Goal: Task Accomplishment & Management: Manage account settings

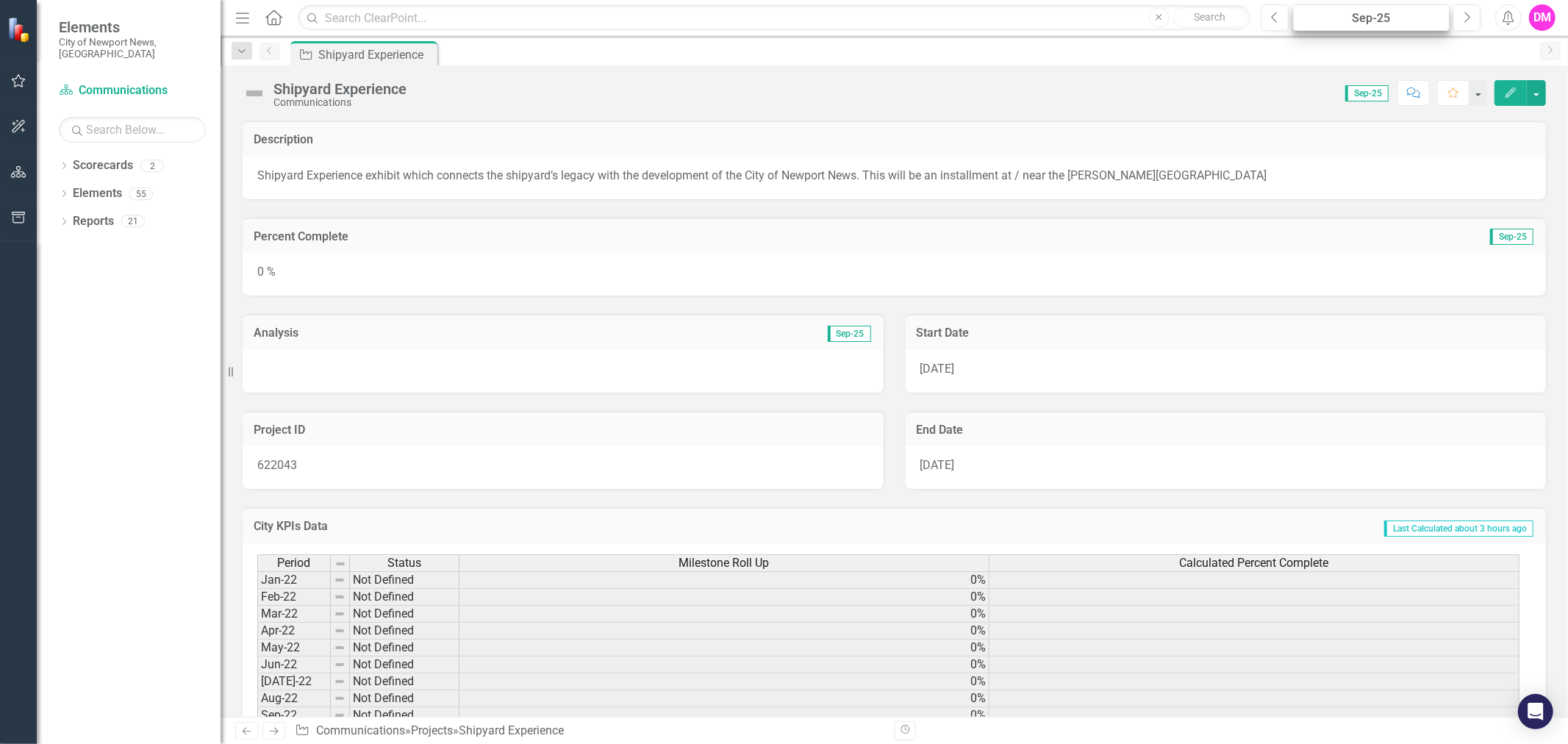
drag, startPoint x: 1375, startPoint y: 31, endPoint x: 1371, endPoint y: 15, distance: 16.5
click at [1375, 30] on div "Menu Home Search Close Search Previous Sep-25 Next Alerts DM User Edit Profile …" at bounding box center [894, 18] width 1347 height 36
click at [1269, 18] on button "Previous" at bounding box center [1275, 18] width 27 height 26
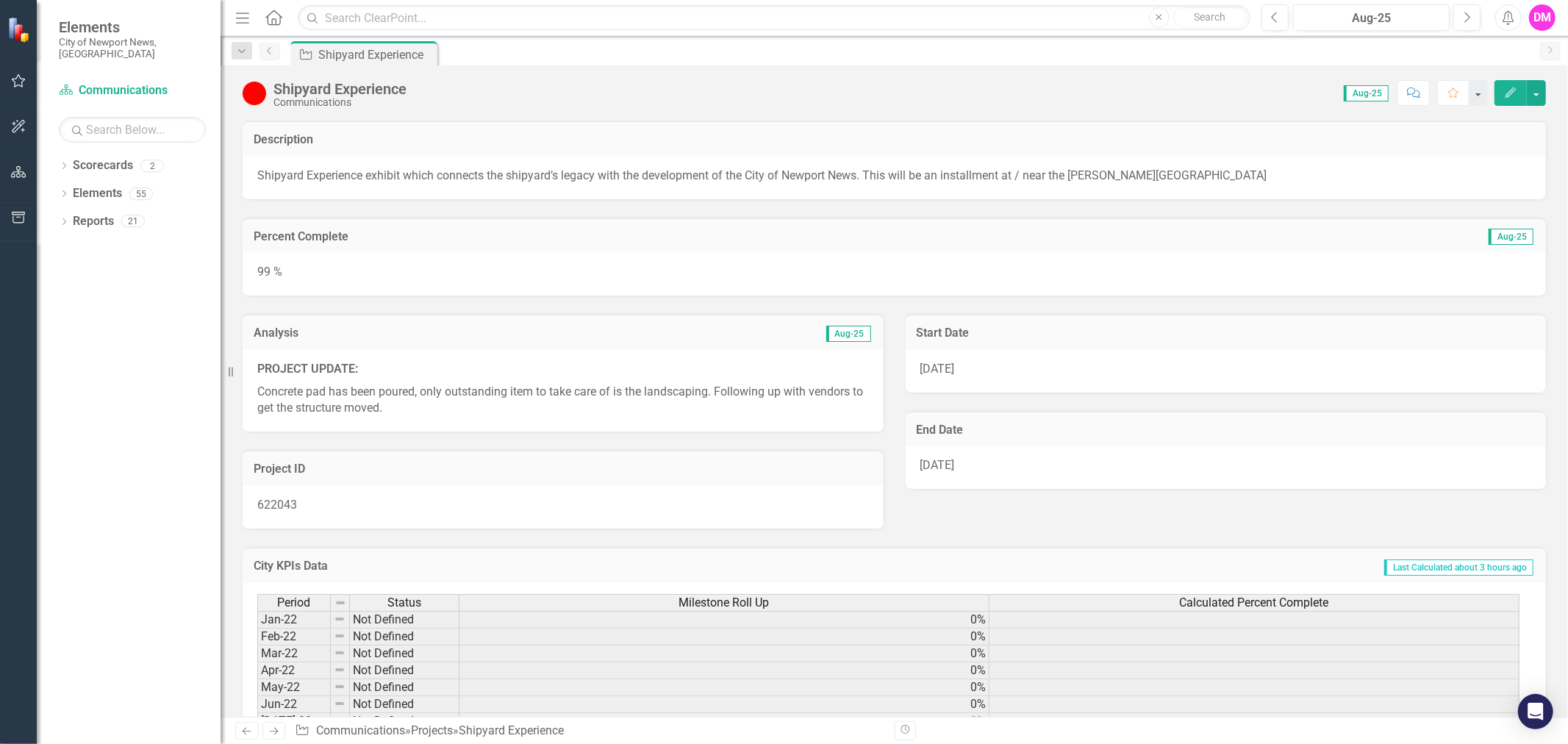
click at [271, 54] on icon "Previous" at bounding box center [270, 51] width 12 height 9
click at [1377, 13] on div "Aug-25" at bounding box center [1371, 18] width 146 height 18
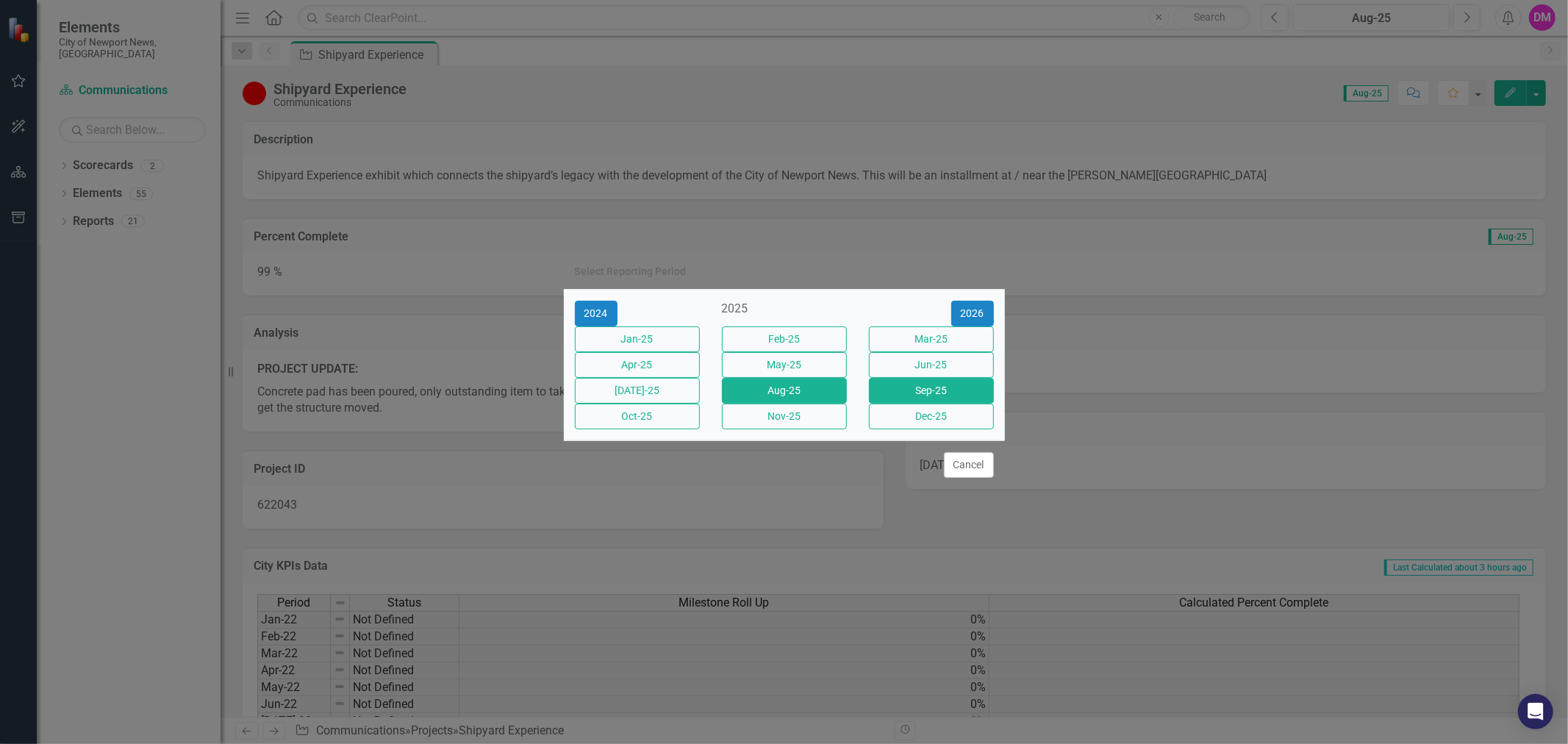
click at [908, 392] on button "Sep-25" at bounding box center [931, 391] width 125 height 26
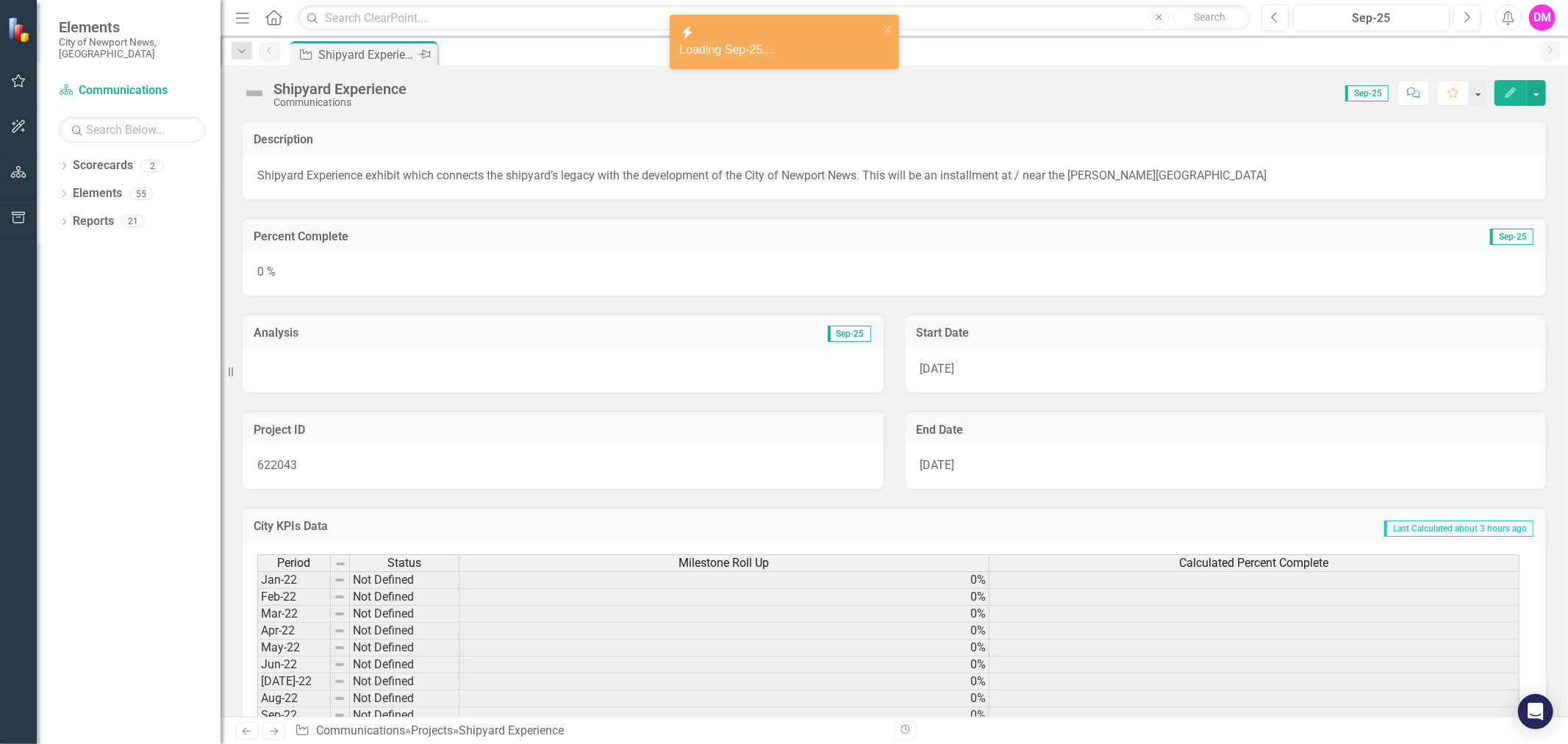
click at [423, 60] on icon "Pin" at bounding box center [425, 54] width 12 height 15
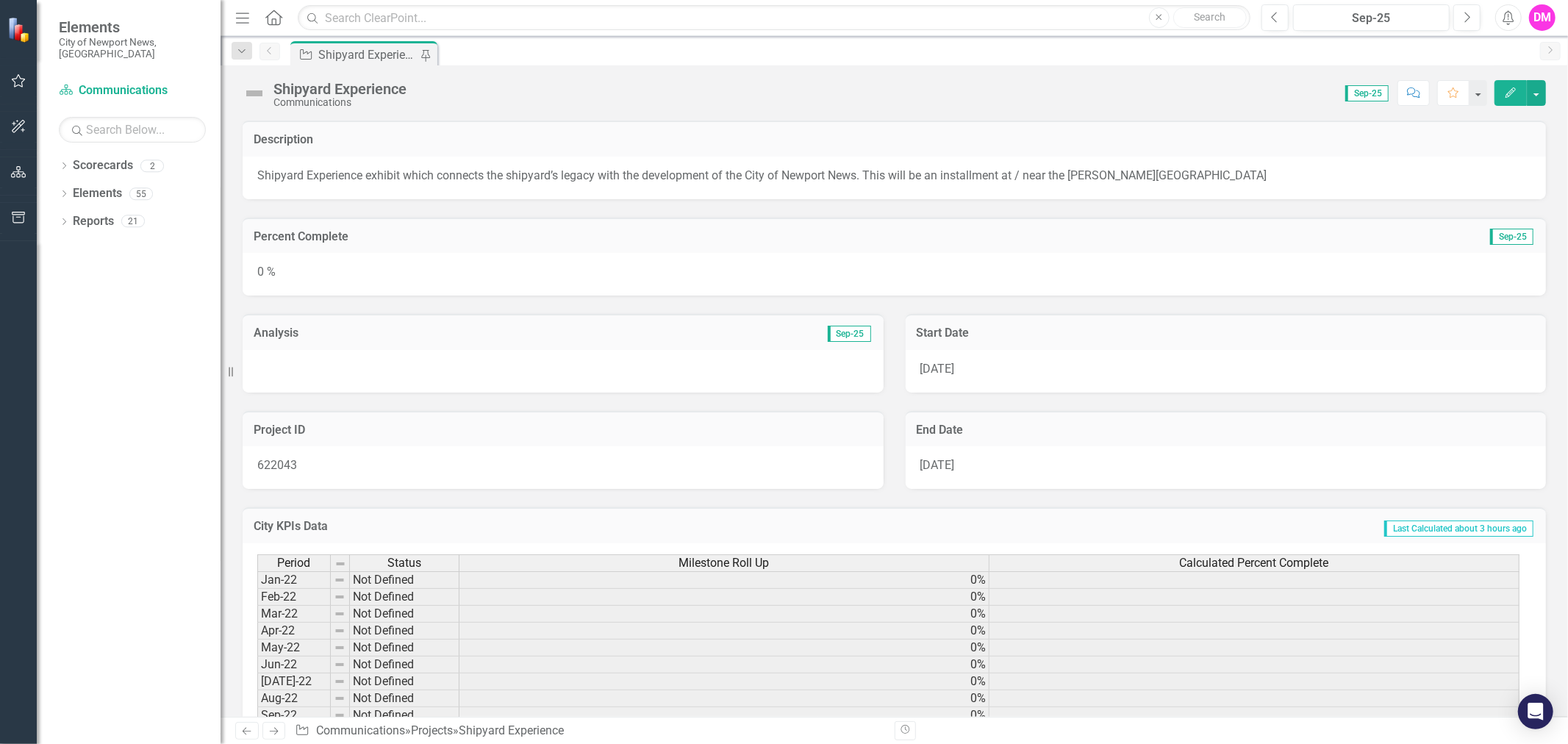
drag, startPoint x: 423, startPoint y: 60, endPoint x: 384, endPoint y: 69, distance: 40.0
click at [424, 60] on icon "Pin" at bounding box center [426, 56] width 15 height 12
click at [268, 57] on link "Previous" at bounding box center [270, 52] width 21 height 18
click at [1541, 10] on div "DM" at bounding box center [1542, 18] width 26 height 26
drag, startPoint x: 1251, startPoint y: 93, endPoint x: 1294, endPoint y: 88, distance: 43.3
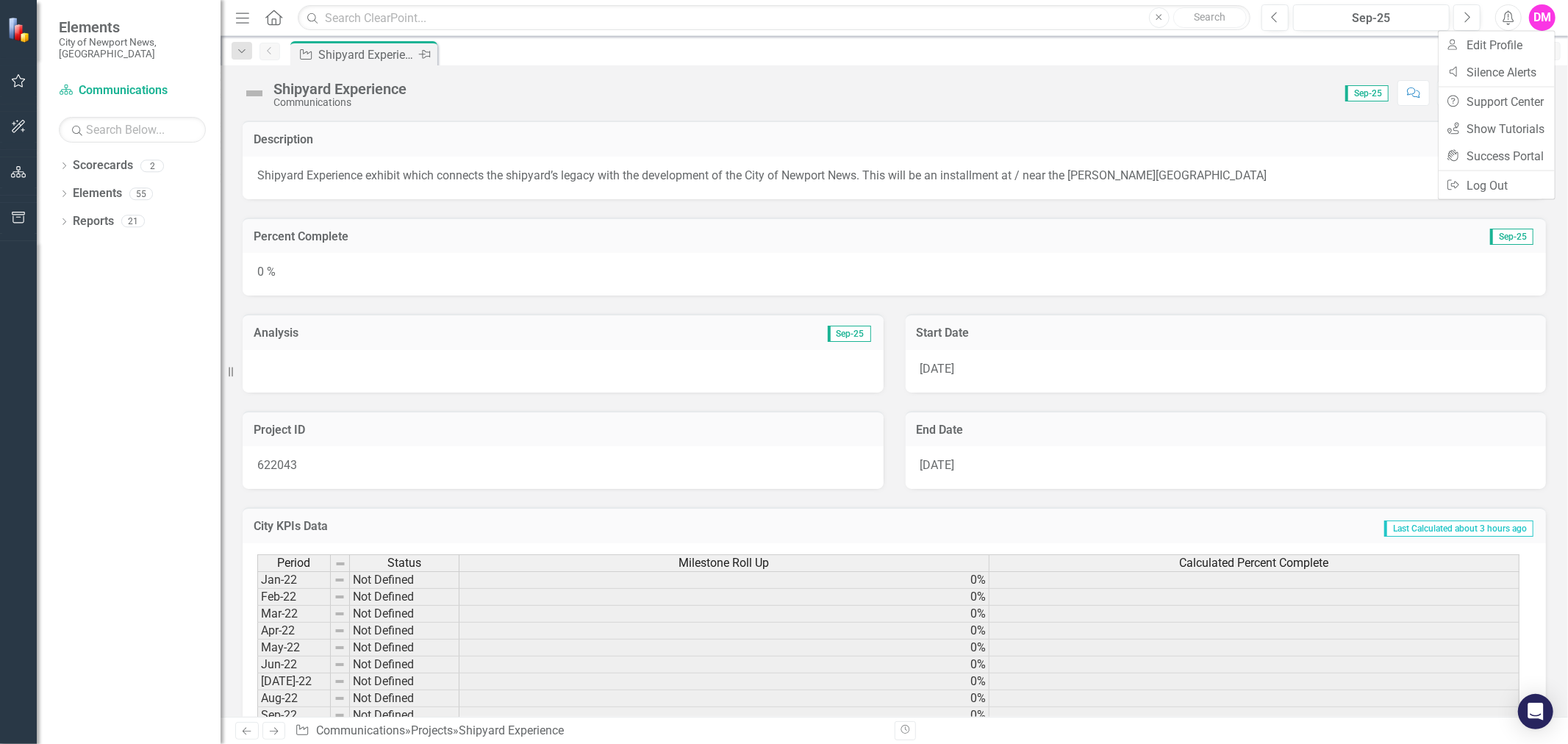
click at [1251, 93] on div "Score: 0.00 Sep-25 Completed Comment Favorite Edit" at bounding box center [980, 93] width 1132 height 25
click at [266, 15] on icon at bounding box center [274, 17] width 17 height 15
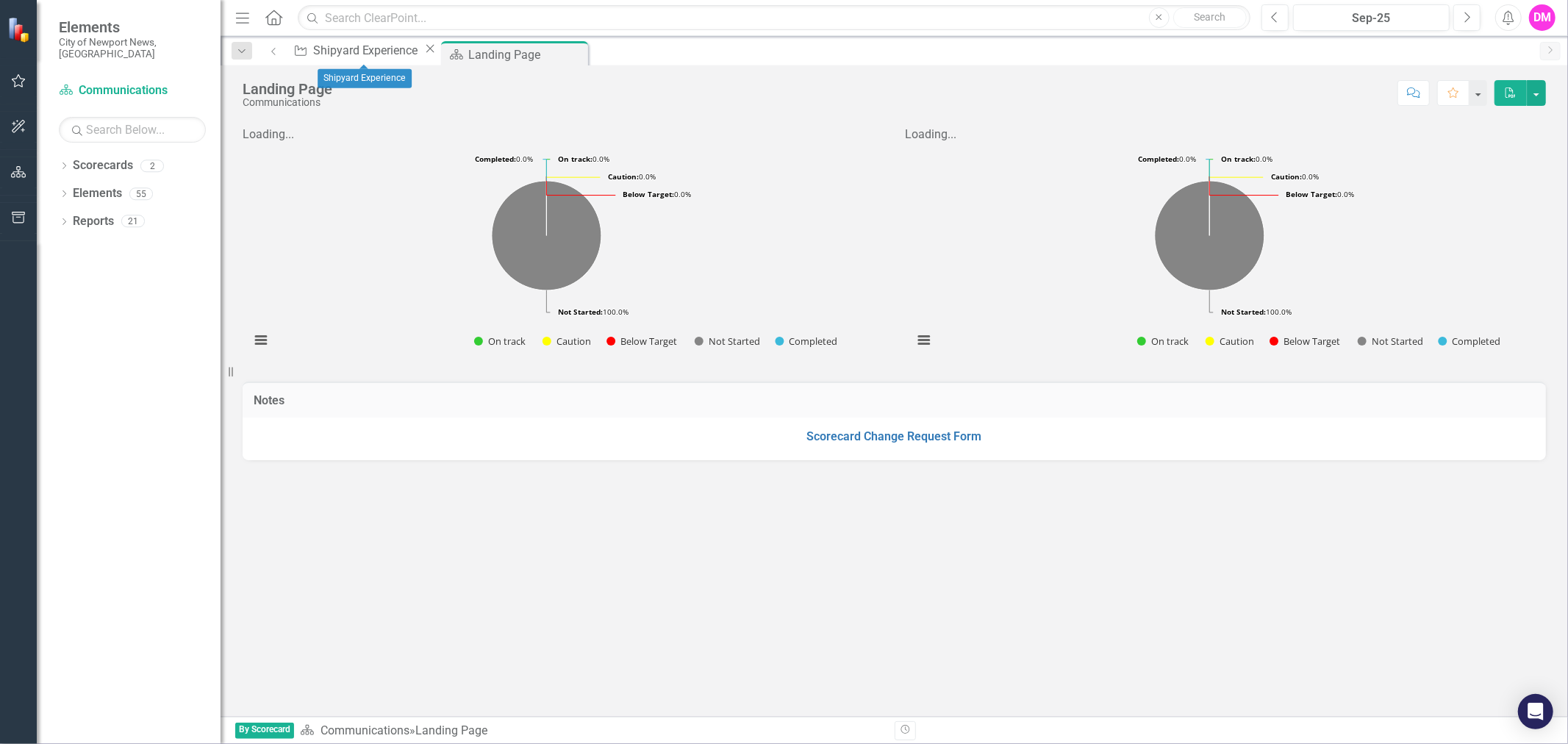
click at [423, 54] on icon "Close" at bounding box center [430, 49] width 15 height 12
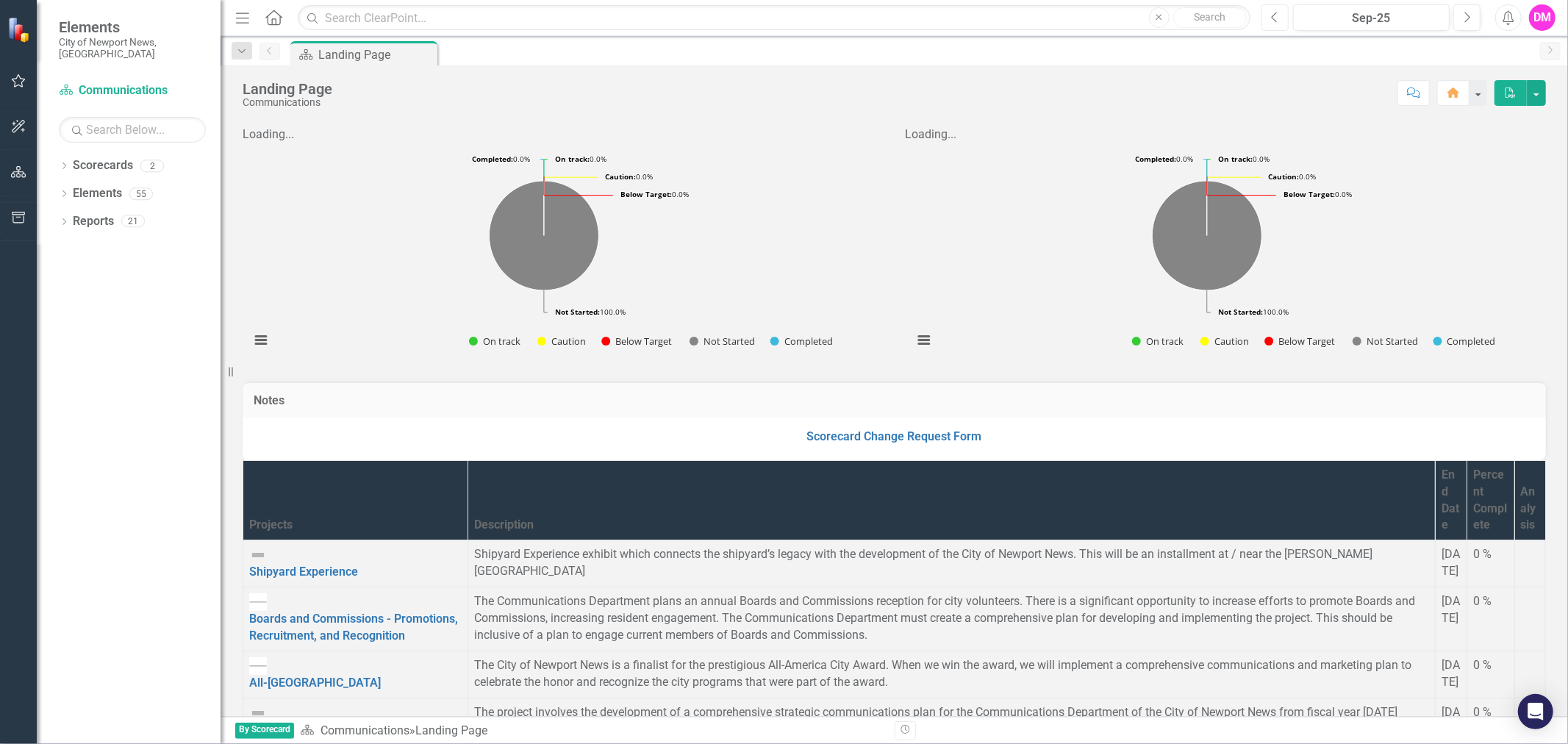
click at [1279, 13] on button "Previous" at bounding box center [1275, 18] width 27 height 26
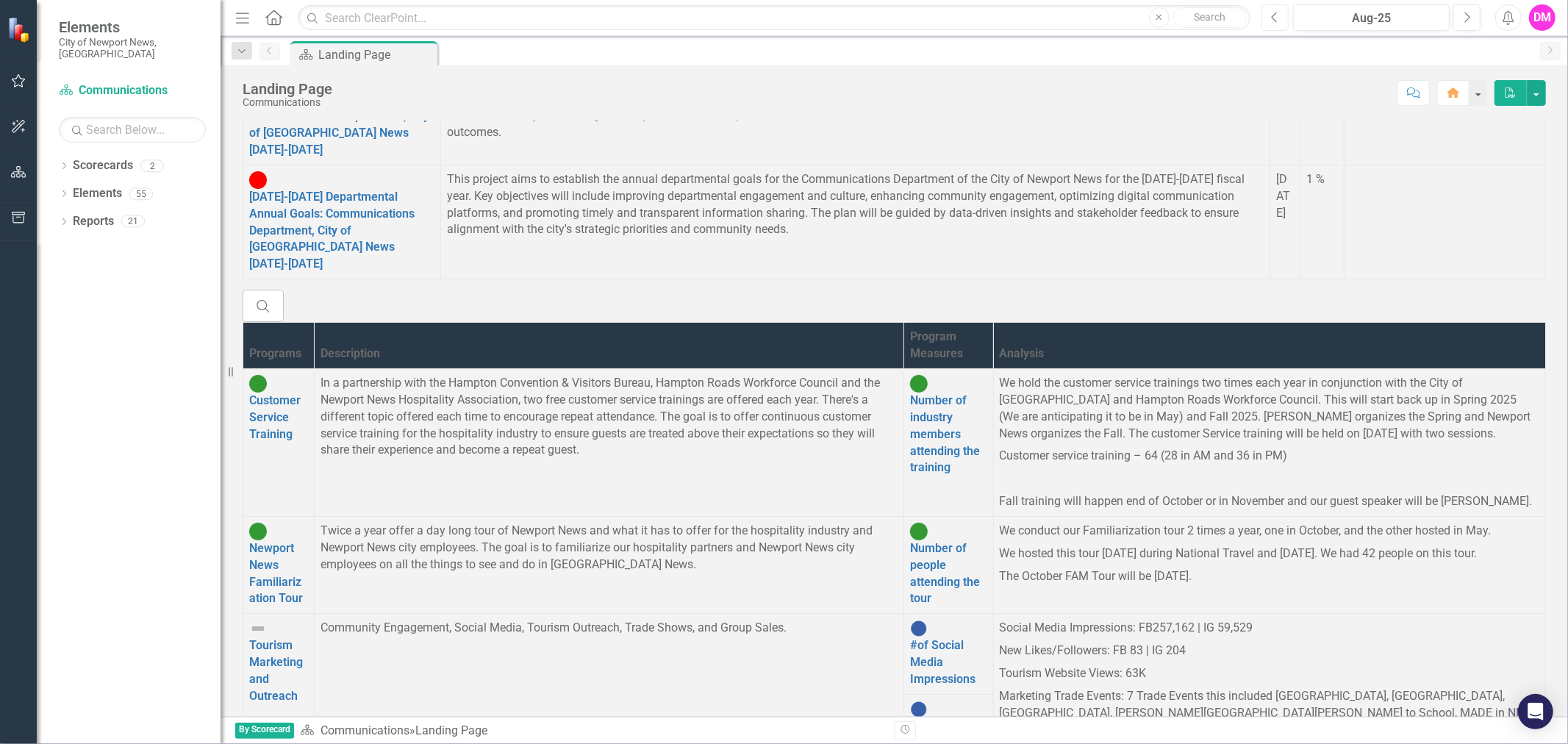
scroll to position [245, 0]
click at [296, 638] on link "Tourism Marketing and Outreach" at bounding box center [276, 670] width 54 height 65
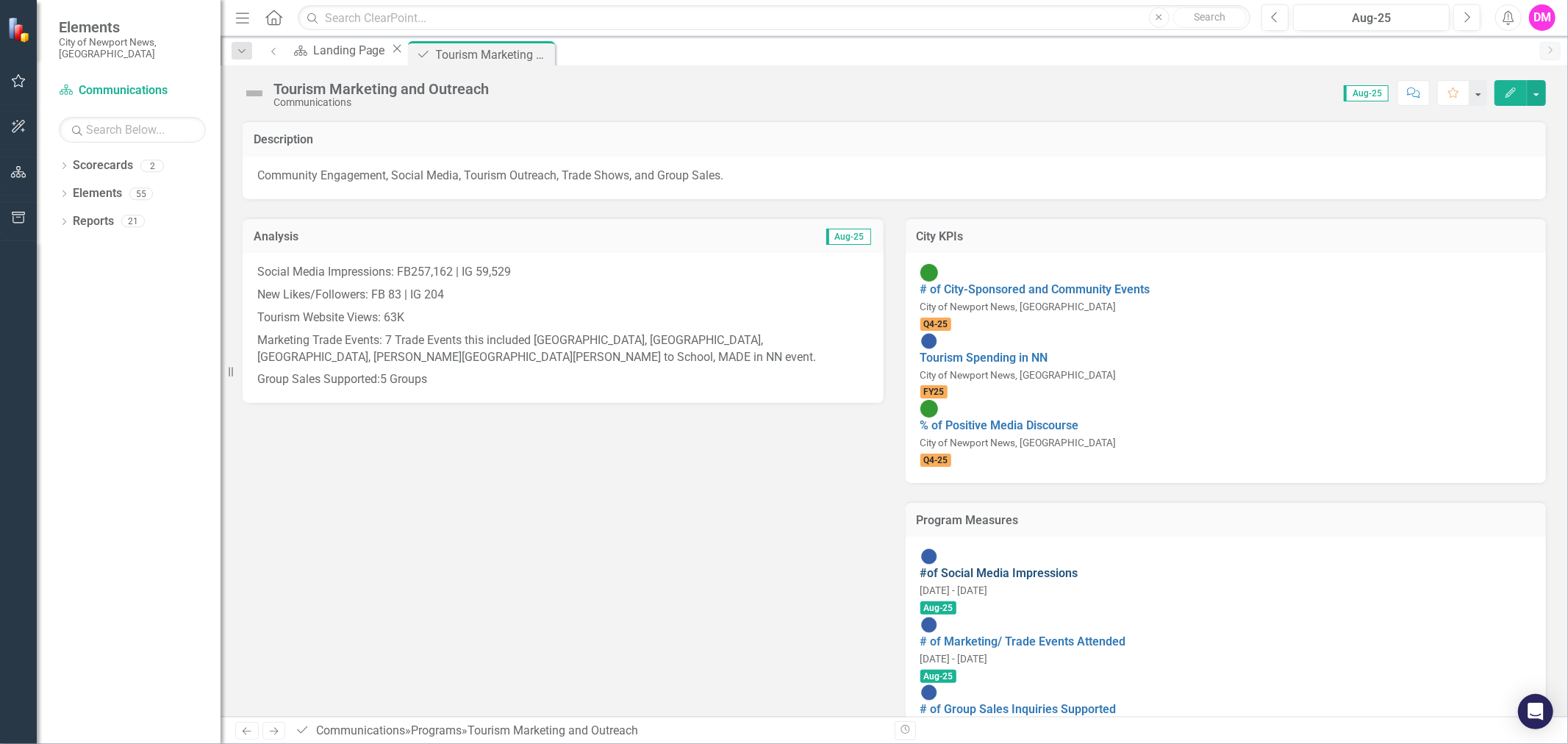
click at [1078, 567] on link "#of Social Media Impressions" at bounding box center [999, 573] width 158 height 14
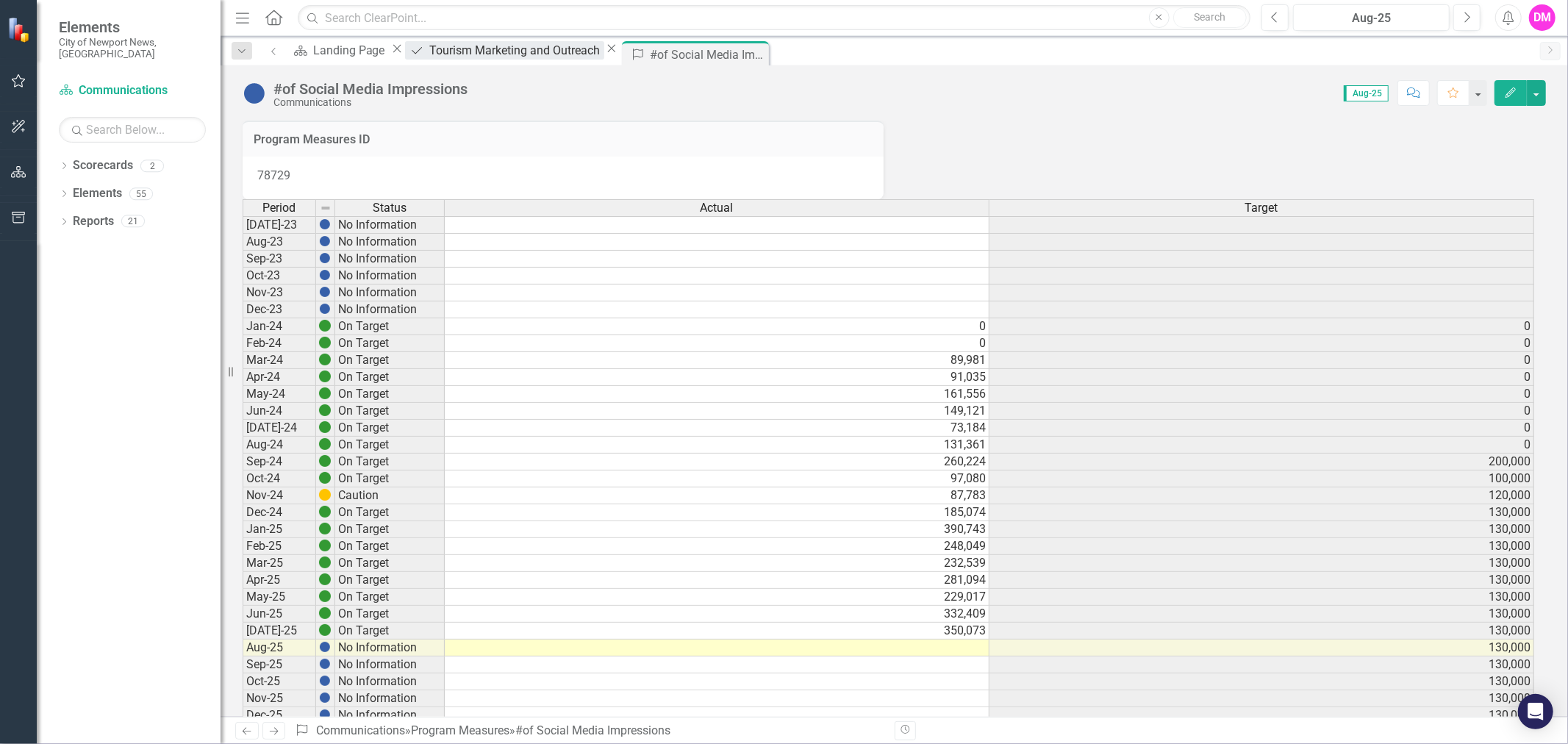
click at [525, 59] on div "Tourism Marketing and Outreach" at bounding box center [517, 50] width 175 height 18
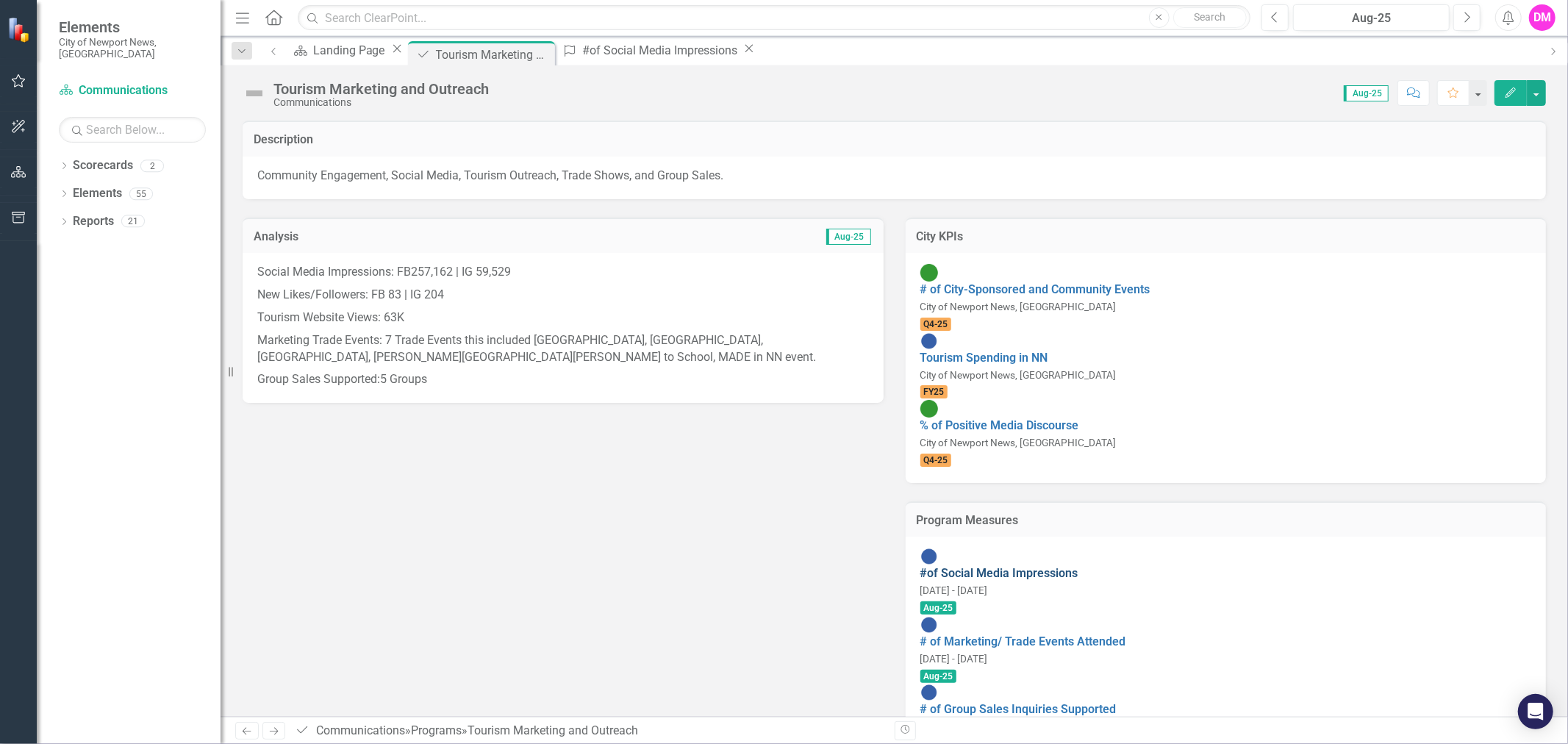
click at [1078, 567] on link "#of Social Media Impressions" at bounding box center [999, 573] width 158 height 14
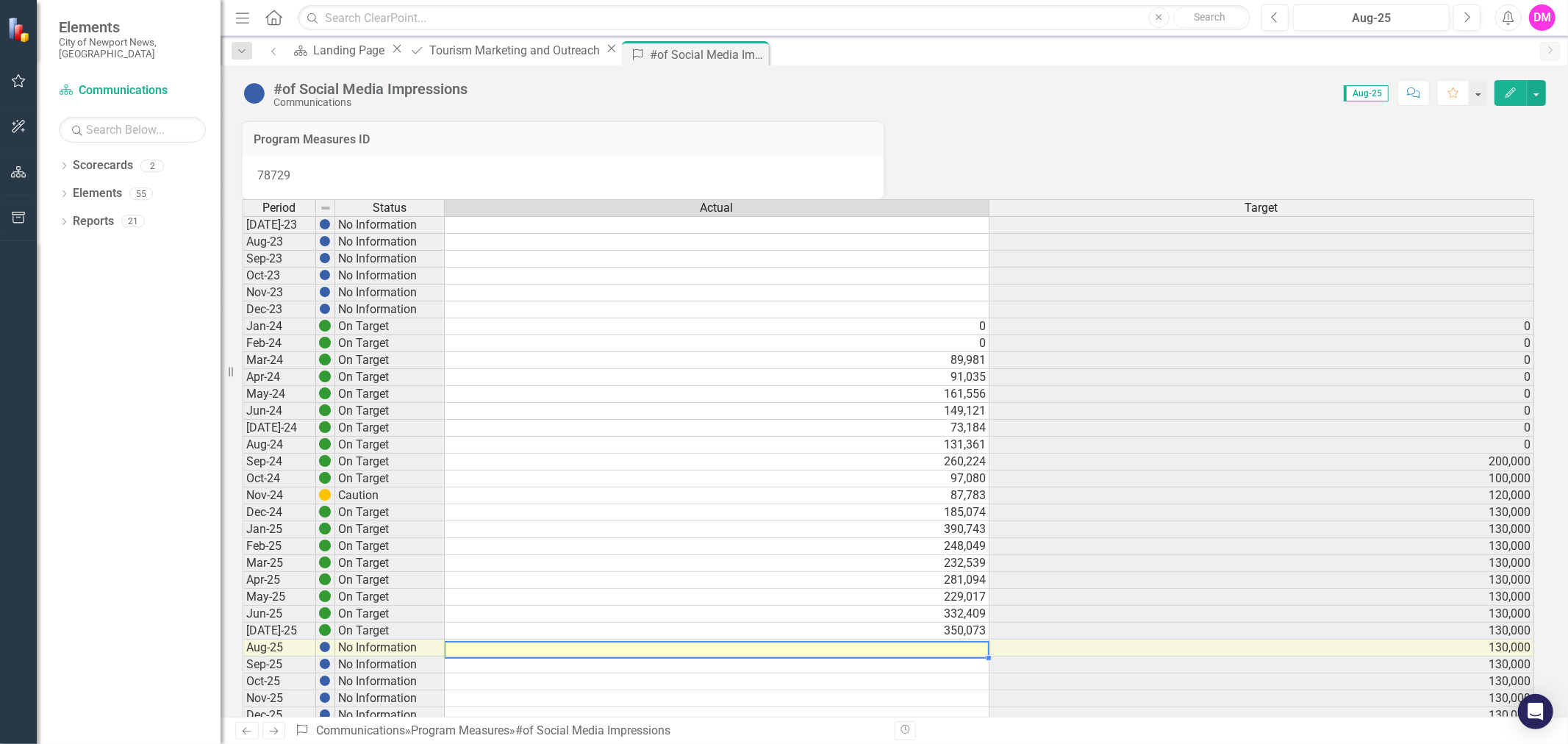
click at [973, 656] on td at bounding box center [717, 648] width 545 height 17
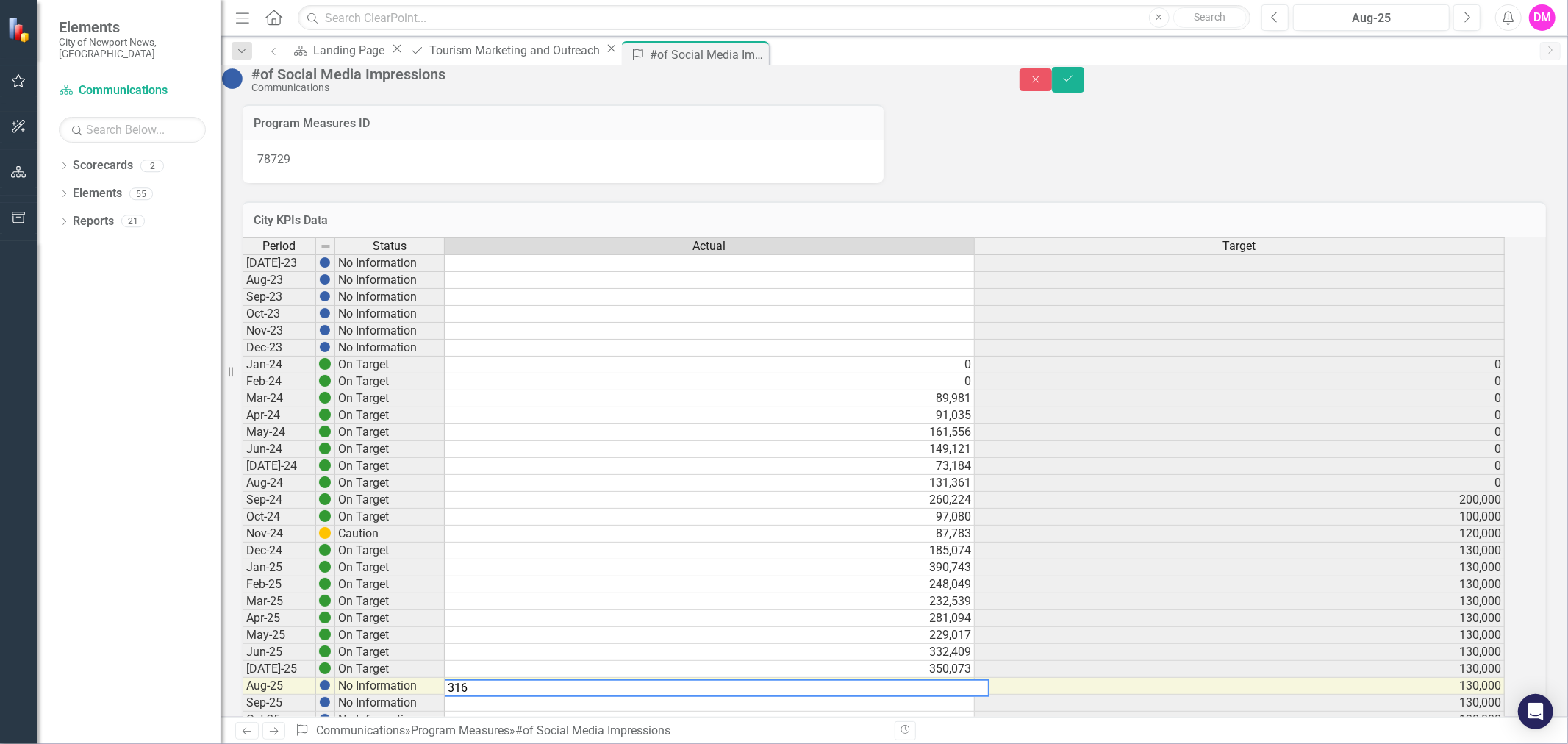
scroll to position [6, 0]
type textarea "316691"
click at [1084, 77] on button "Save" at bounding box center [1068, 79] width 32 height 26
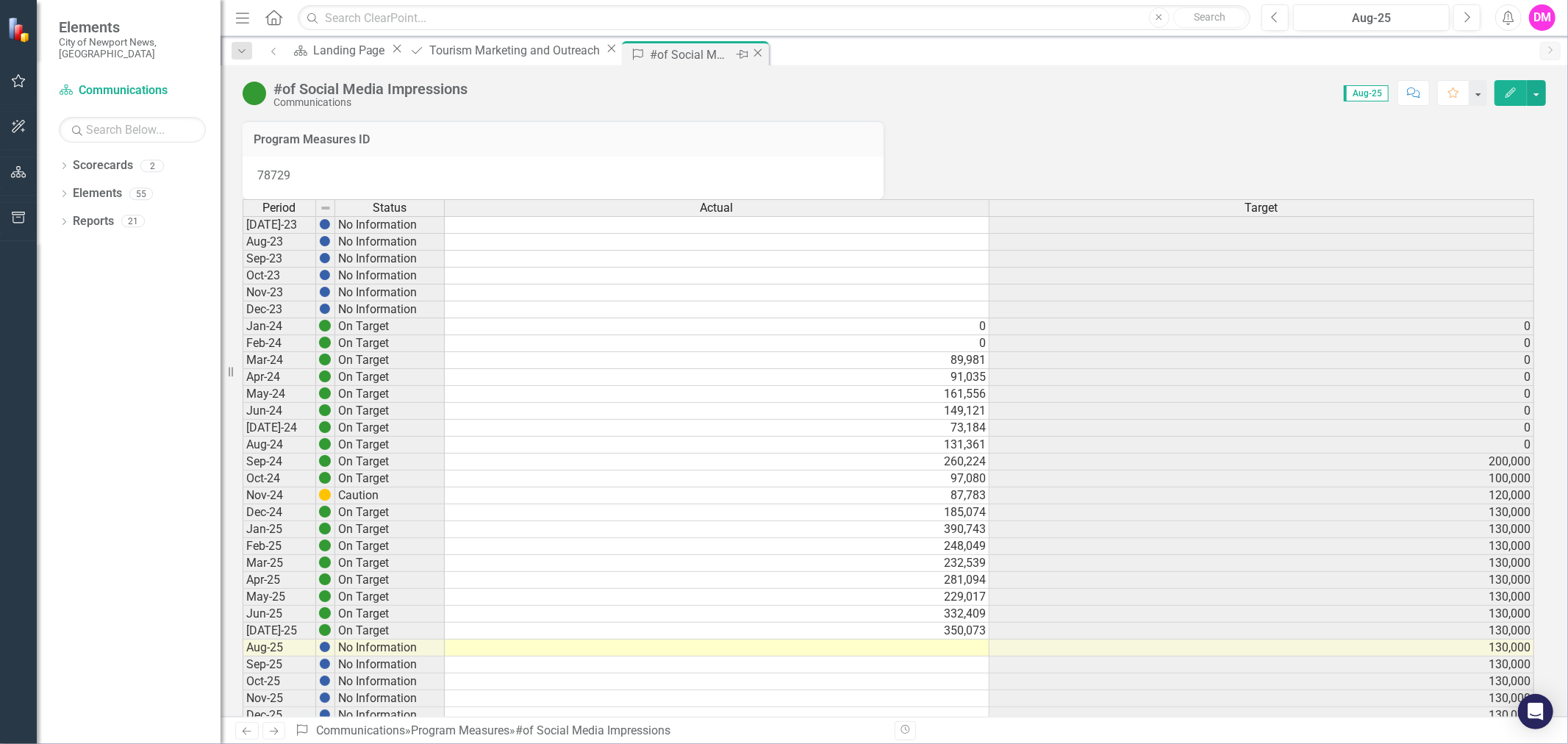
click at [750, 56] on icon "Close" at bounding box center [758, 53] width 15 height 12
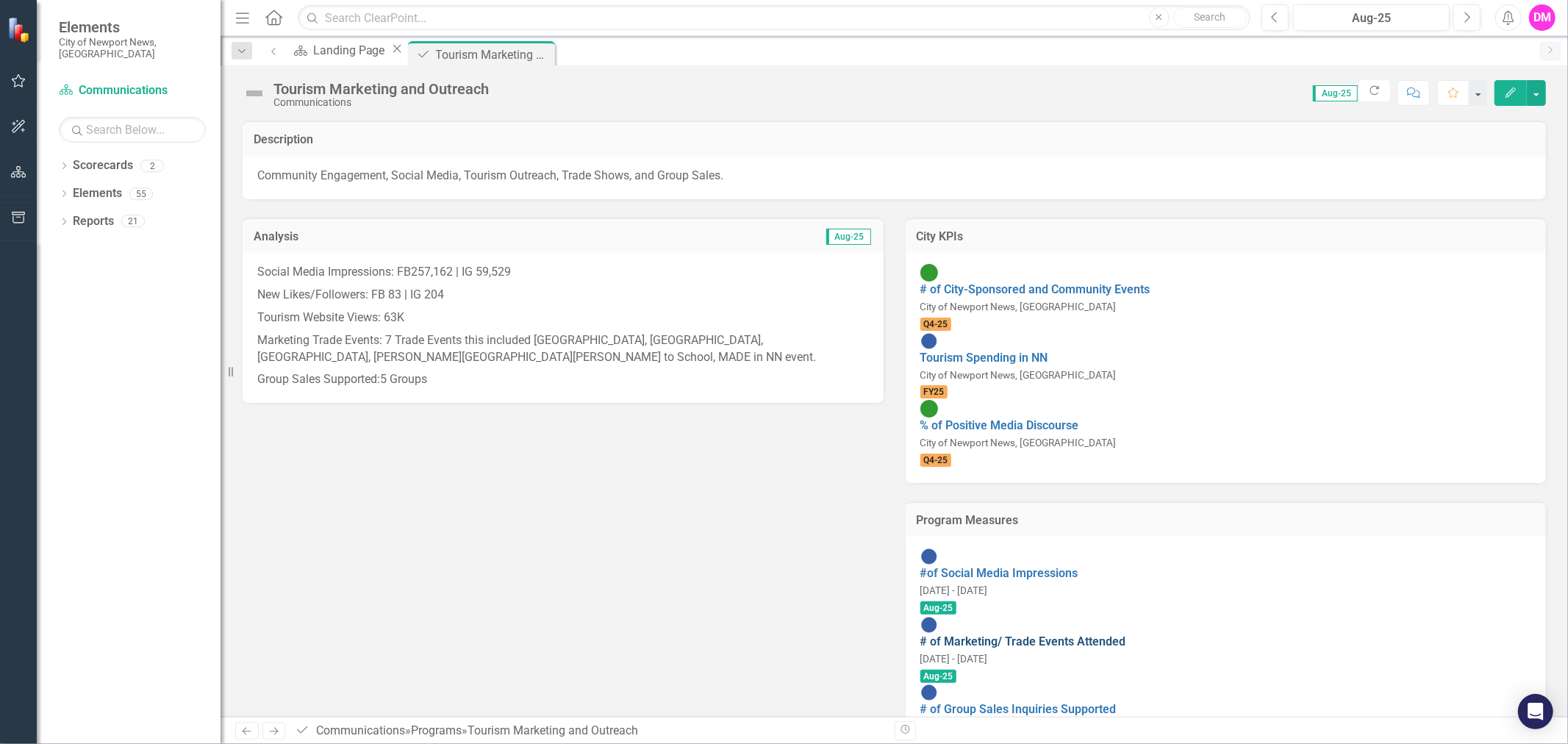
click at [1100, 634] on link "# of Marketing/ Trade Events Attended" at bounding box center [1023, 641] width 206 height 14
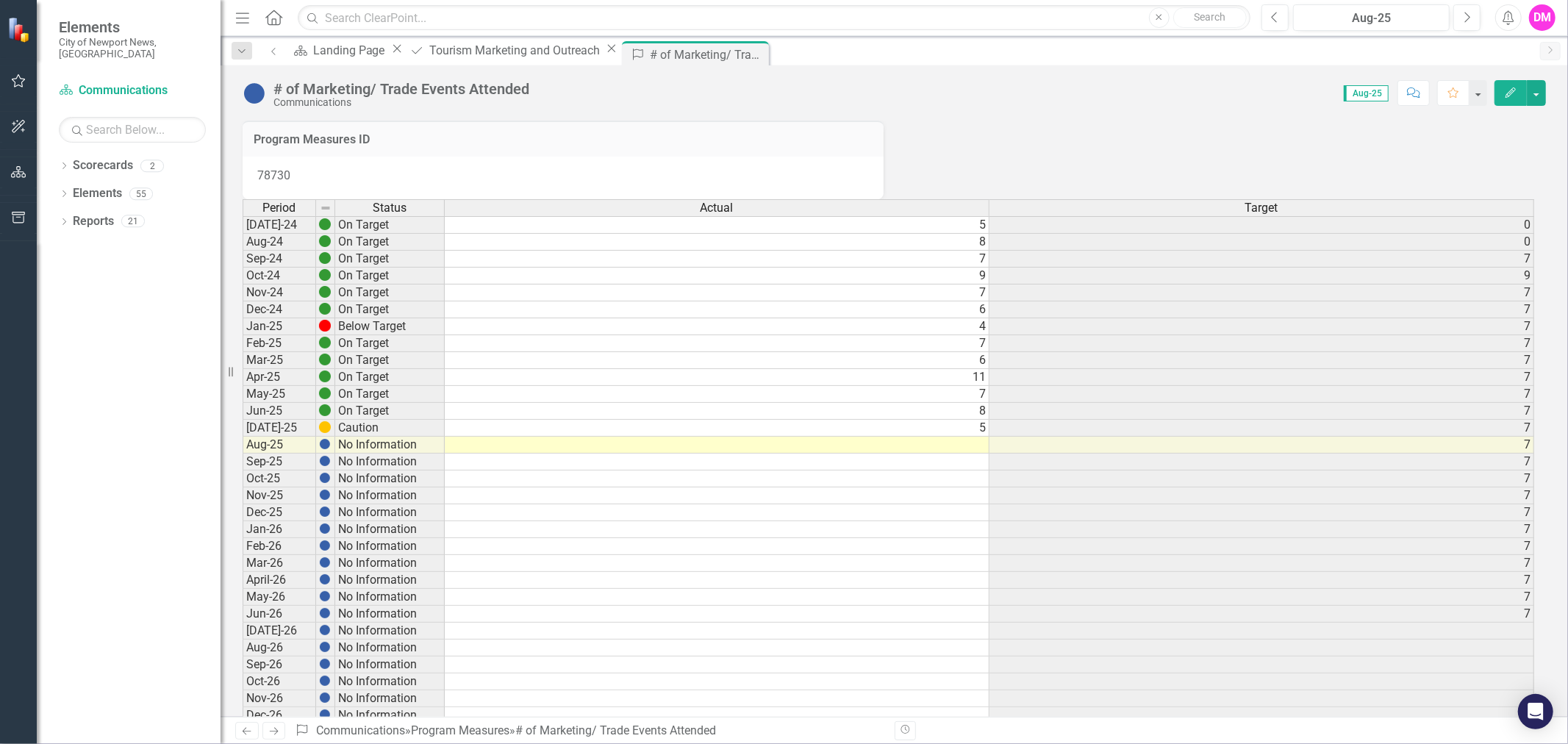
click at [960, 454] on td at bounding box center [717, 445] width 545 height 17
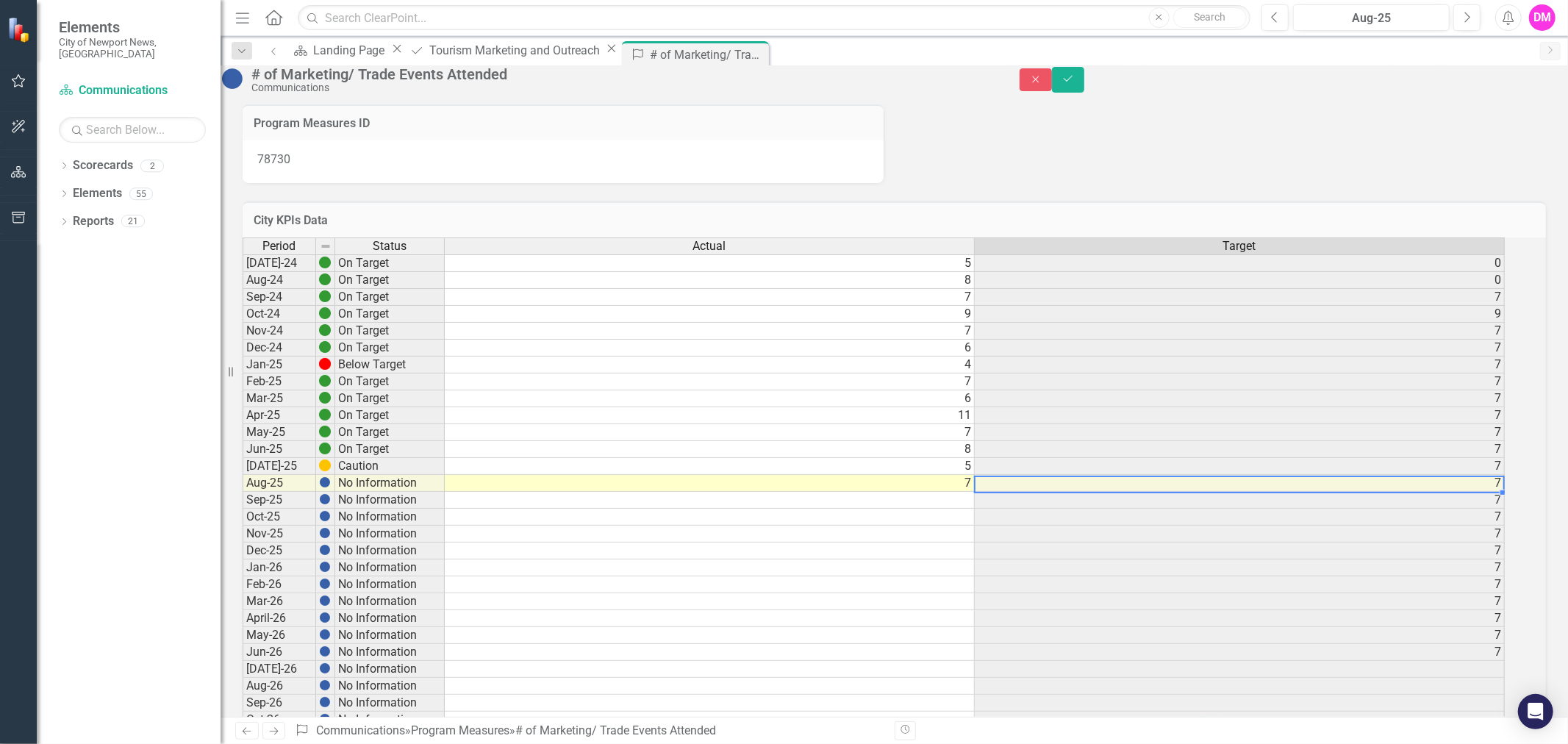
scroll to position [0, 10]
type textarea "7"
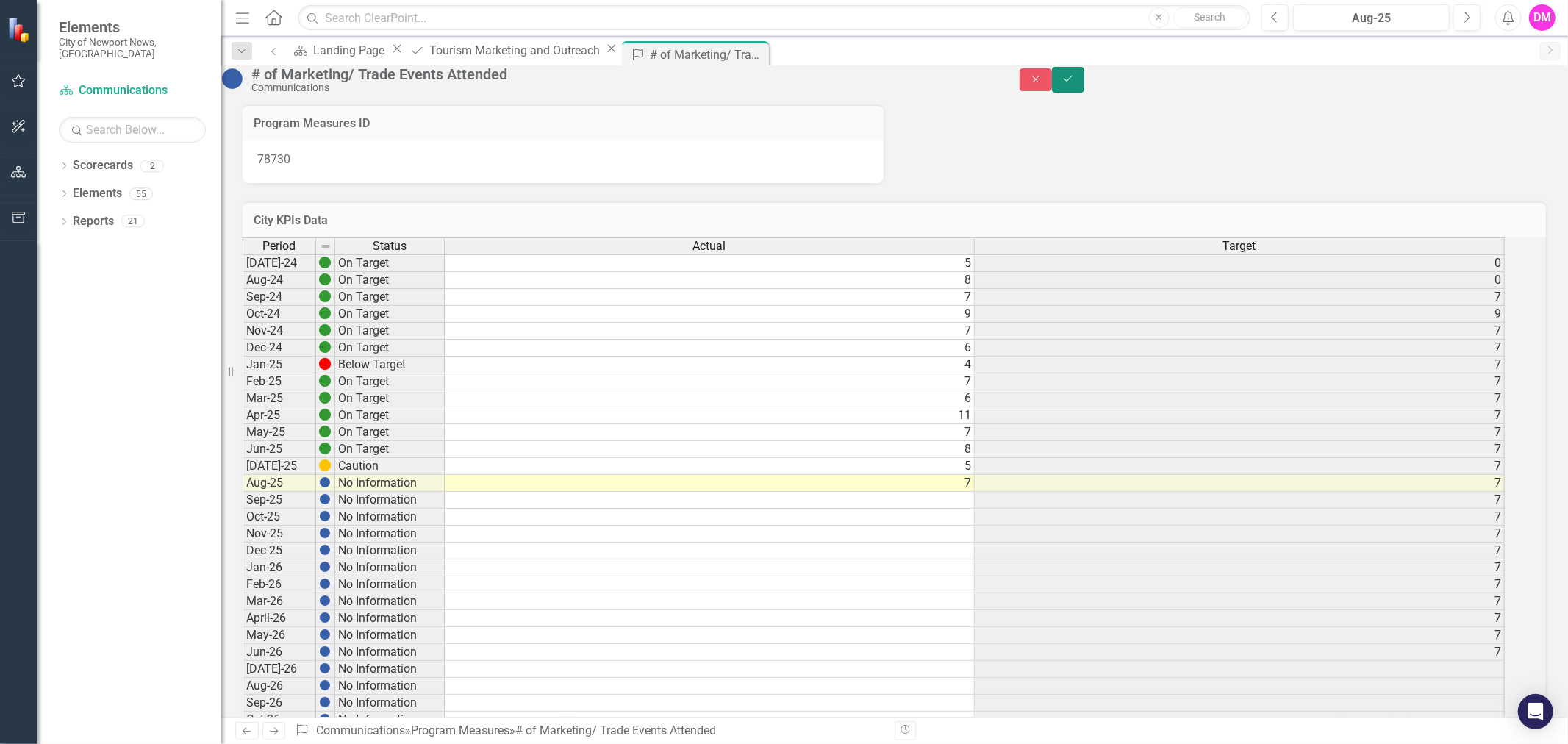
click at [1075, 84] on icon "Save" at bounding box center [1068, 79] width 13 height 10
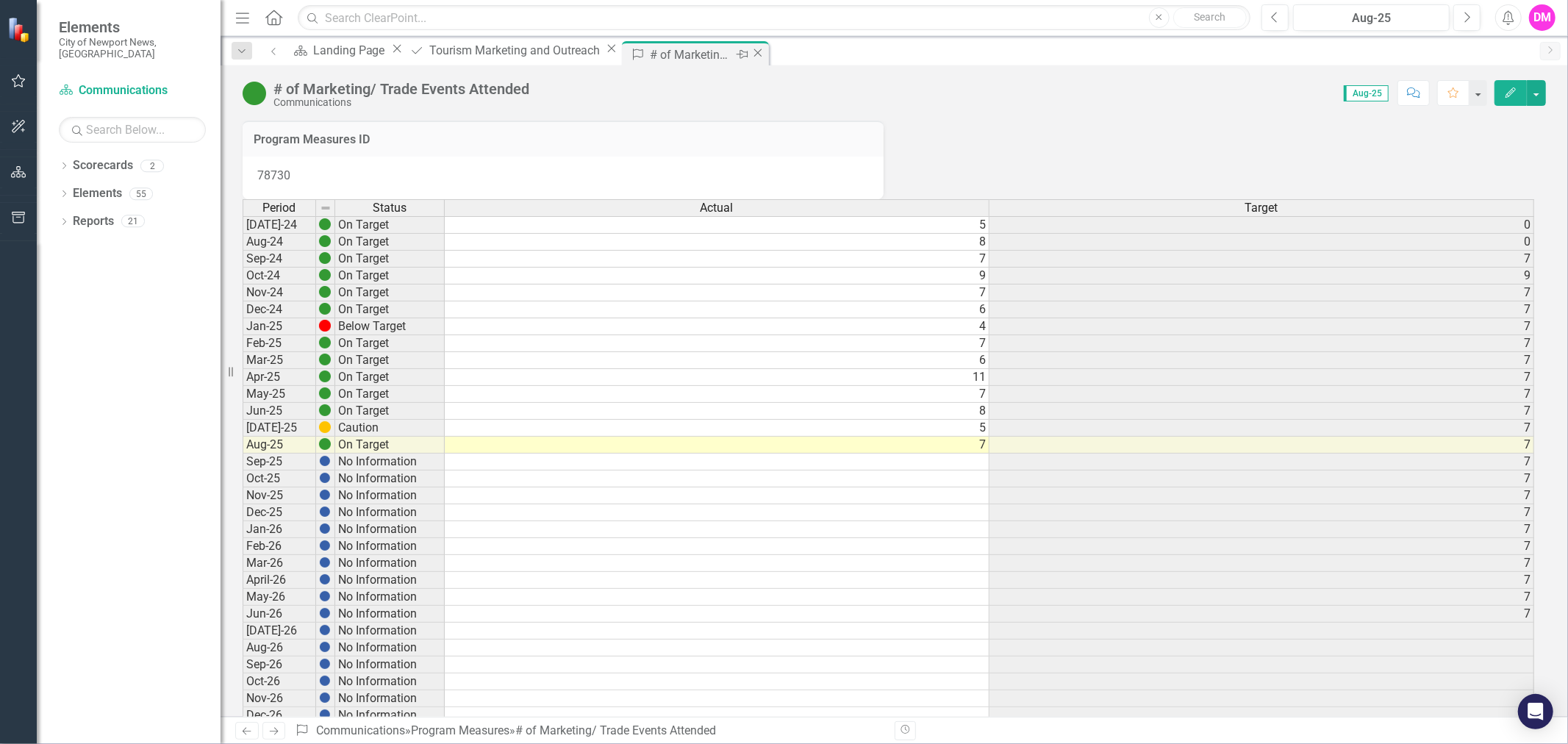
click at [750, 54] on icon "Close" at bounding box center [758, 53] width 15 height 12
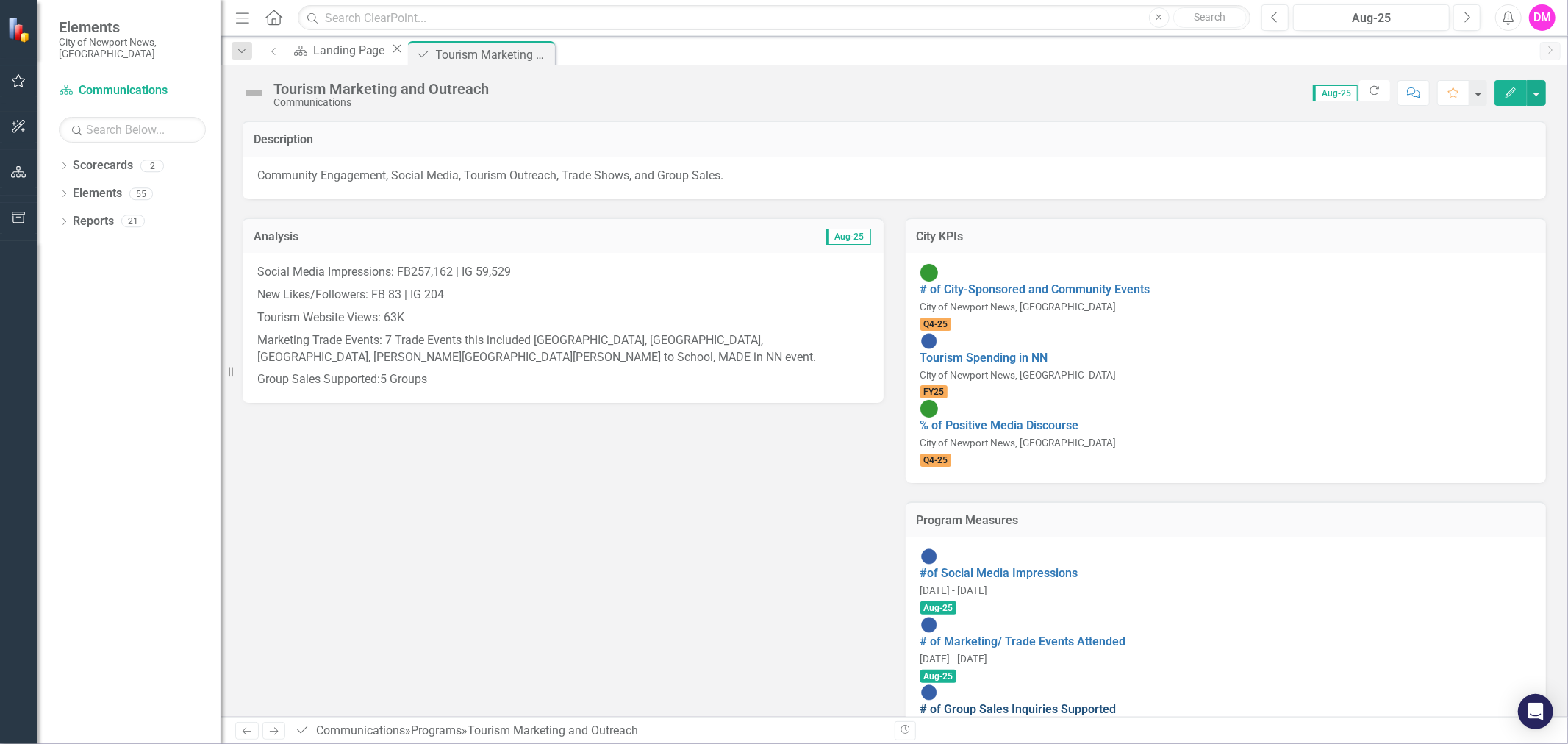
click at [1088, 702] on link "# of Group Sales Inquiries Supported" at bounding box center [1018, 709] width 196 height 14
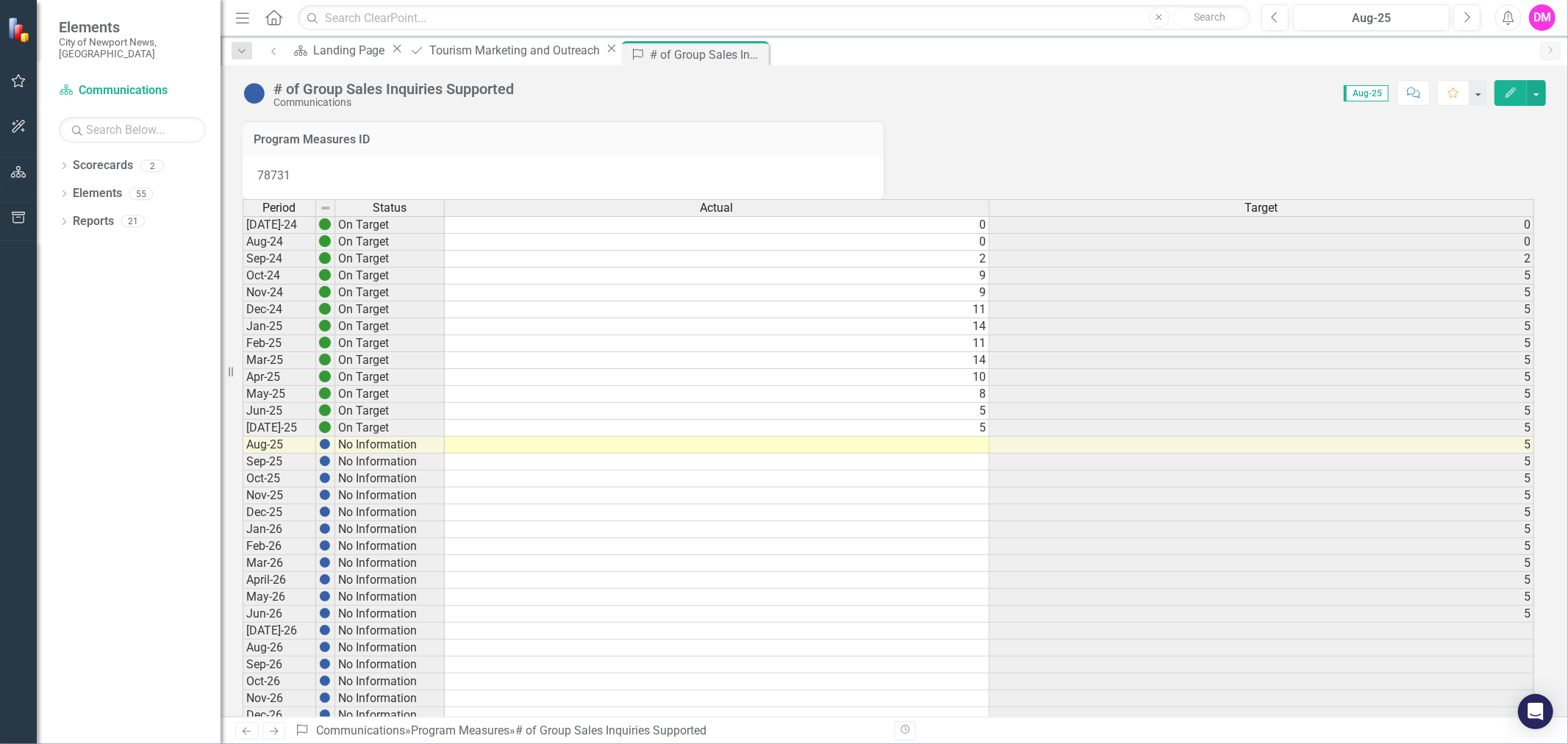
click at [980, 437] on td "5" at bounding box center [717, 428] width 545 height 17
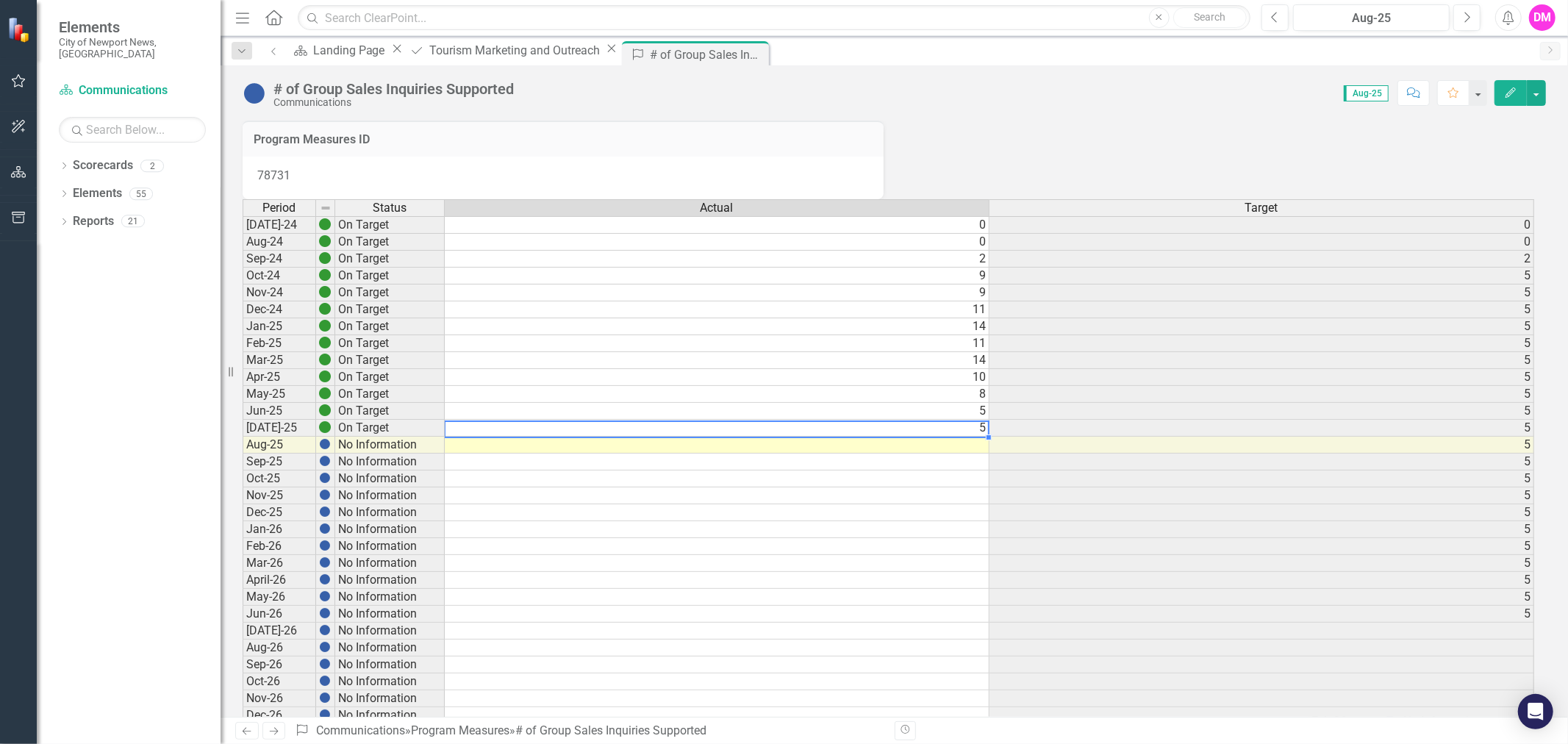
click at [974, 454] on td at bounding box center [717, 445] width 545 height 17
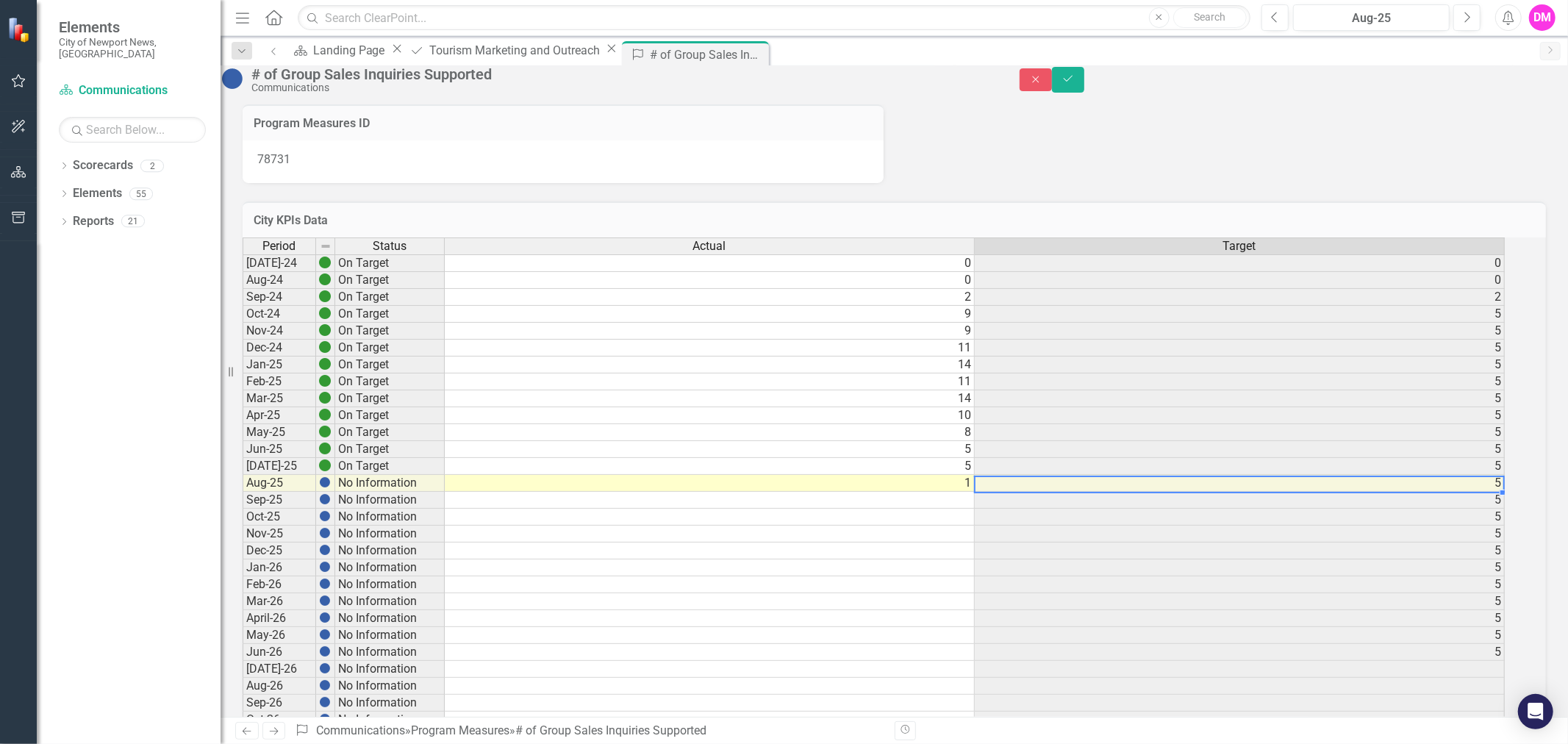
scroll to position [0, 10]
type textarea "1"
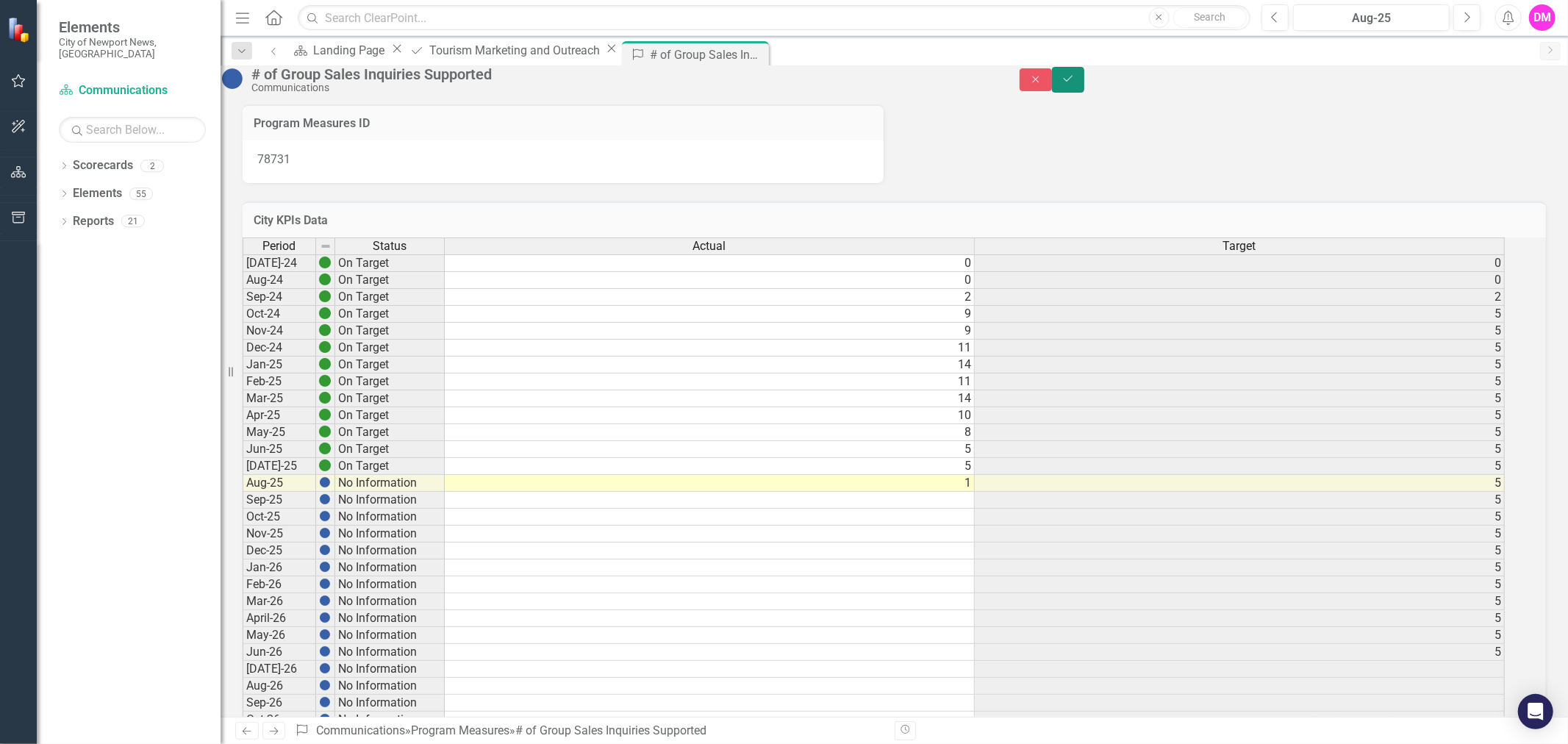
click at [1084, 90] on button "Save" at bounding box center [1068, 79] width 32 height 26
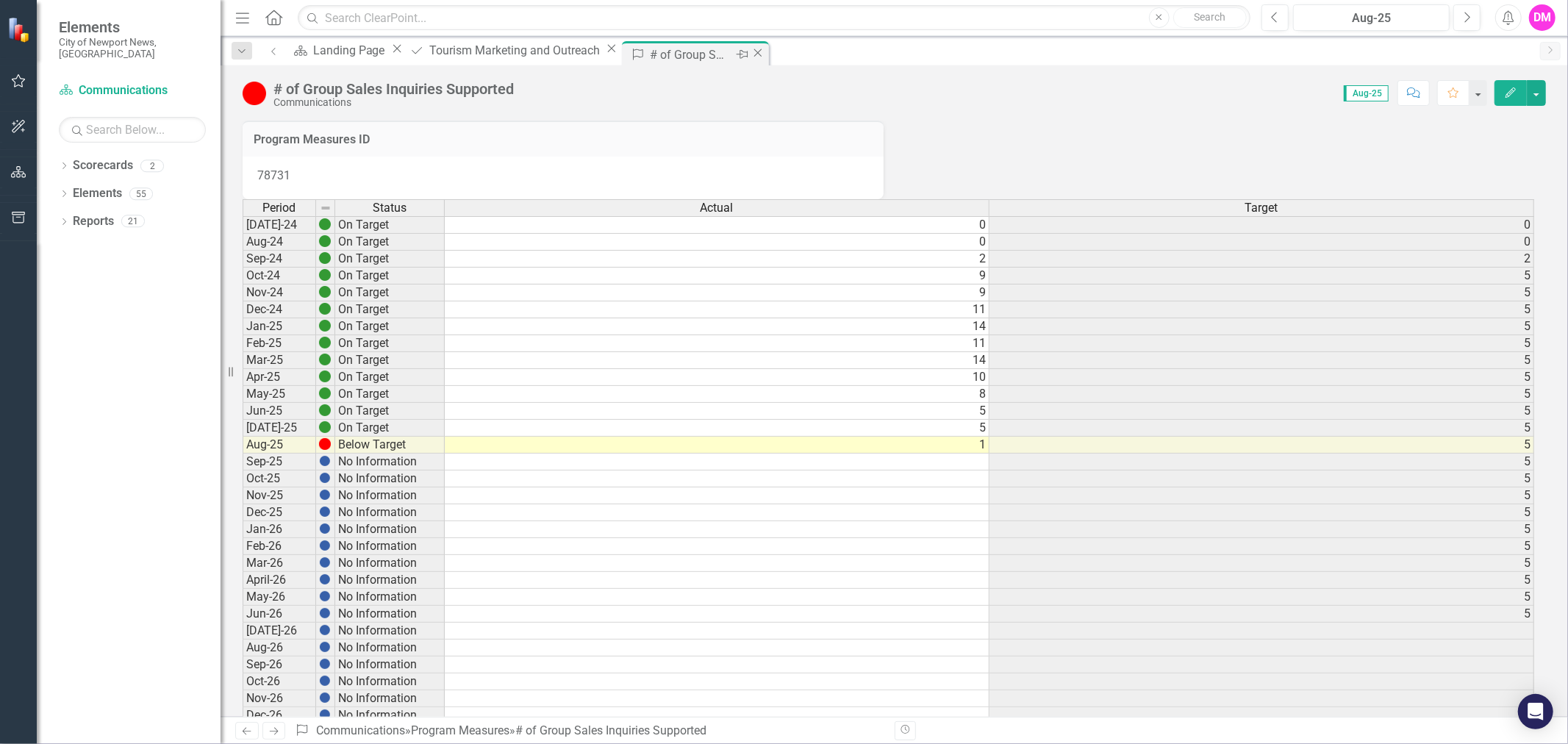
click at [750, 57] on icon "Close" at bounding box center [758, 53] width 15 height 12
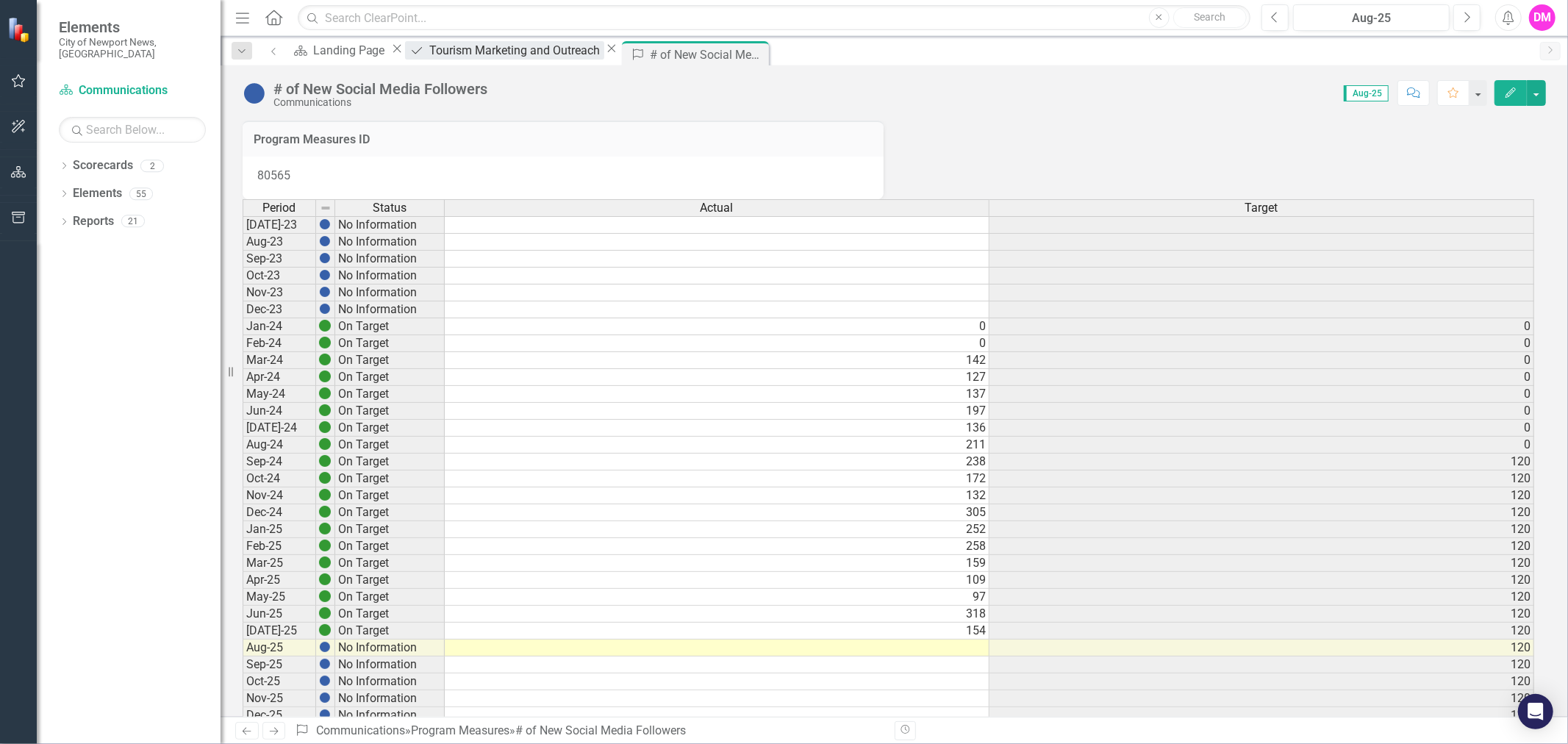
click at [488, 48] on div "Tourism Marketing and Outreach" at bounding box center [517, 50] width 175 height 18
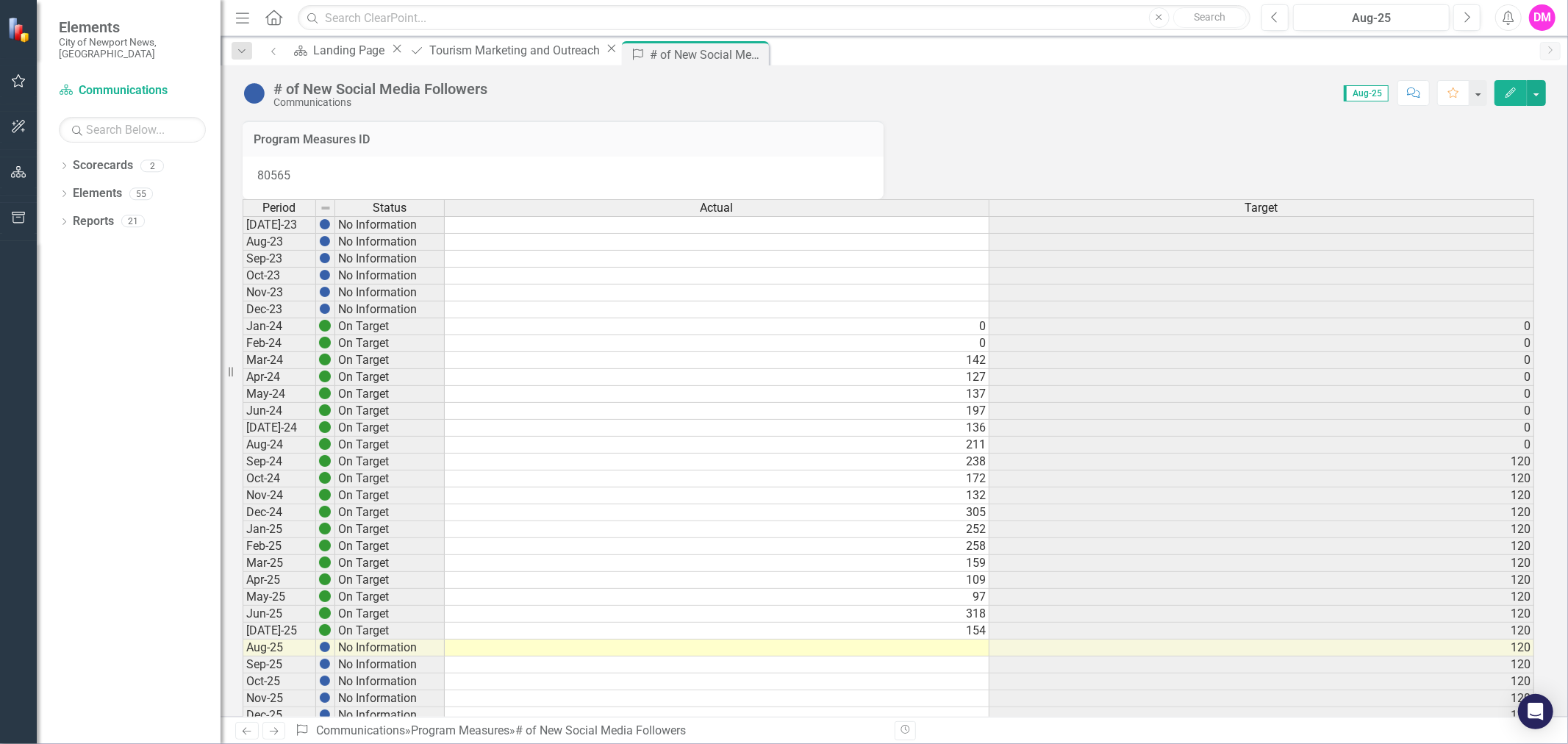
click at [927, 656] on td at bounding box center [717, 648] width 545 height 17
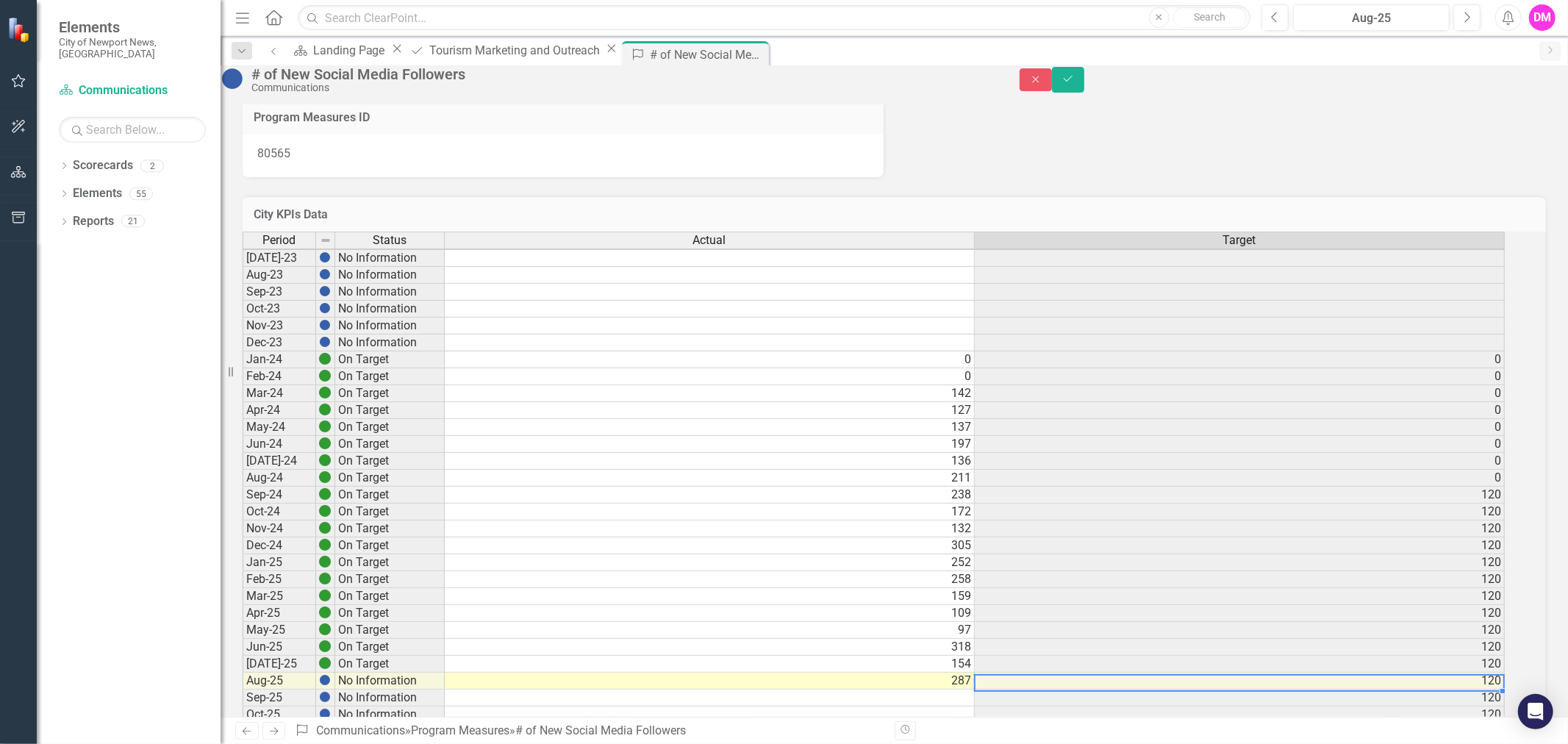
scroll to position [4, 10]
type textarea "287"
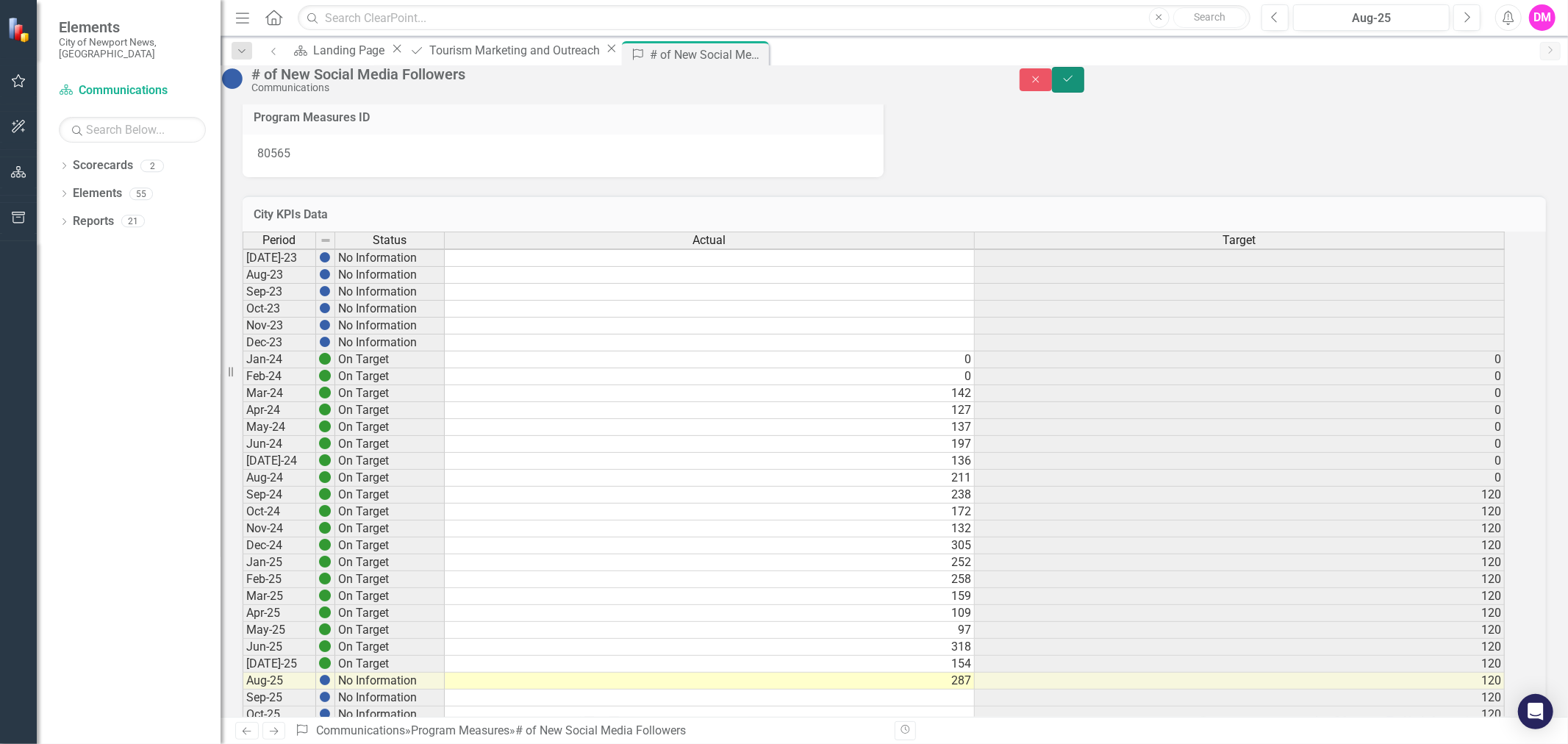
click at [1084, 89] on button "Save" at bounding box center [1068, 79] width 32 height 26
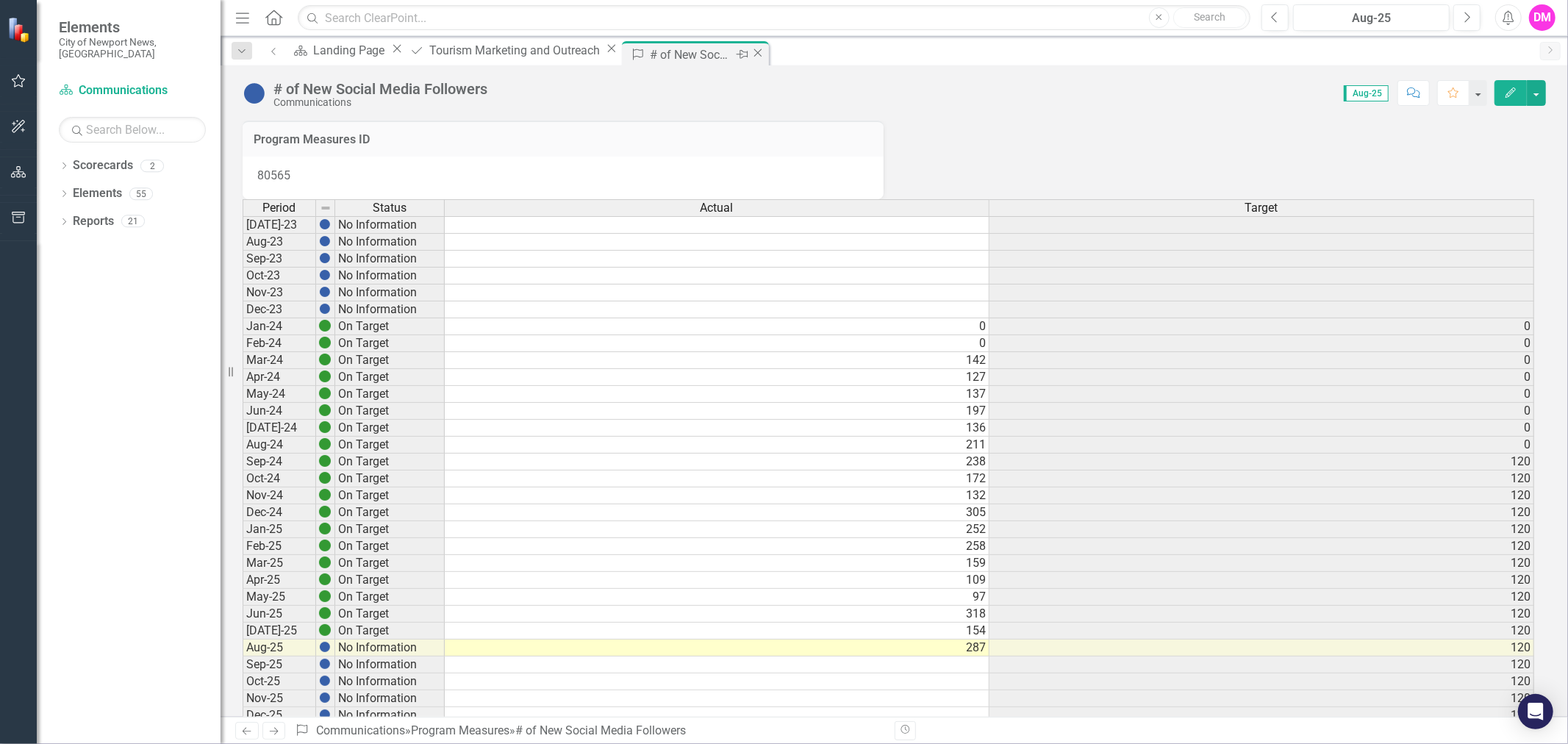
click at [750, 53] on icon "Close" at bounding box center [758, 53] width 15 height 12
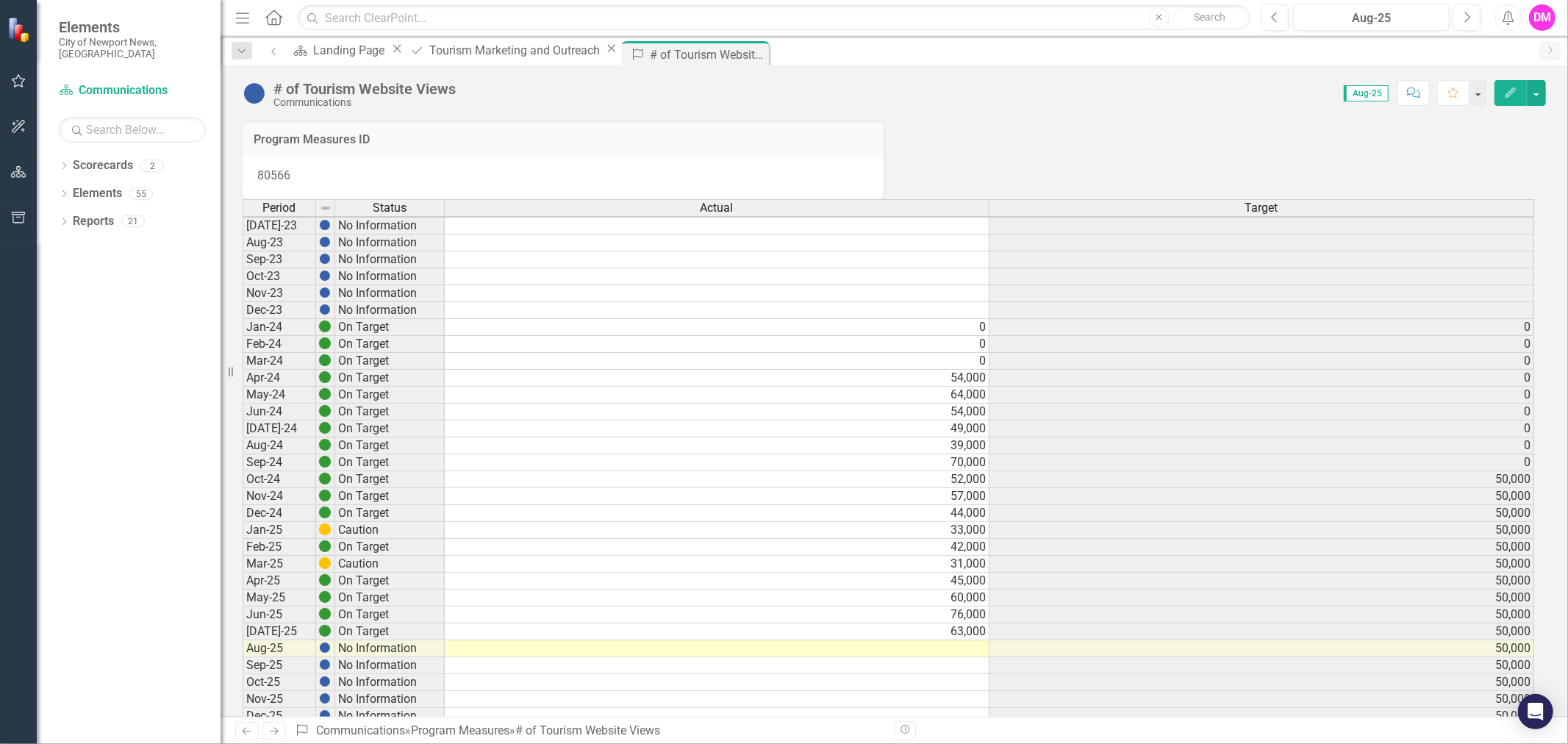
scroll to position [4, 0]
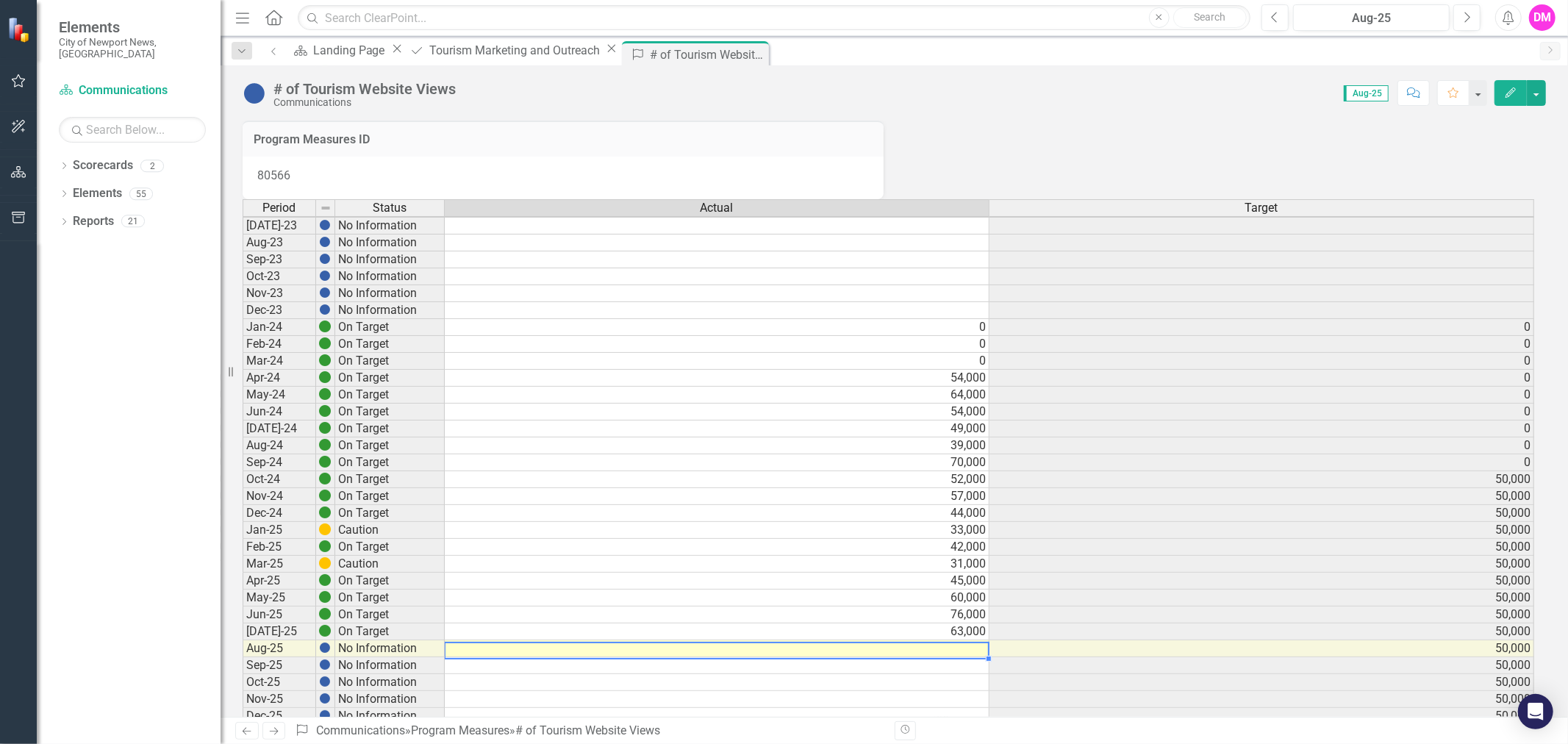
click at [957, 657] on td at bounding box center [717, 648] width 545 height 17
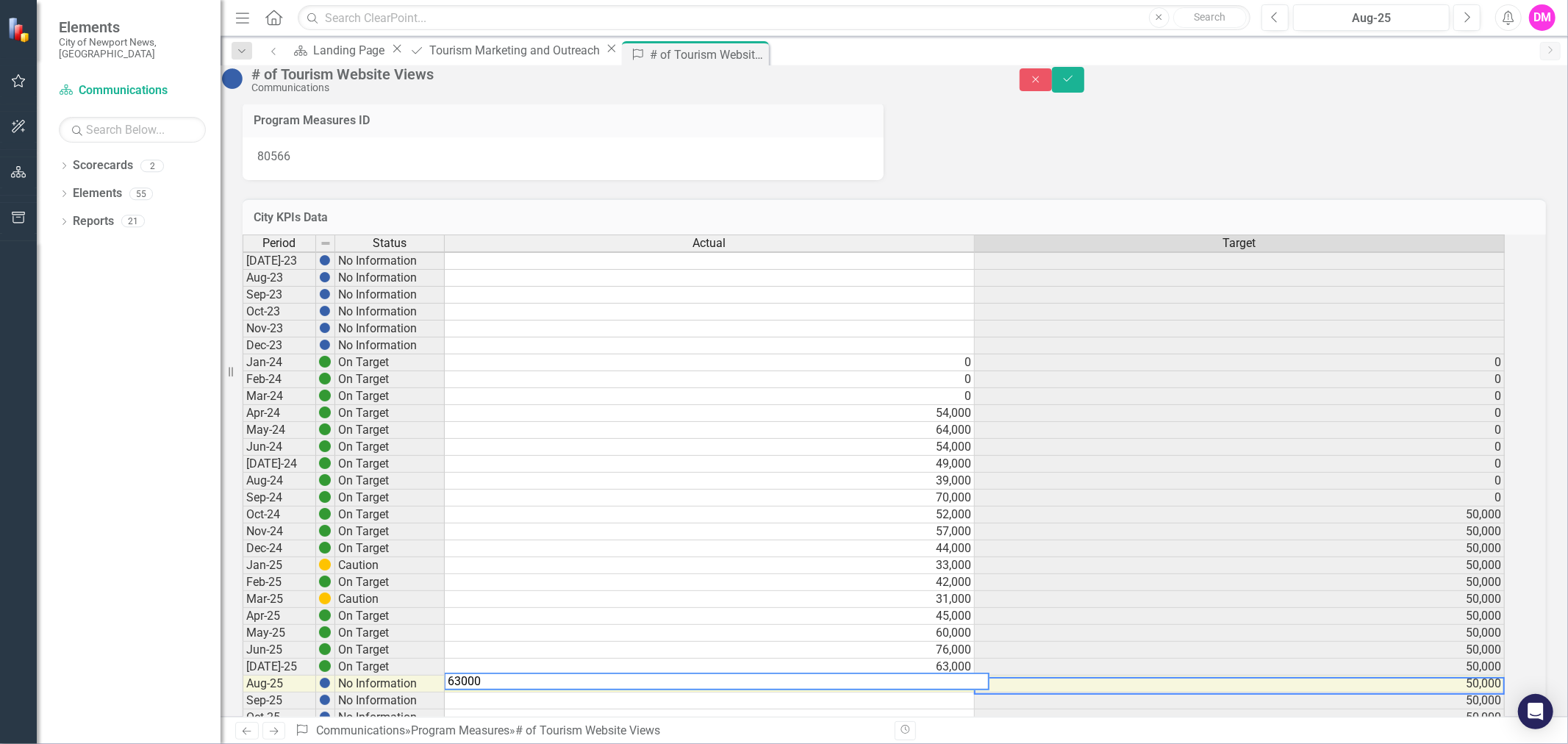
scroll to position [4, 10]
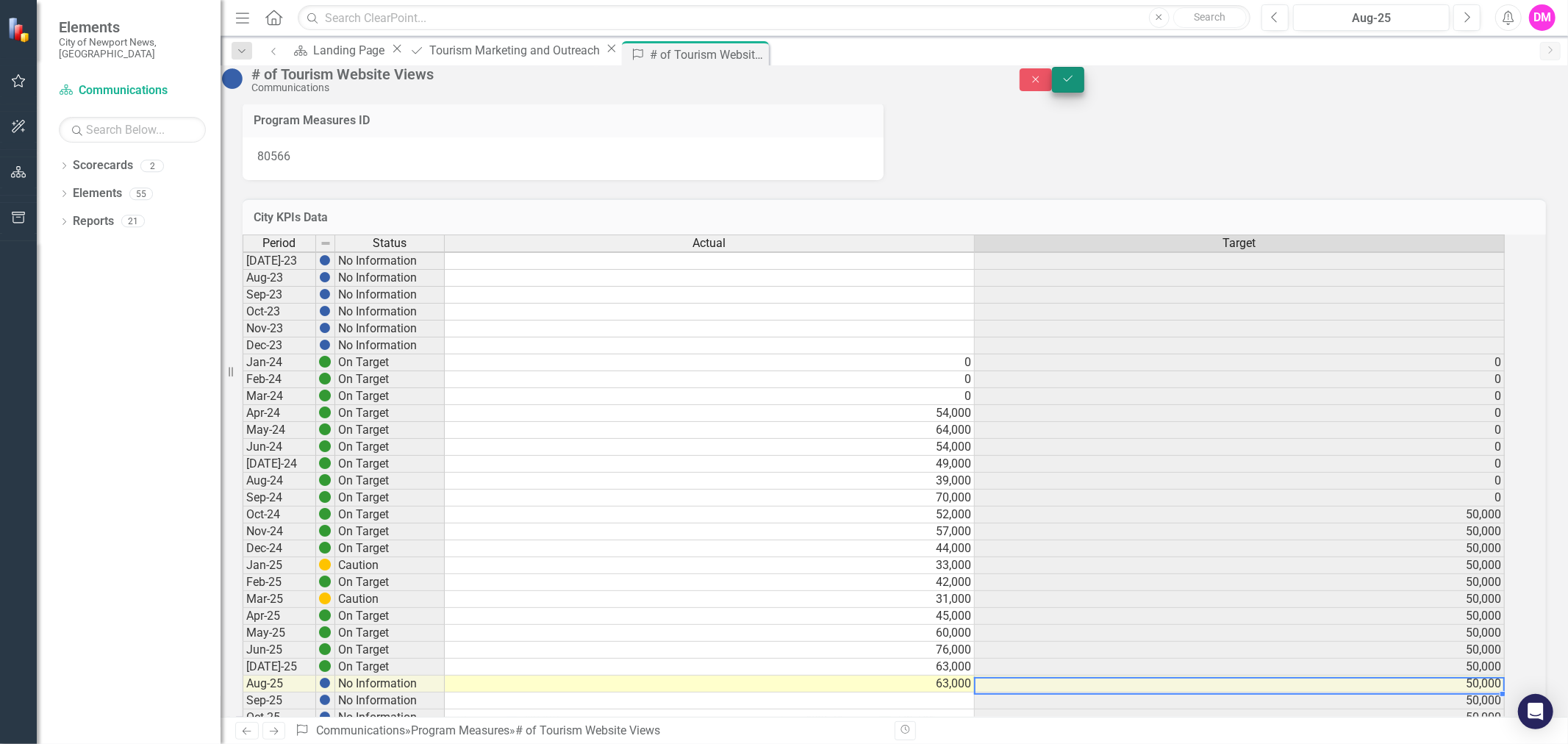
type textarea "63000"
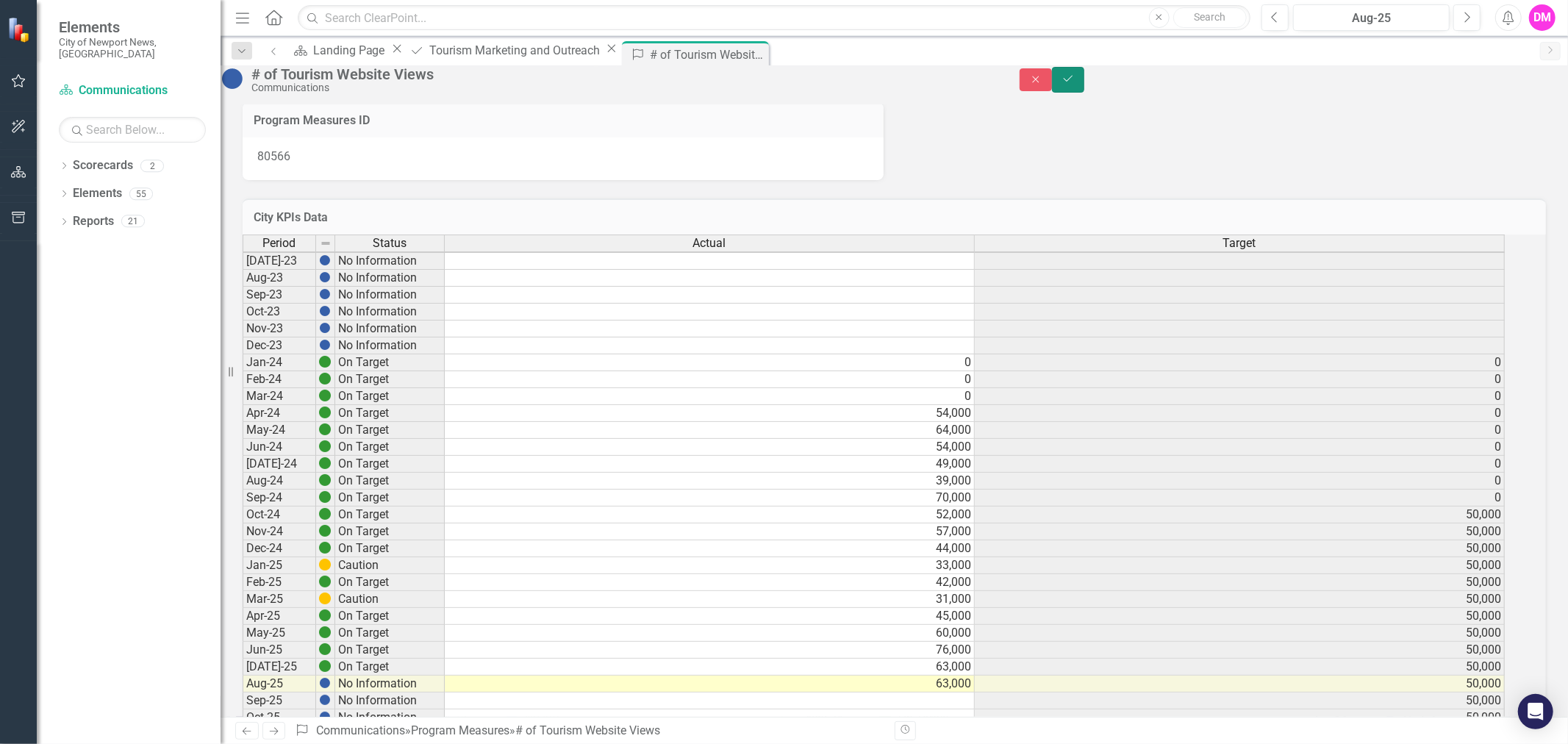
click at [1084, 92] on button "Save" at bounding box center [1068, 79] width 32 height 26
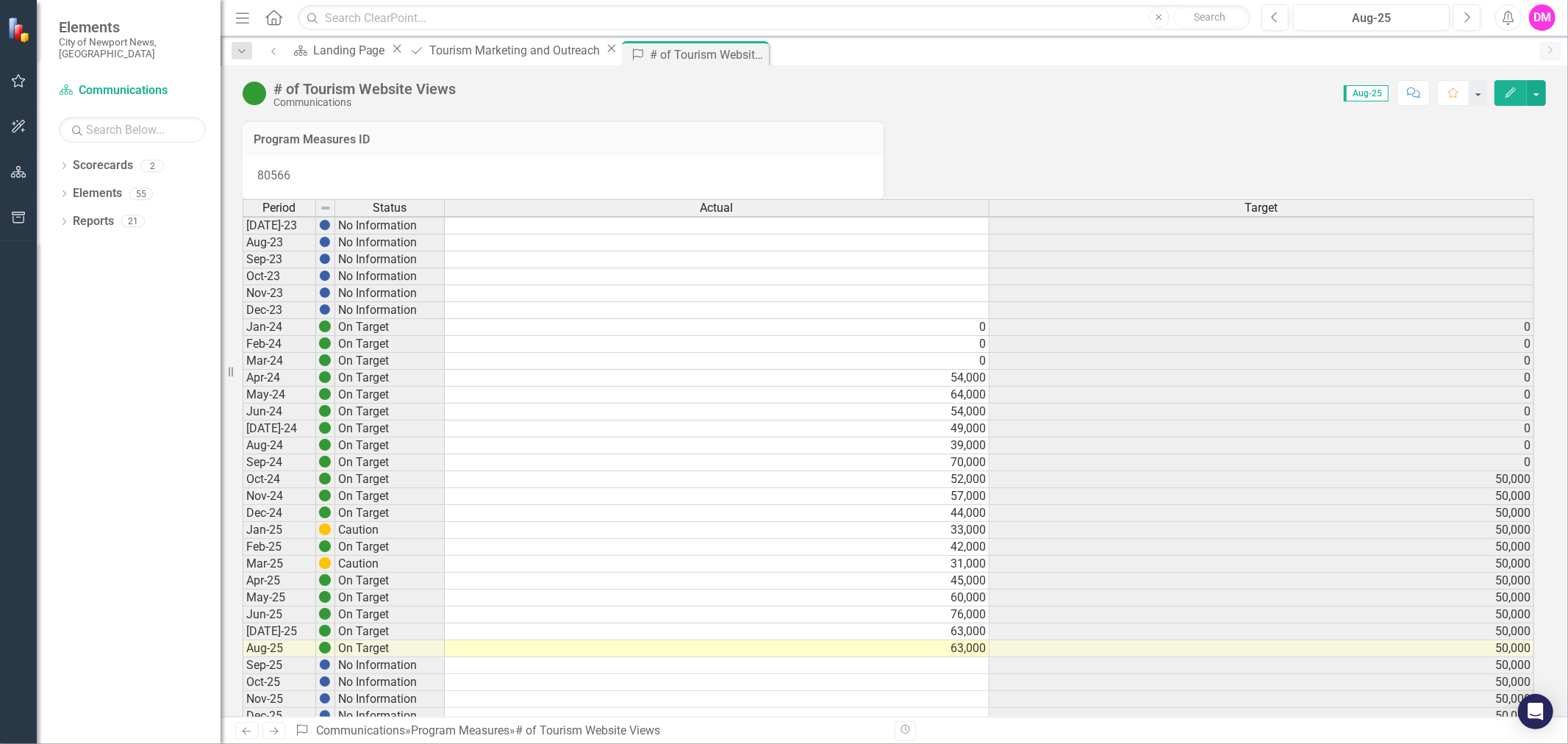
scroll to position [4, 0]
drag, startPoint x: 737, startPoint y: 52, endPoint x: 729, endPoint y: 52, distance: 8.0
click at [0, 0] on div "Close" at bounding box center [0, 0] width 0 height 0
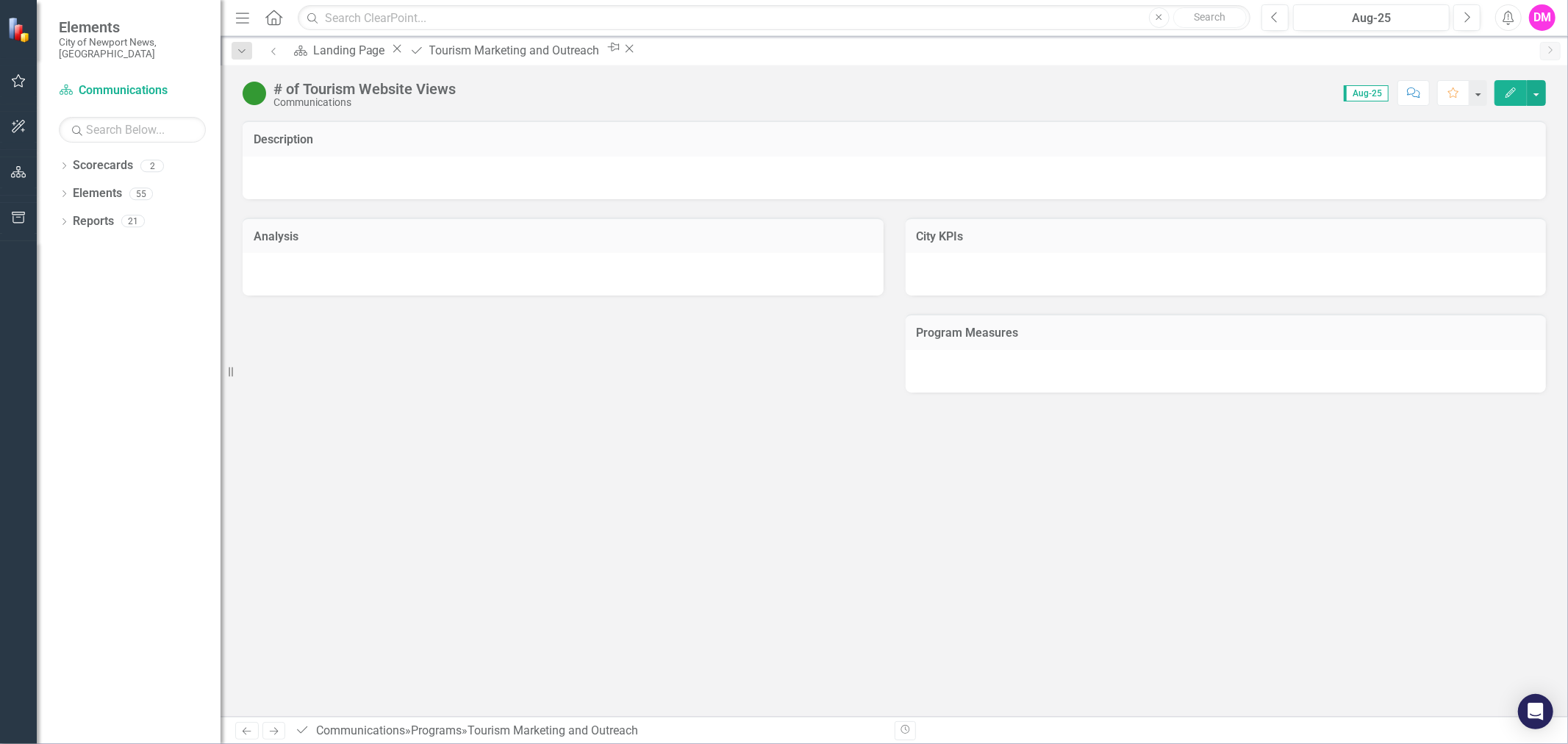
click at [729, 52] on div "Scorecard Landing Page Close Program Tourism Marketing and Outreach Pin Close" at bounding box center [910, 53] width 1244 height 24
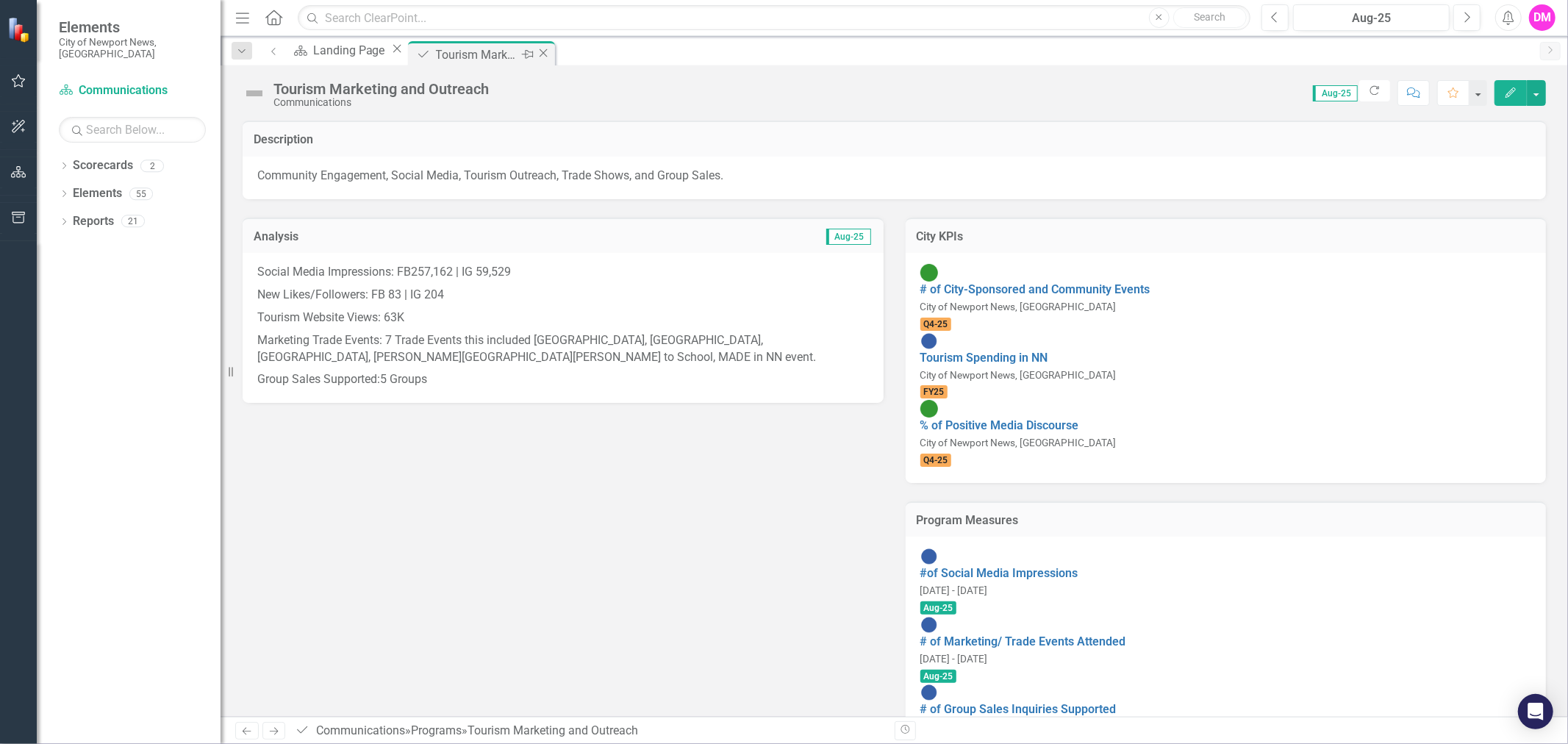
click at [551, 46] on div "Close" at bounding box center [544, 54] width 15 height 18
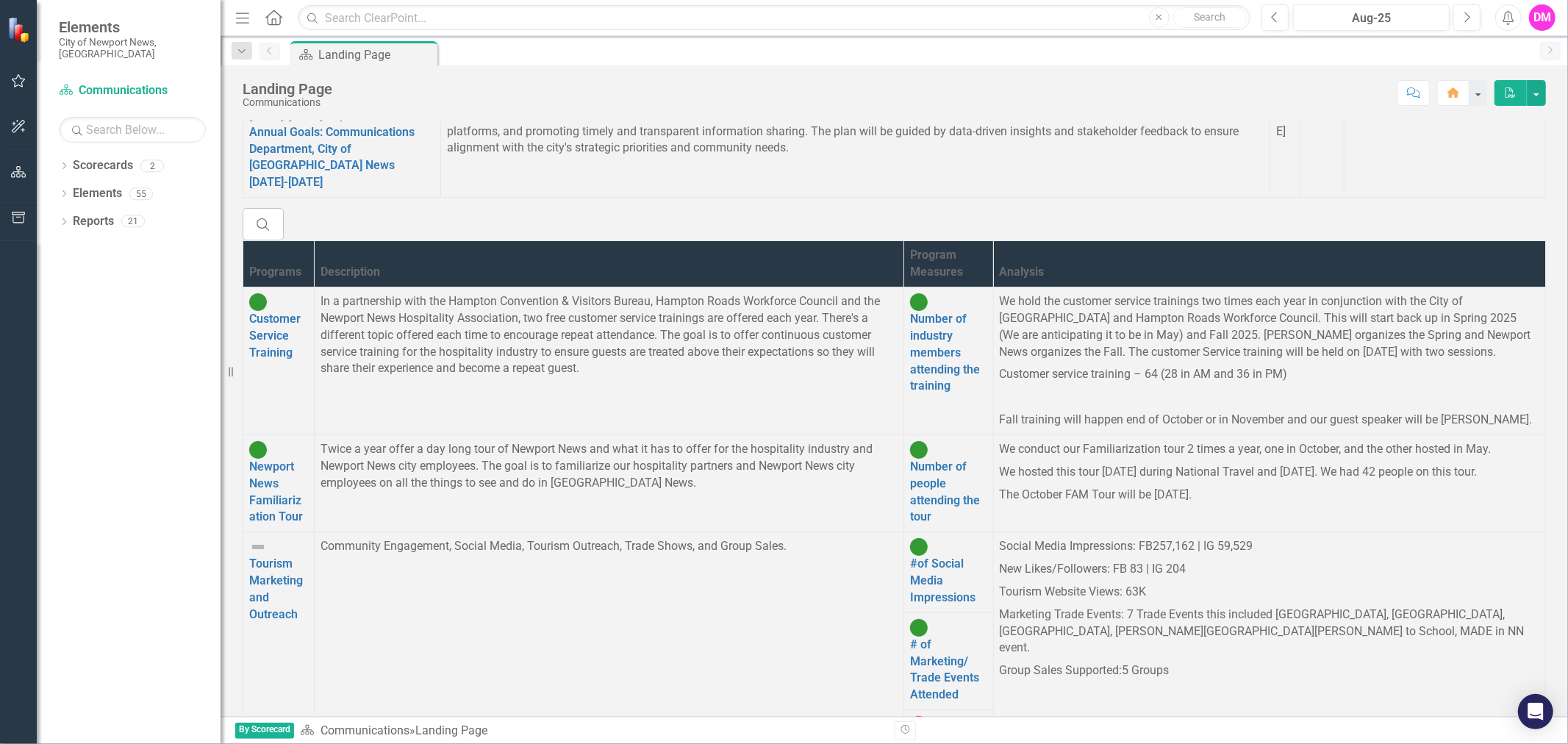
scroll to position [327, 0]
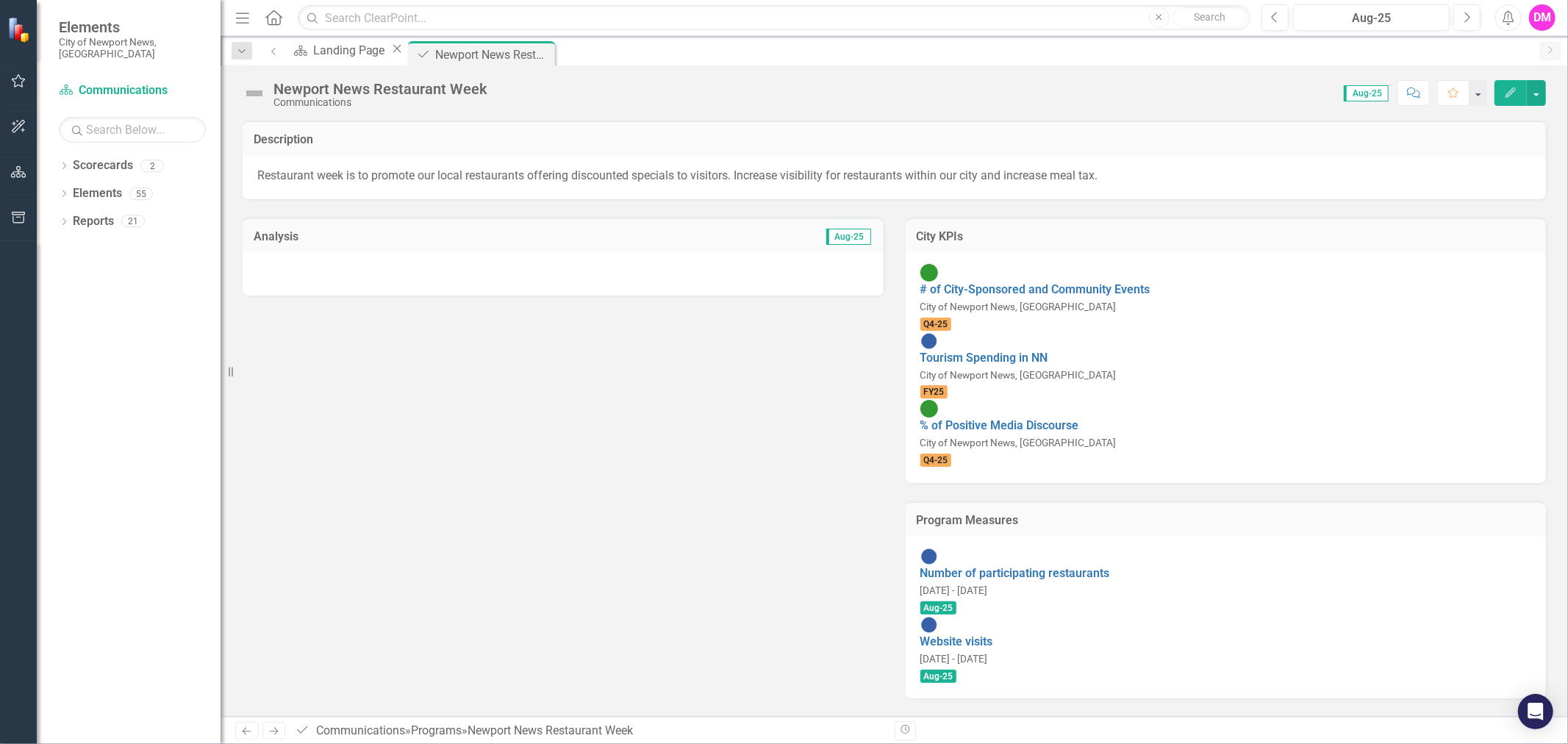
click at [566, 261] on div at bounding box center [563, 274] width 641 height 43
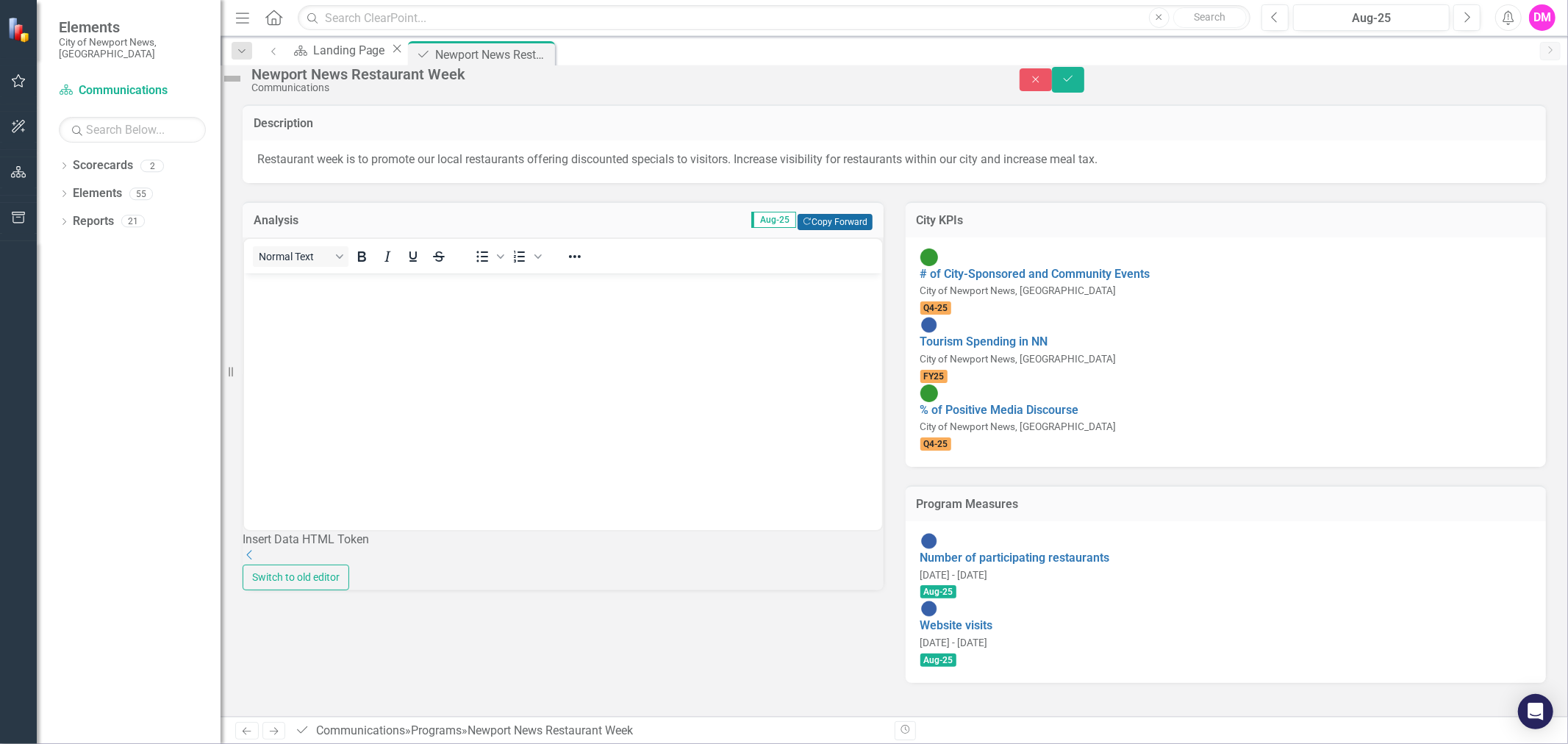
click at [810, 230] on button "Copy Forward Copy Forward" at bounding box center [834, 222] width 74 height 16
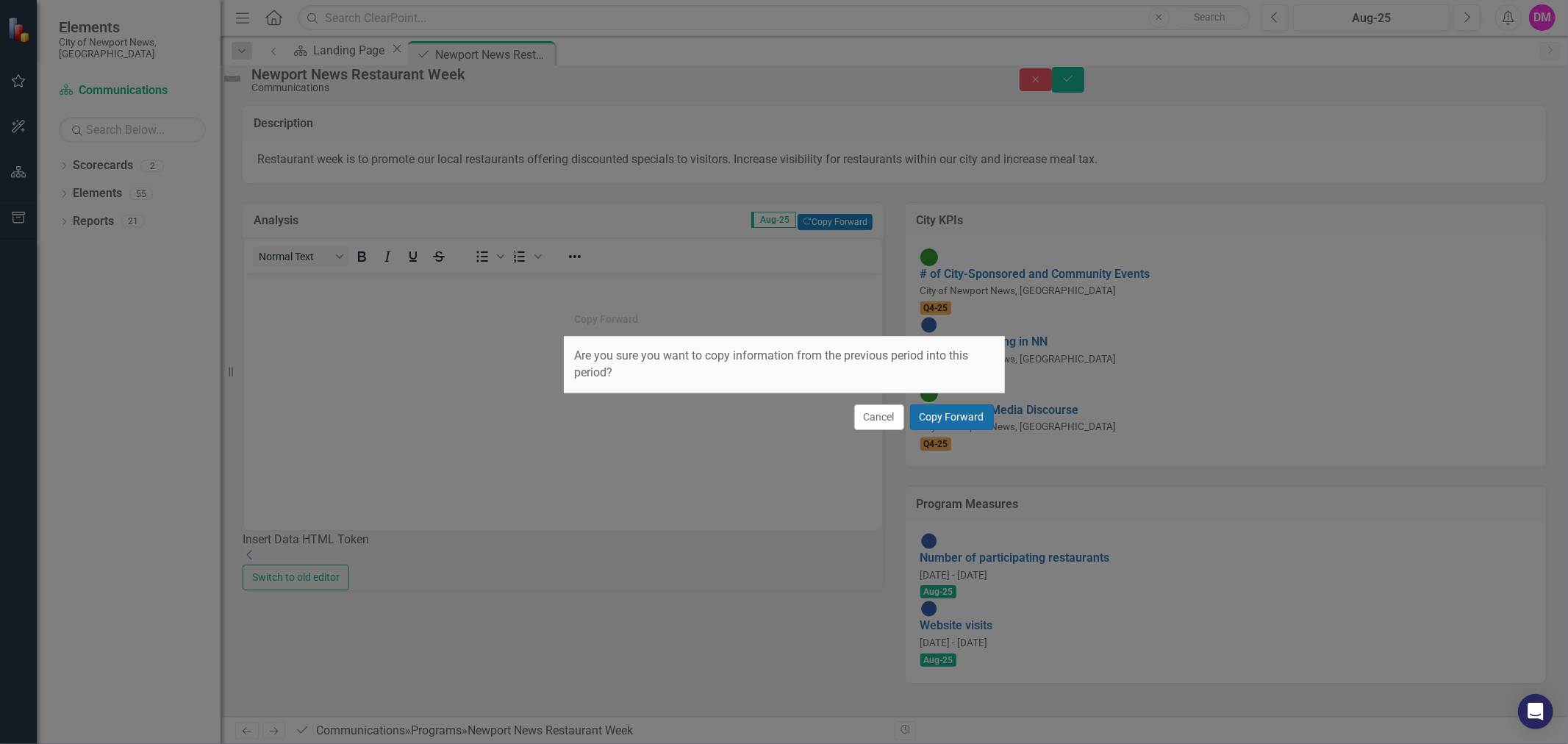
click at [936, 418] on button "Copy Forward" at bounding box center [952, 417] width 84 height 26
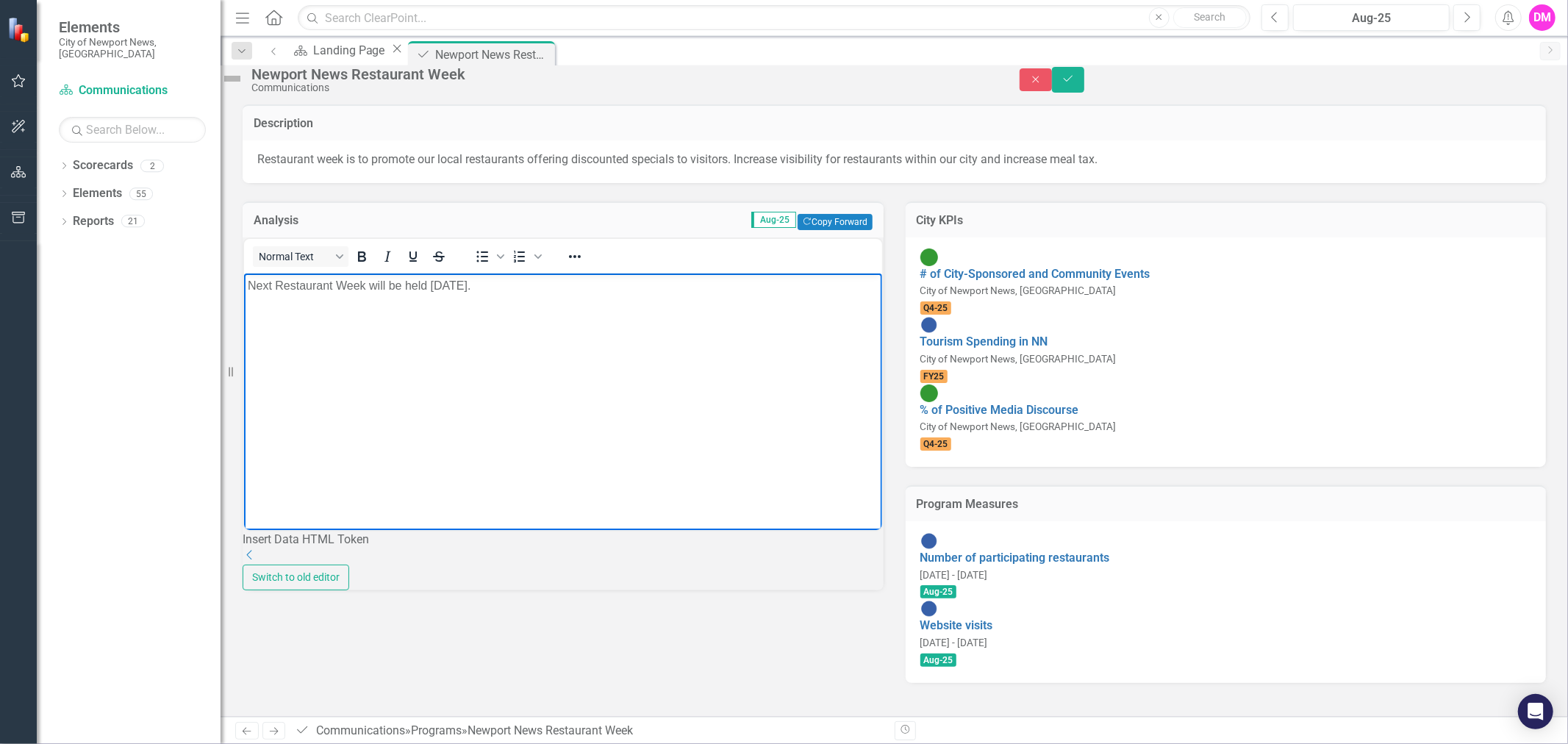
click at [632, 383] on body "Next Restaurant Week will be held [DATE]." at bounding box center [562, 383] width 638 height 221
click at [1075, 84] on icon "Save" at bounding box center [1068, 79] width 13 height 10
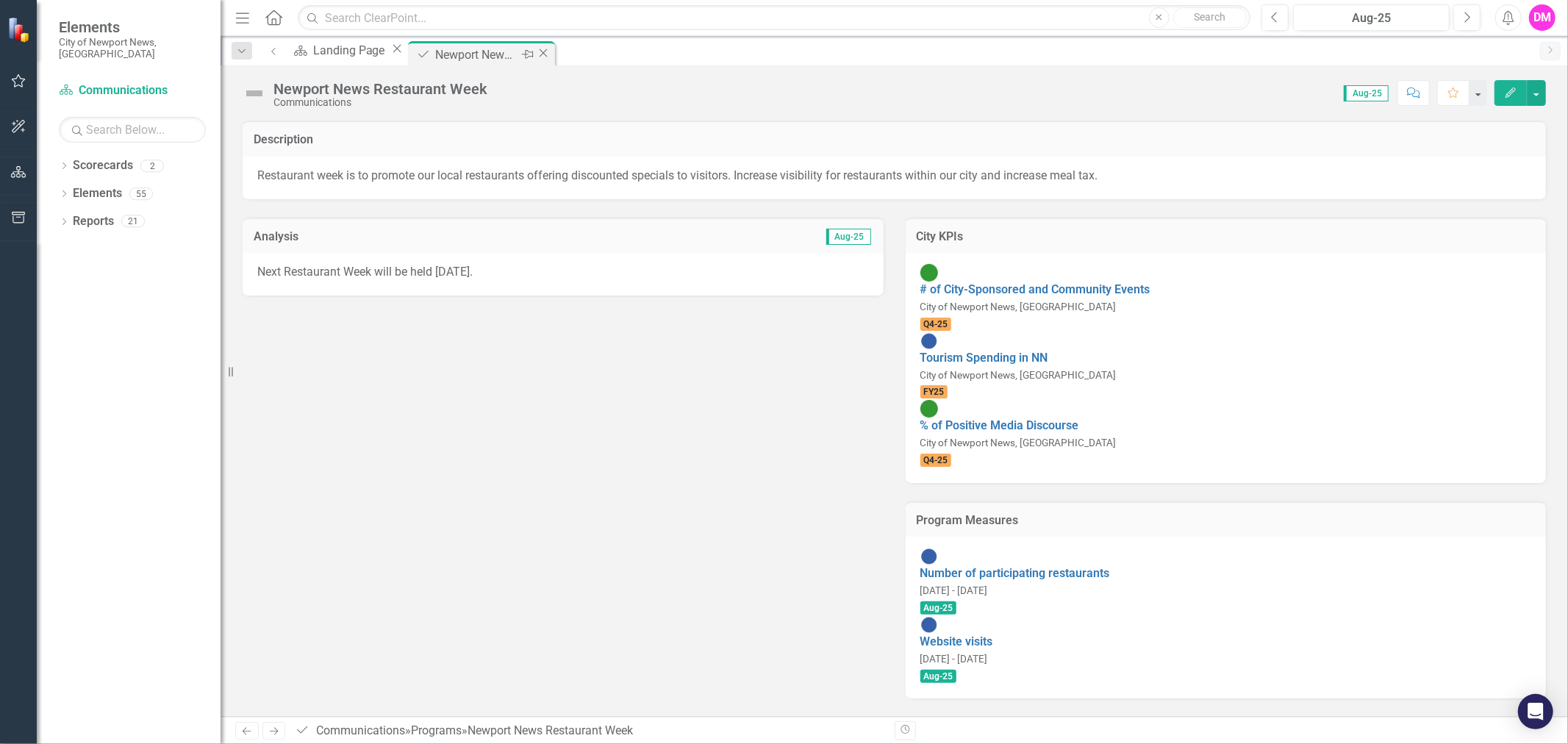
click at [551, 54] on icon "Close" at bounding box center [544, 53] width 15 height 12
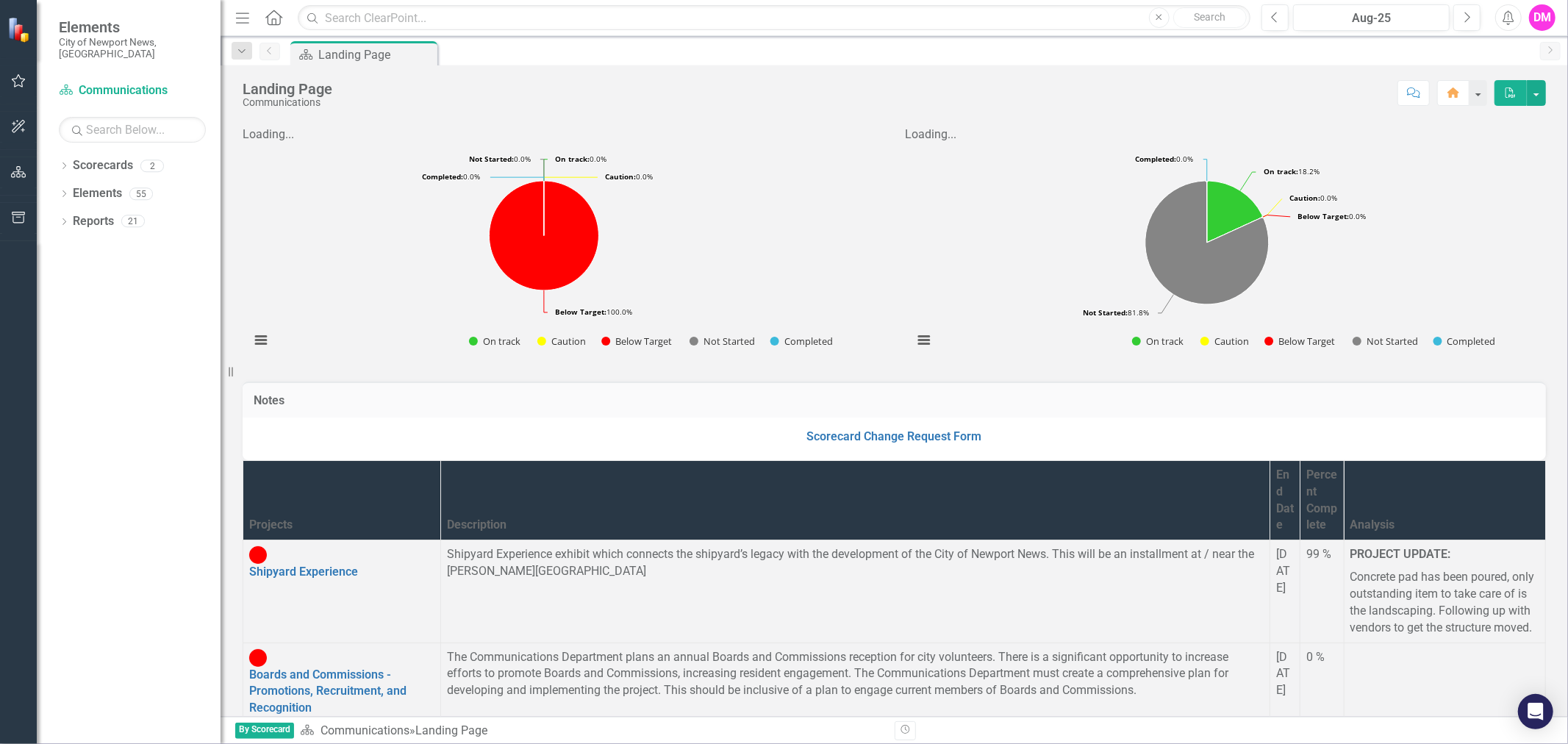
scroll to position [141, 0]
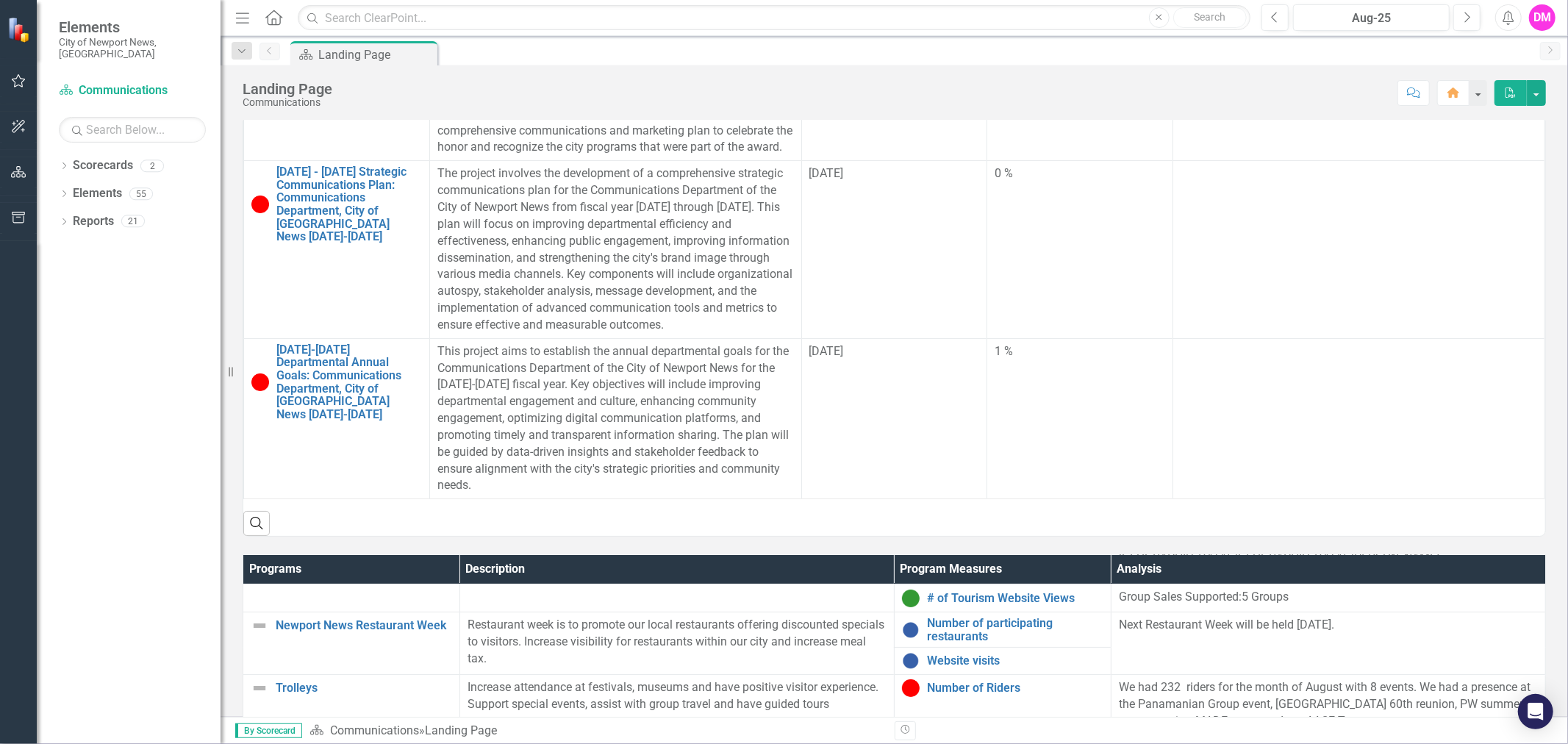
scroll to position [490, 0]
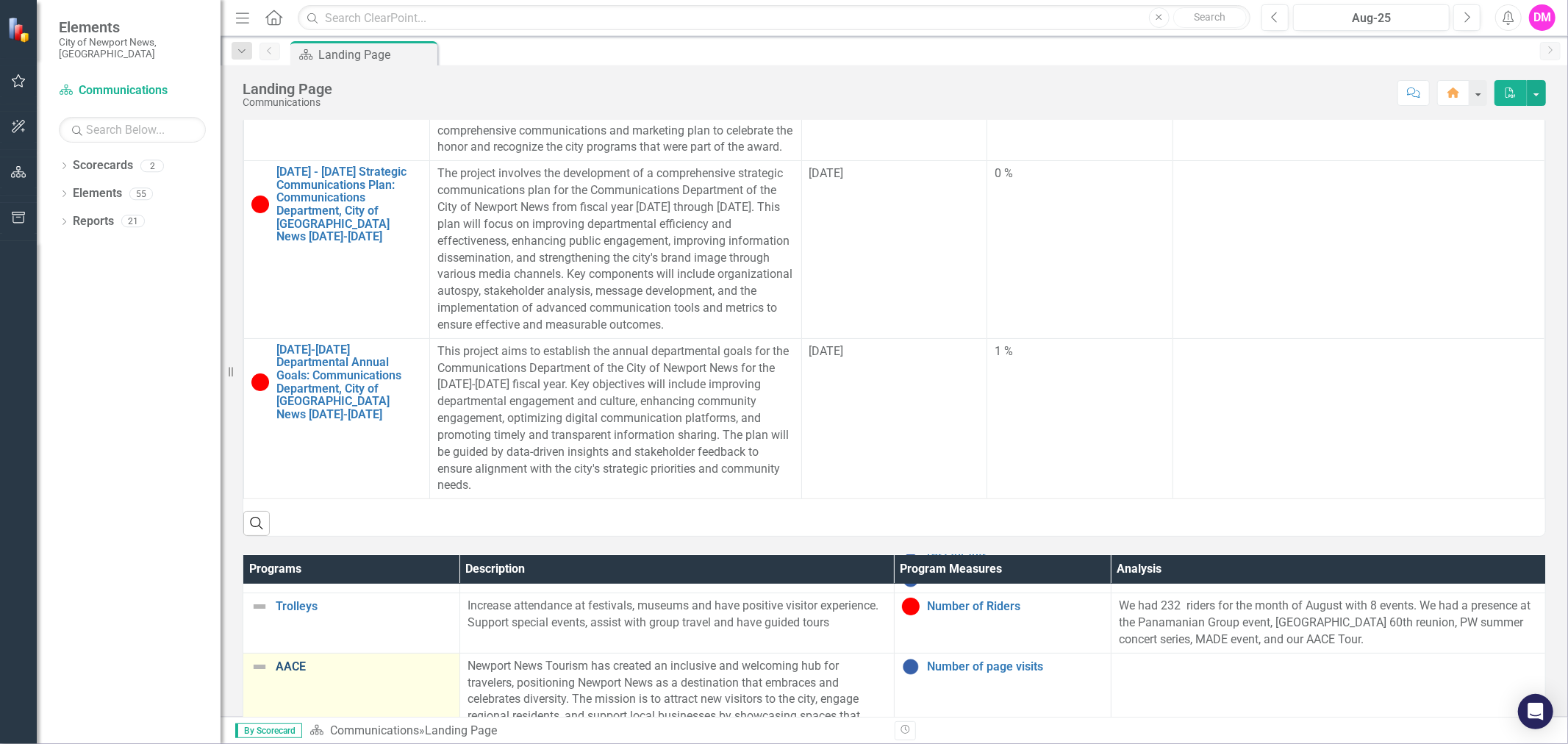
click at [300, 665] on link "AACE" at bounding box center [364, 667] width 177 height 13
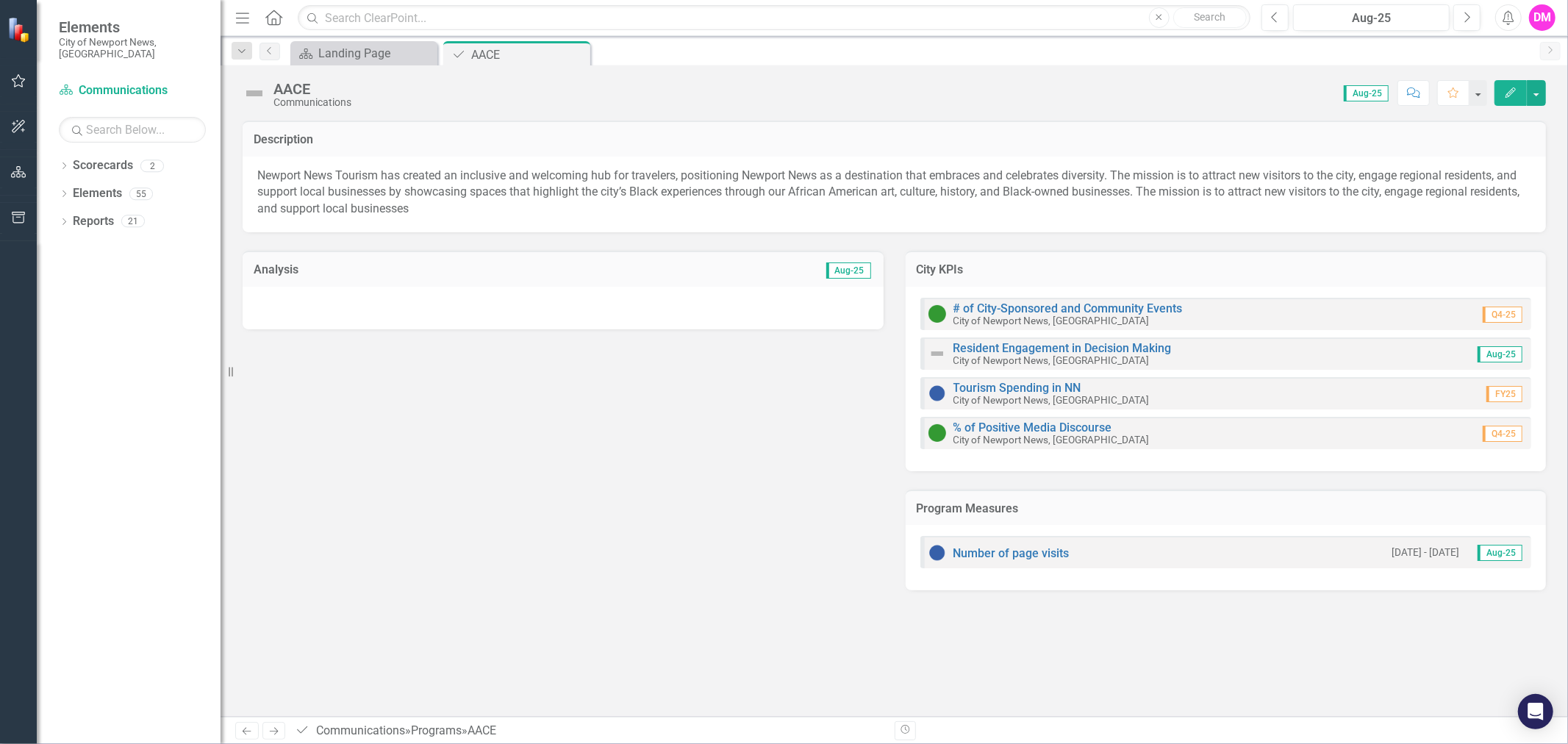
click at [830, 313] on div at bounding box center [563, 308] width 641 height 43
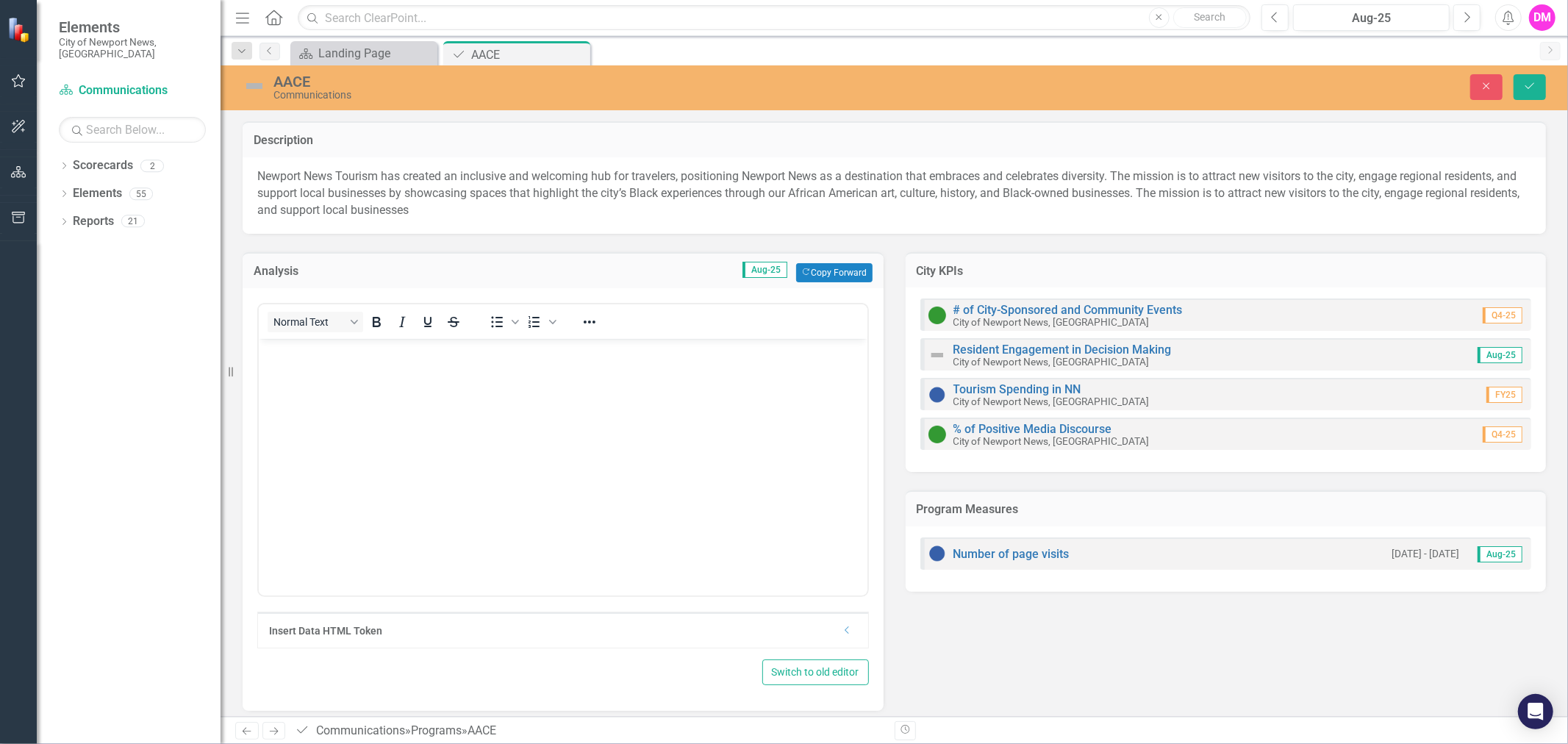
click at [832, 288] on div "Normal Text To open the popup, press Shift+Enter To open the popup, press Shift…" at bounding box center [563, 500] width 641 height 423
click at [830, 274] on button "Copy Forward Copy Forward" at bounding box center [833, 273] width 76 height 19
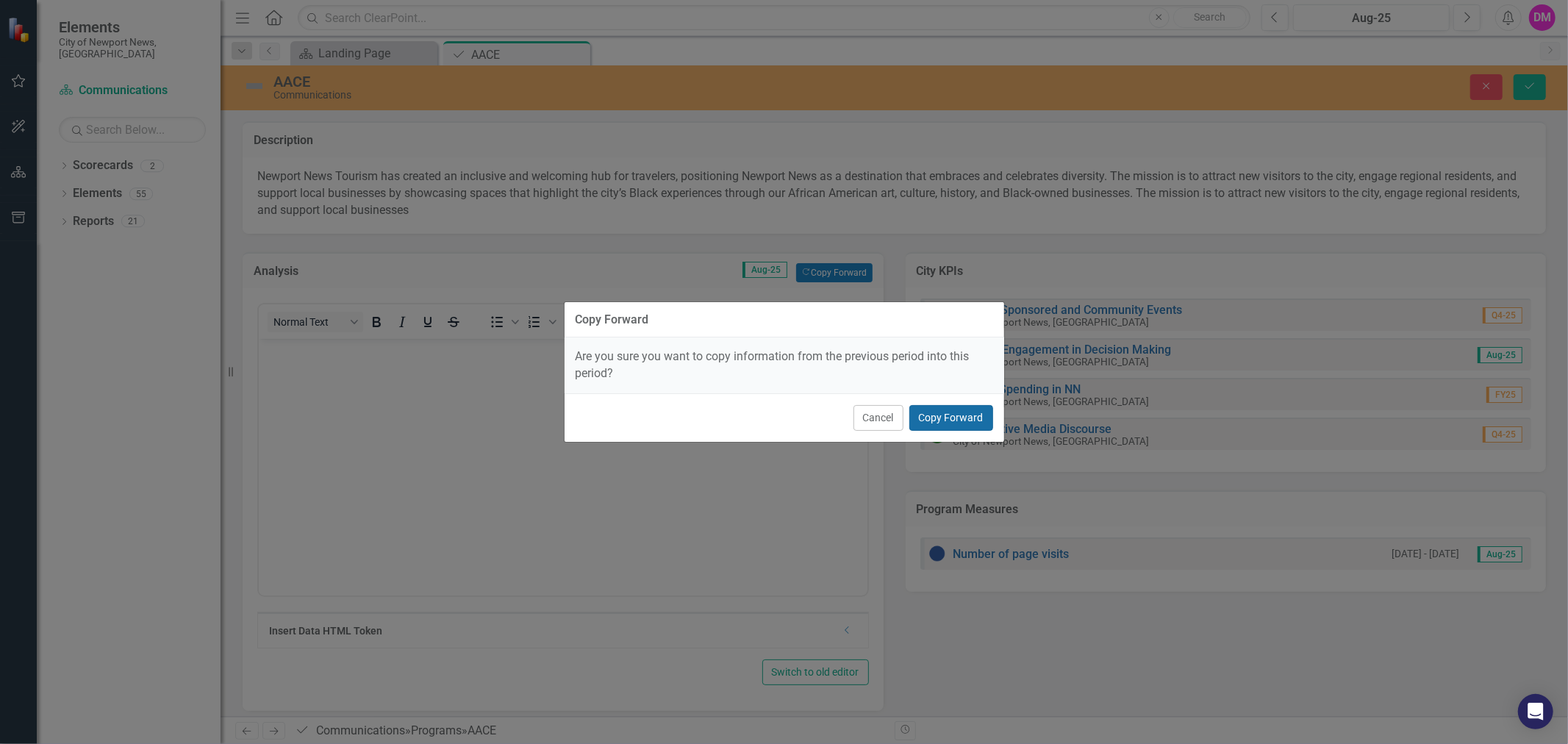
click at [939, 422] on button "Copy Forward" at bounding box center [951, 418] width 84 height 26
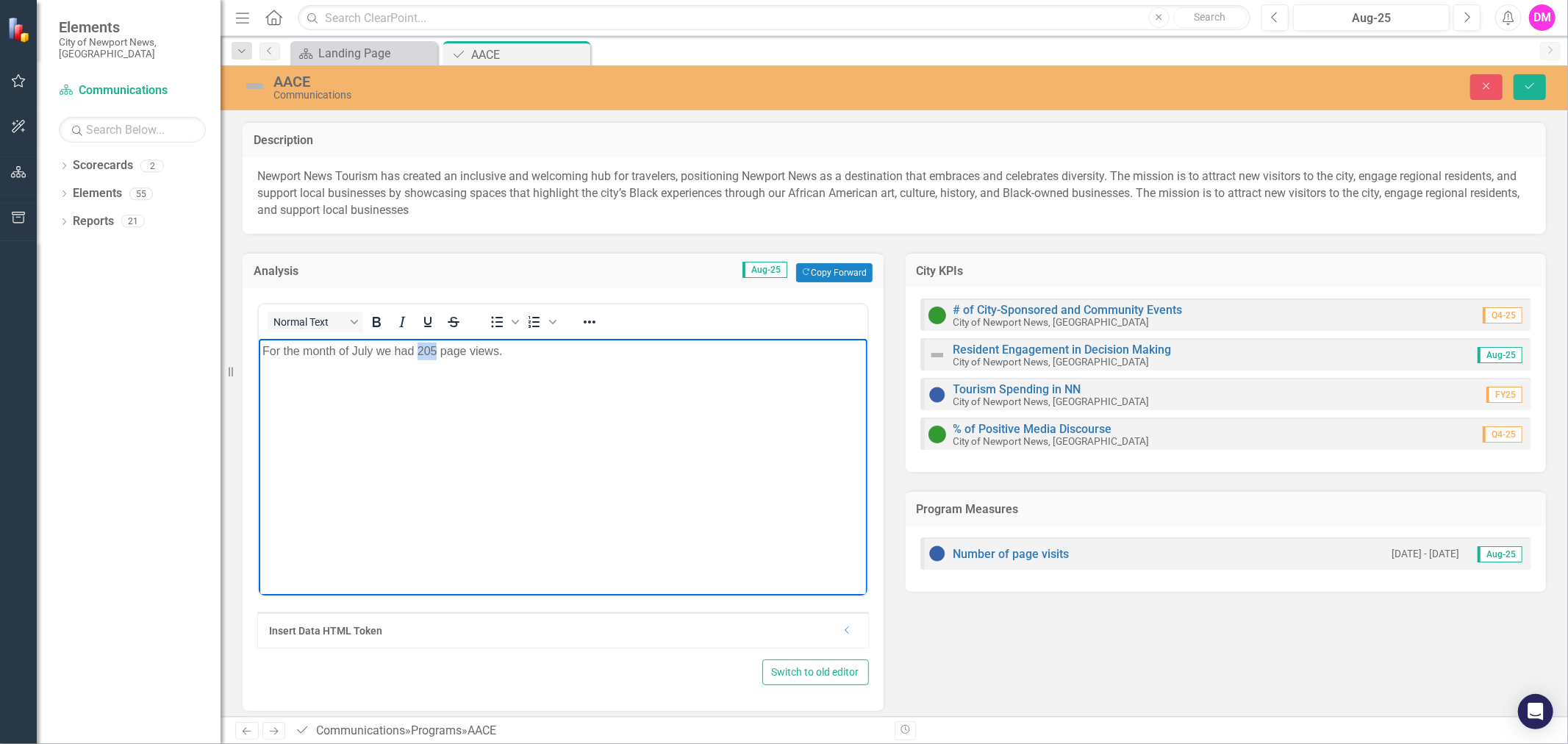
drag, startPoint x: 416, startPoint y: 352, endPoint x: 436, endPoint y: 349, distance: 20.2
click at [436, 349] on p "For the month of July we had 205 page views." at bounding box center [562, 351] width 601 height 18
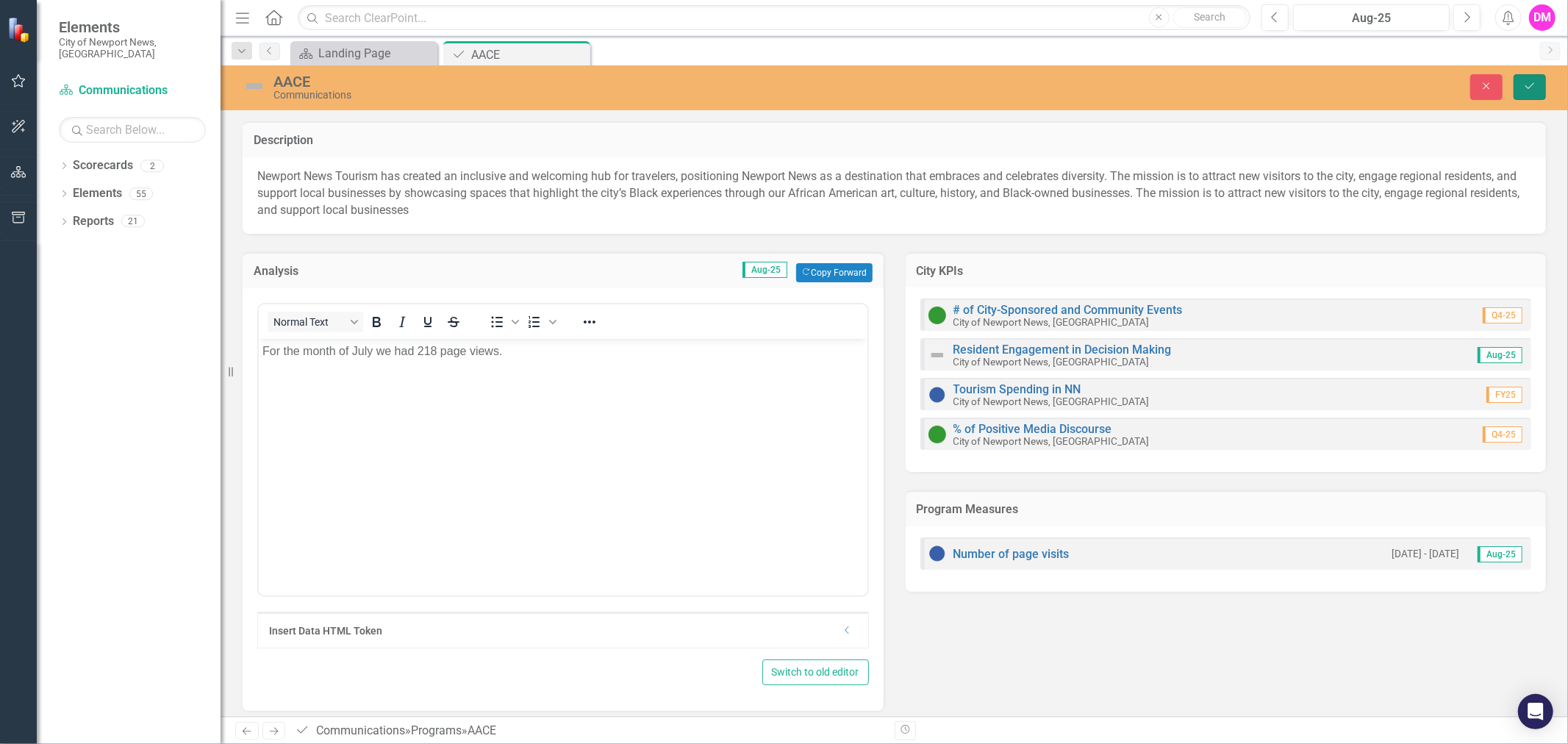
click at [1529, 88] on icon "submit" at bounding box center [1530, 86] width 9 height 6
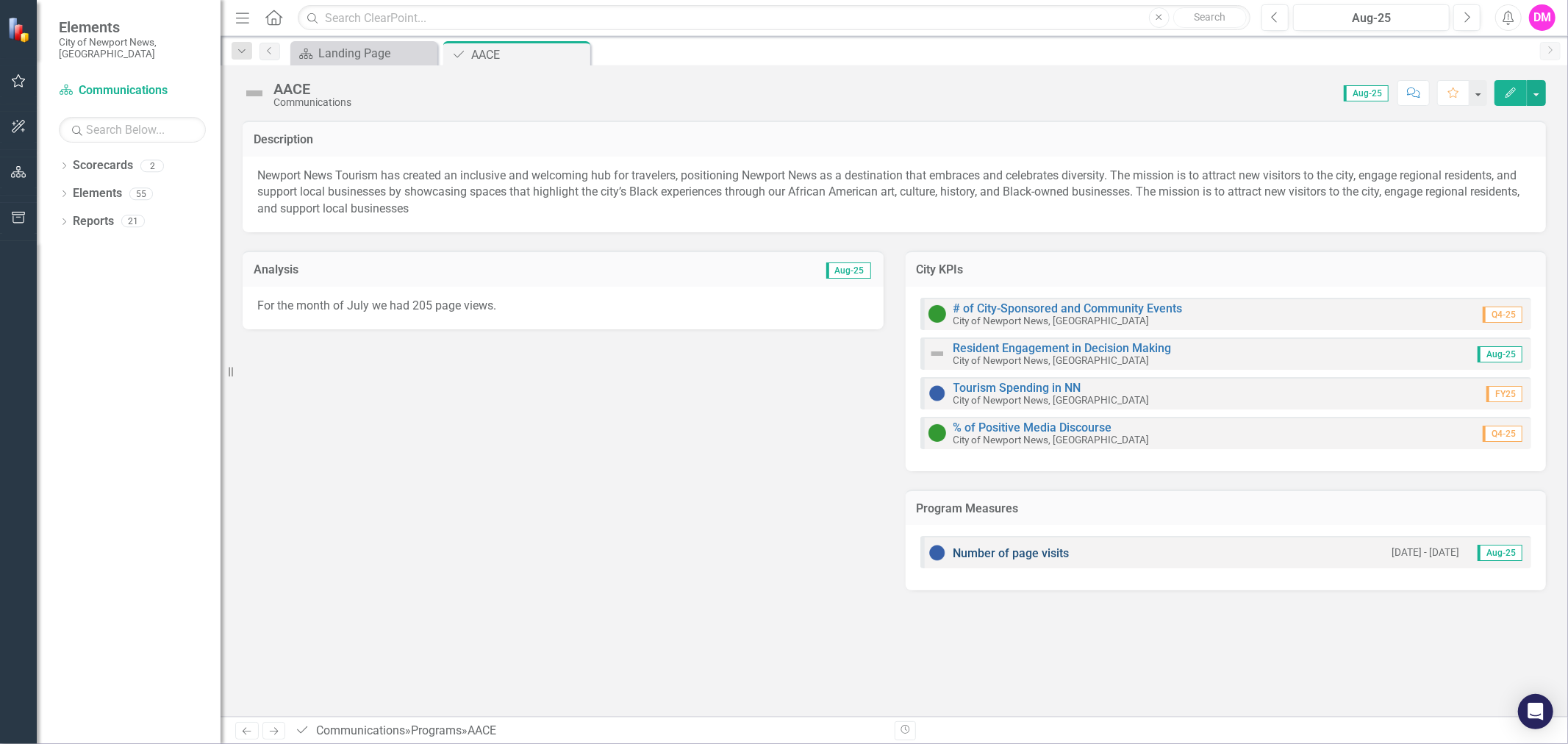
click at [983, 557] on link "Number of page visits" at bounding box center [1011, 553] width 116 height 14
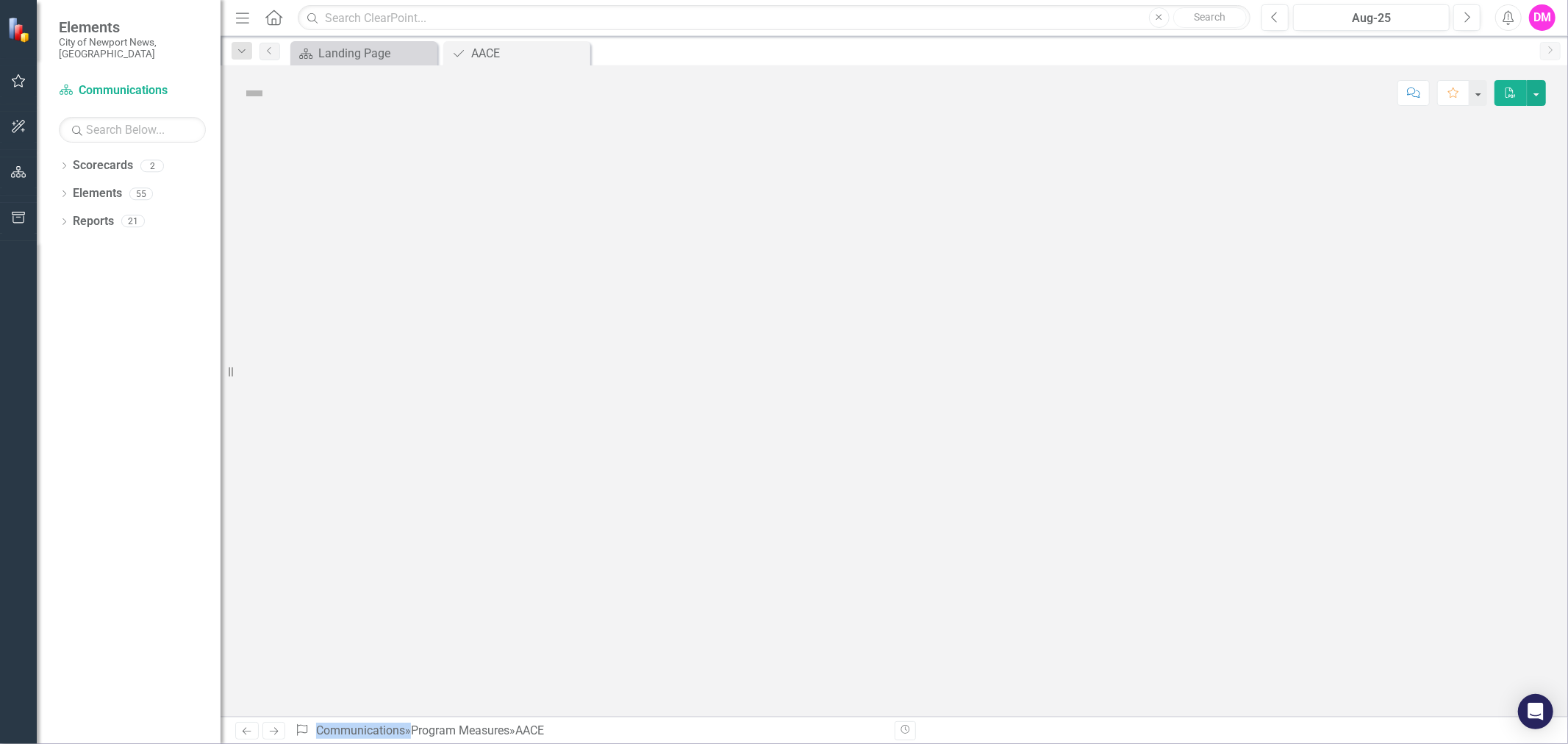
click at [983, 557] on div at bounding box center [894, 419] width 1347 height 596
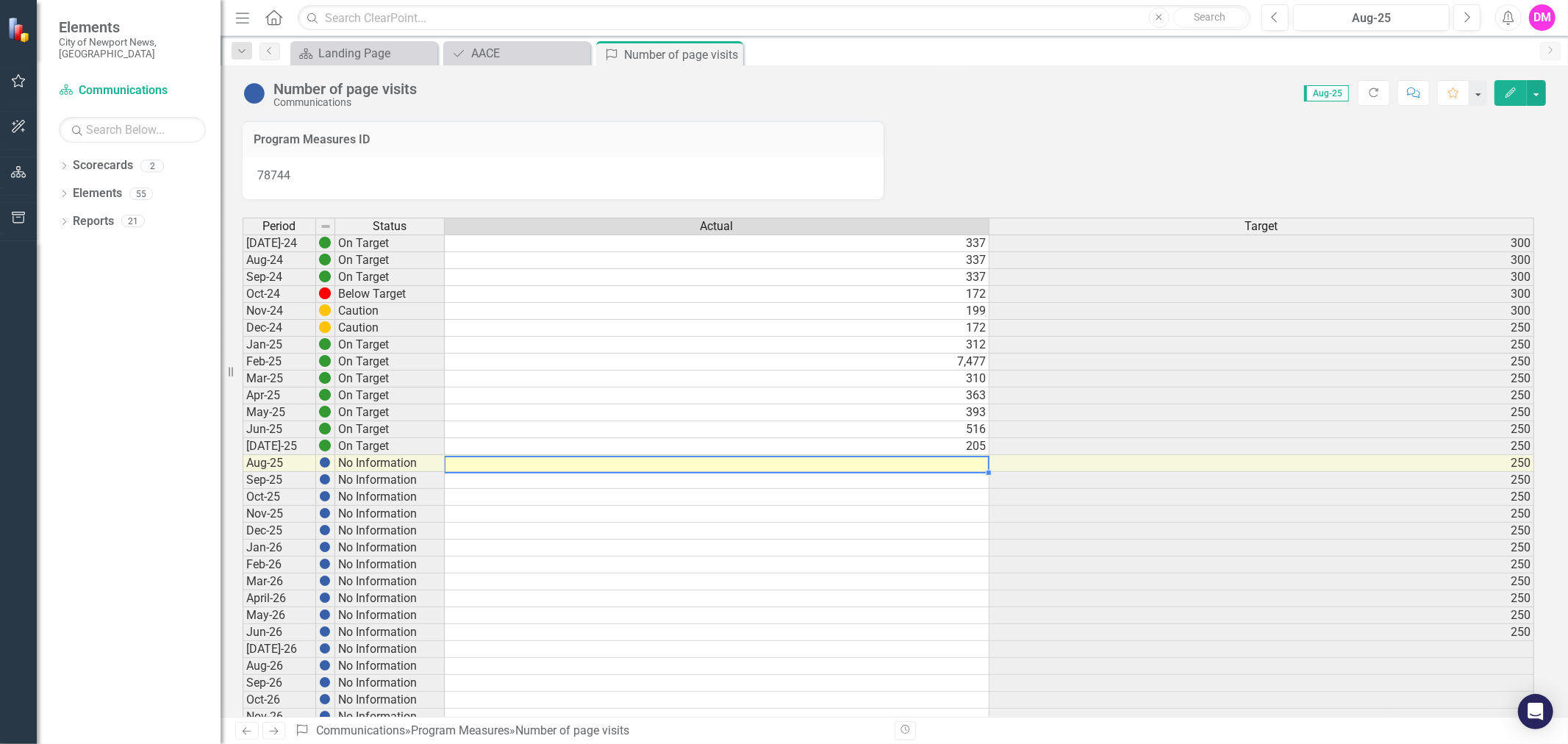
click at [945, 466] on td at bounding box center [717, 464] width 545 height 17
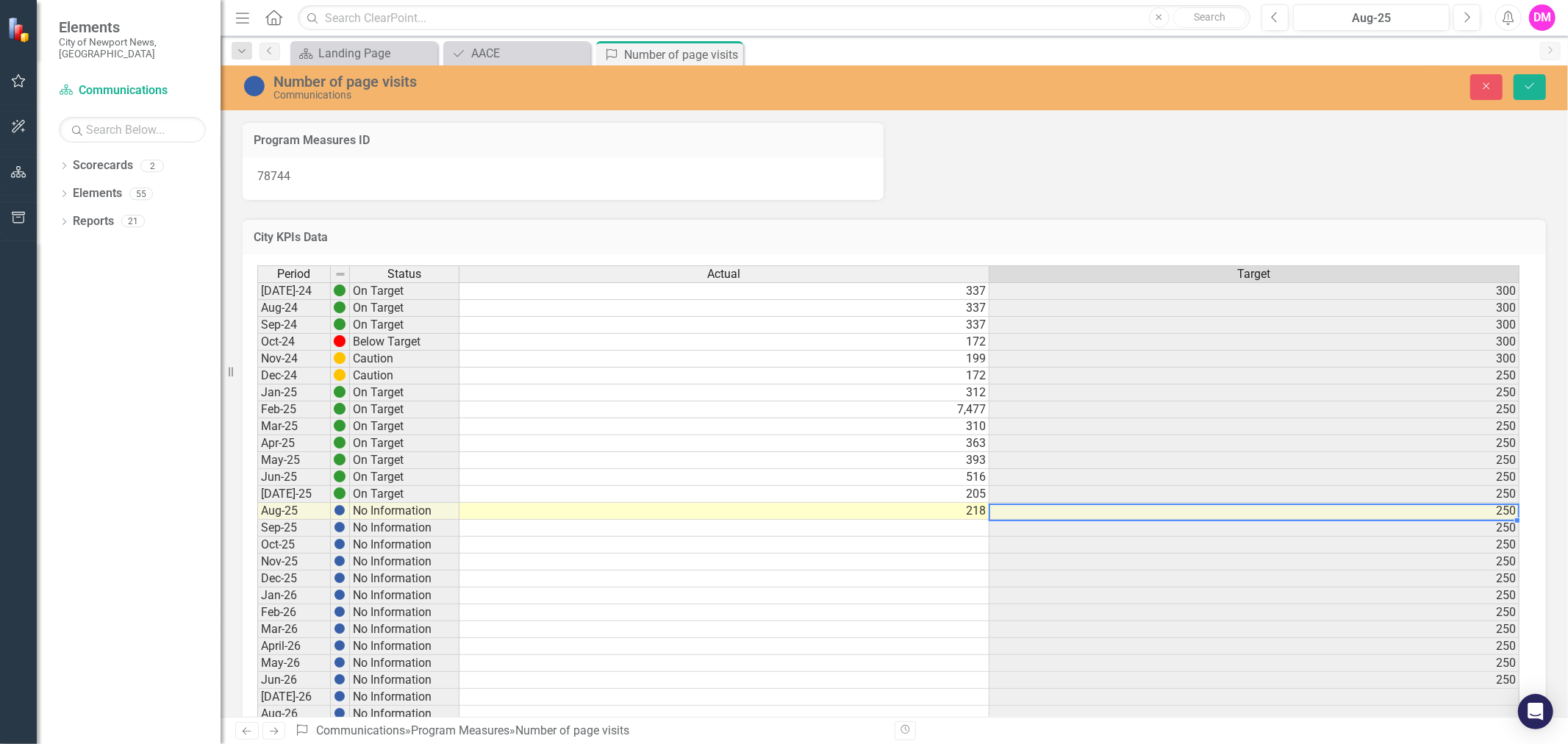
scroll to position [0, 10]
type textarea "218"
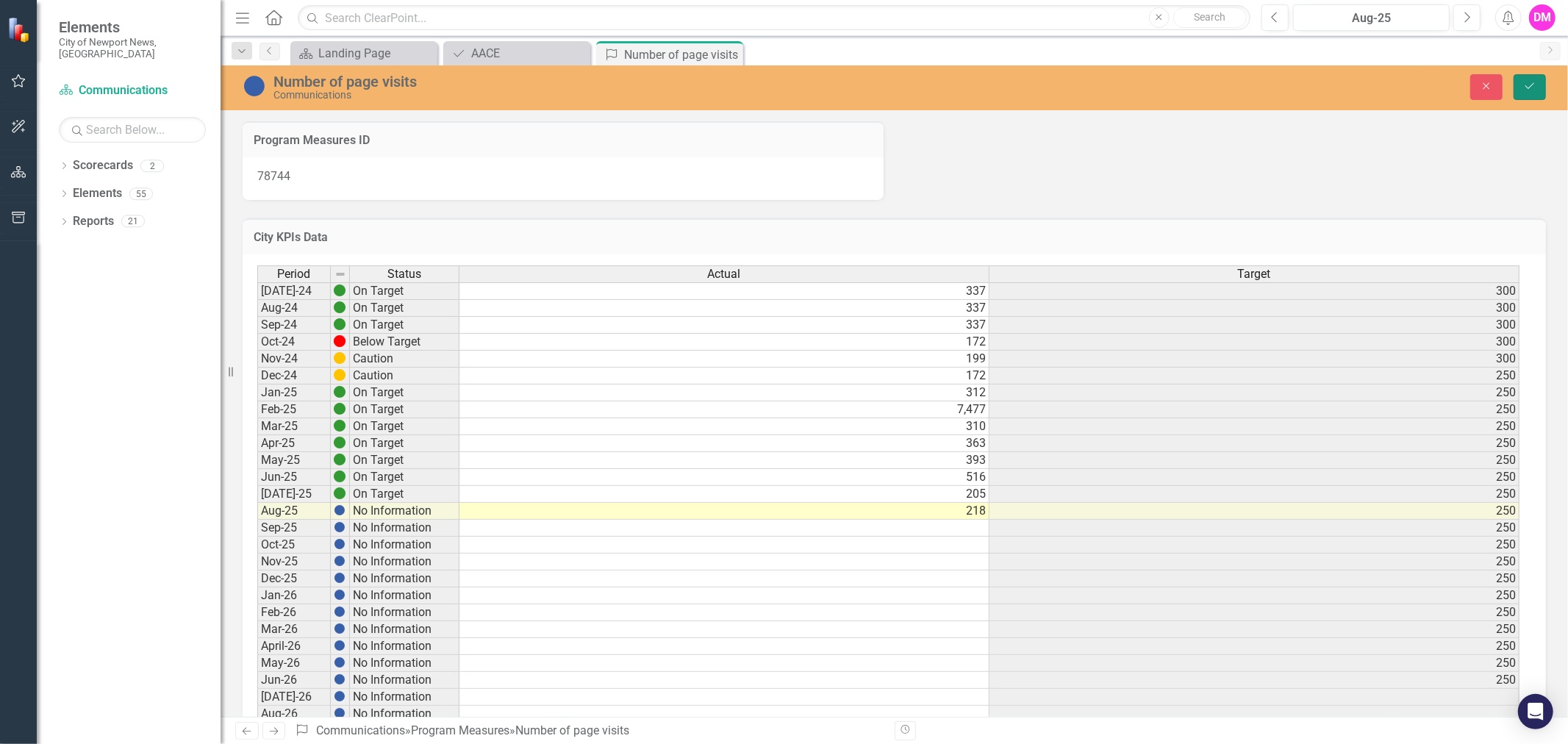
click at [1530, 83] on icon "Save" at bounding box center [1530, 86] width 13 height 10
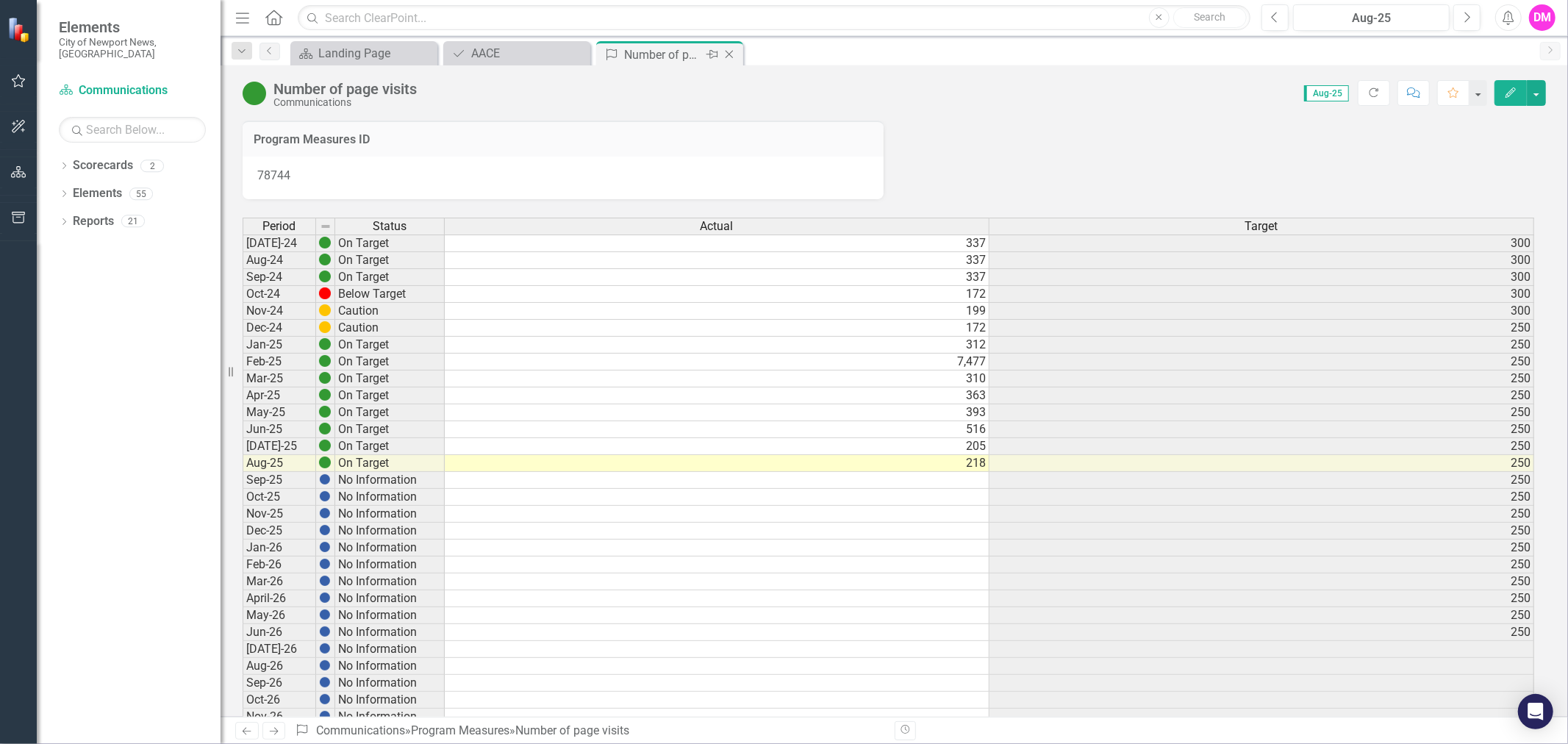
click at [730, 53] on icon "Close" at bounding box center [729, 54] width 15 height 12
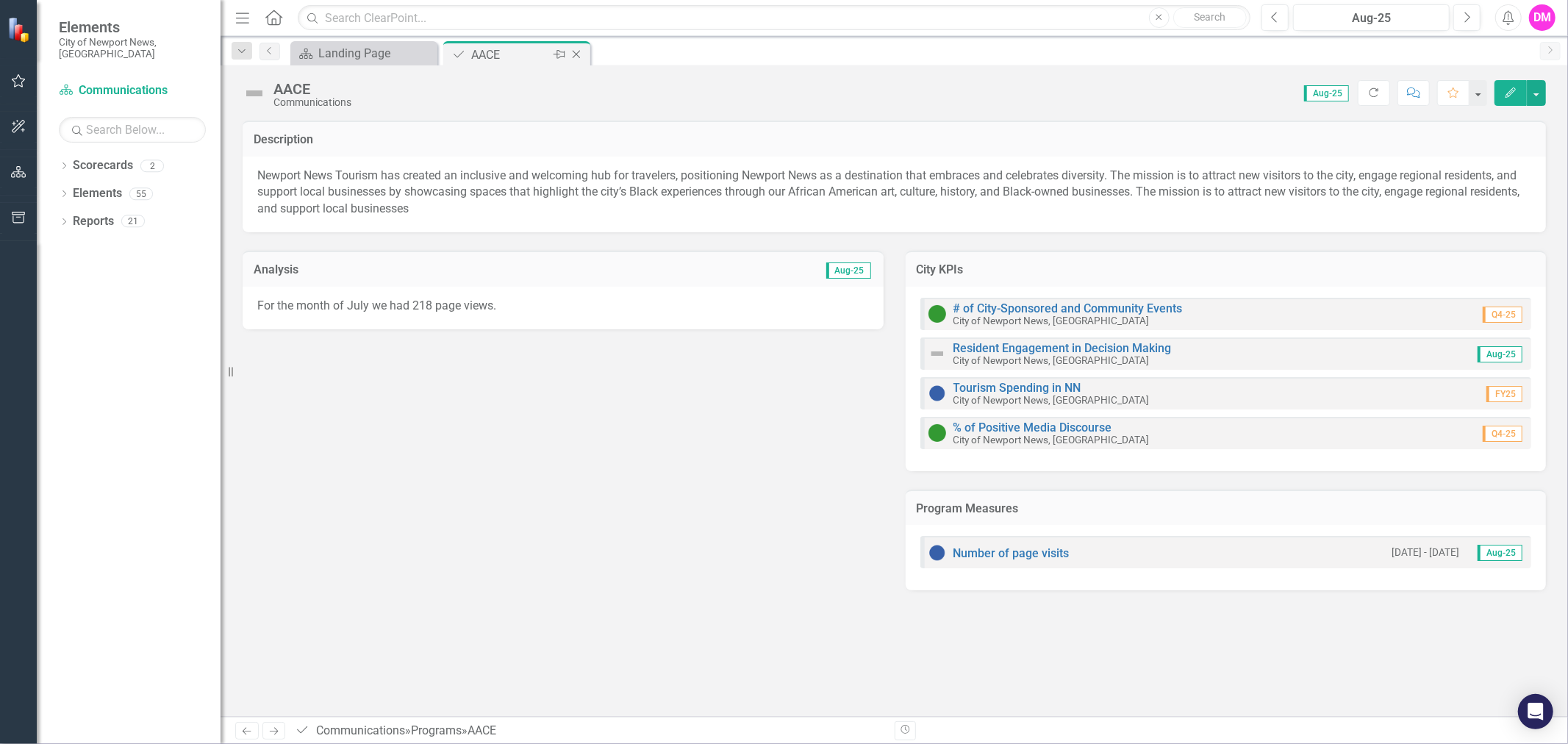
click at [576, 49] on icon "Close" at bounding box center [577, 54] width 15 height 12
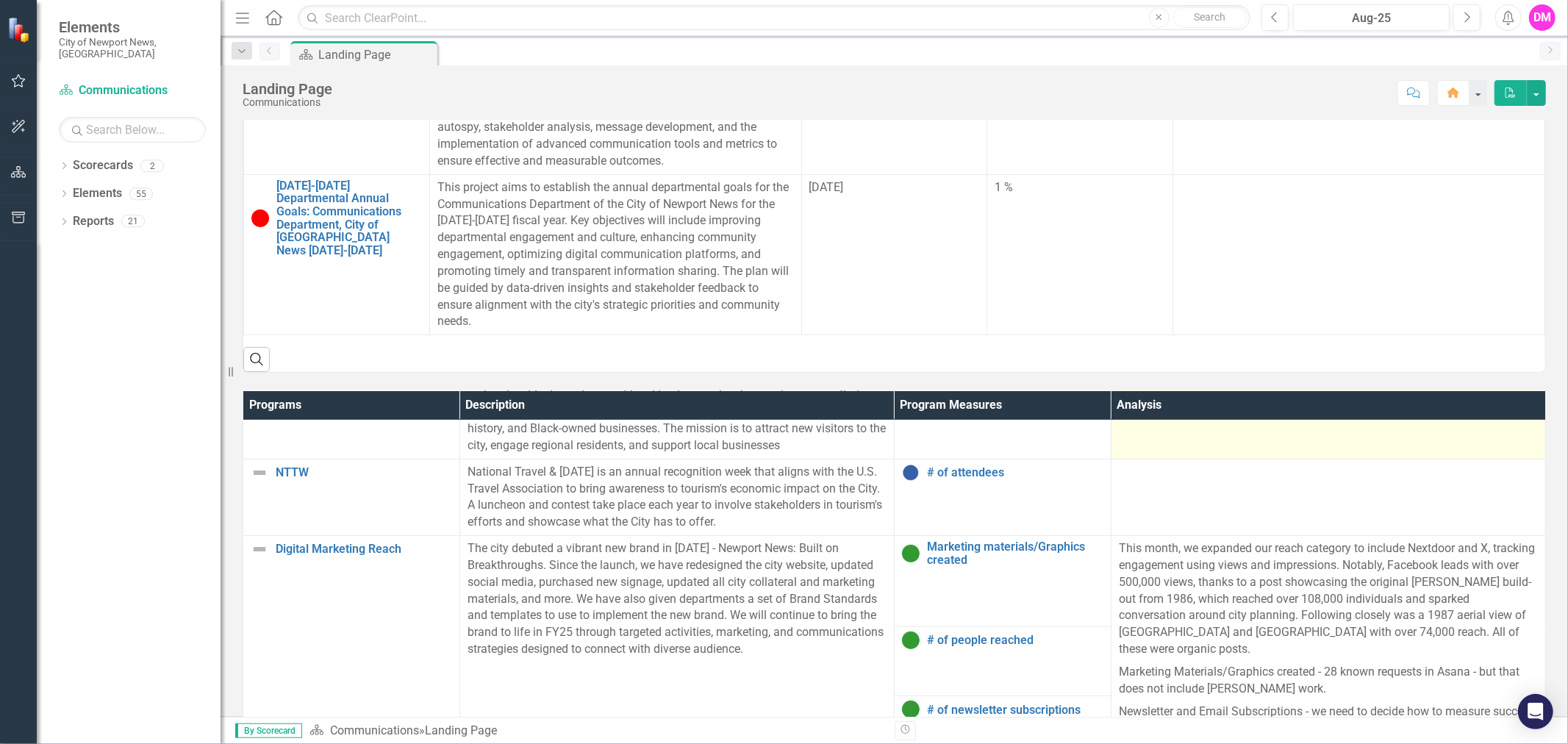
scroll to position [653, 0]
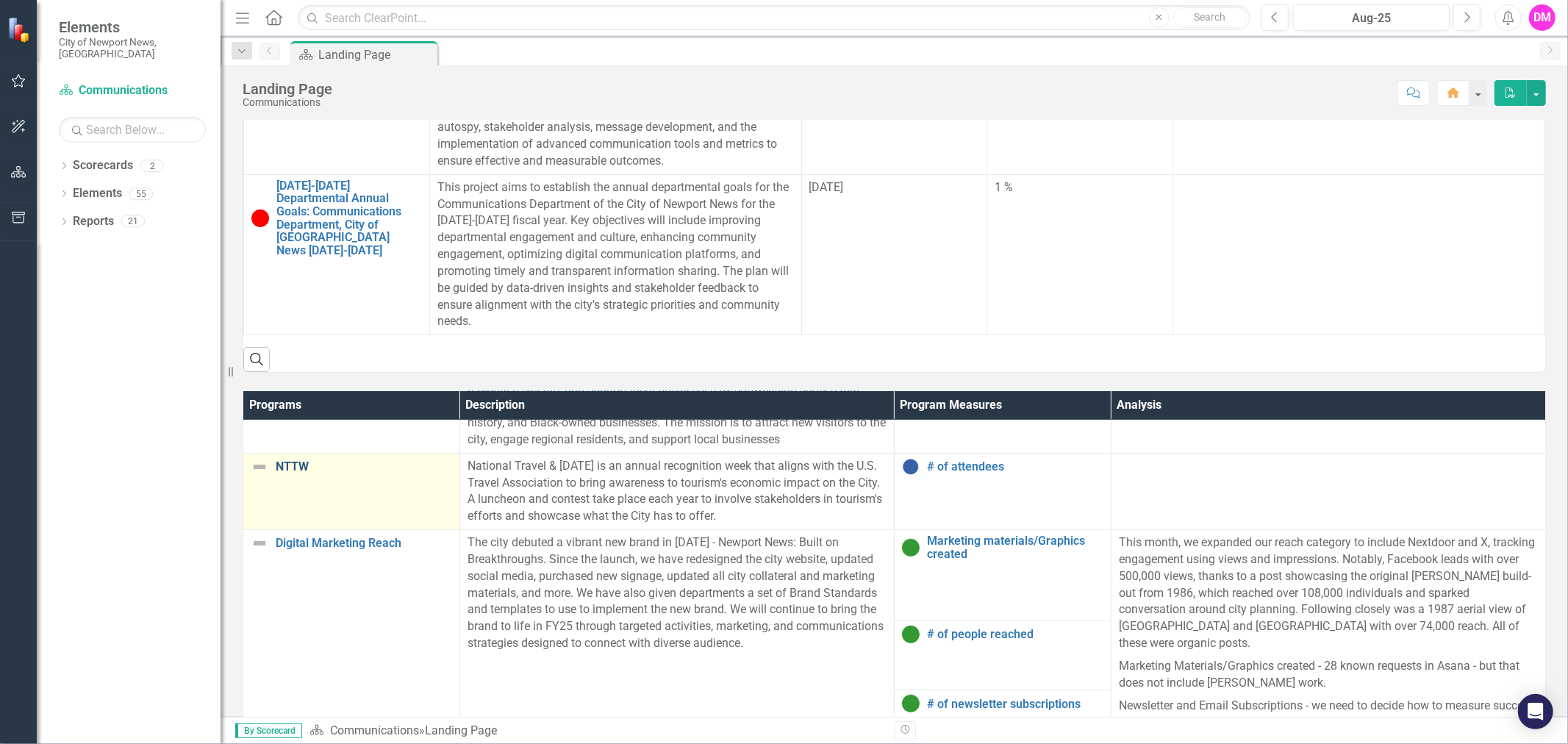
click at [282, 467] on link "NTTW" at bounding box center [364, 467] width 177 height 13
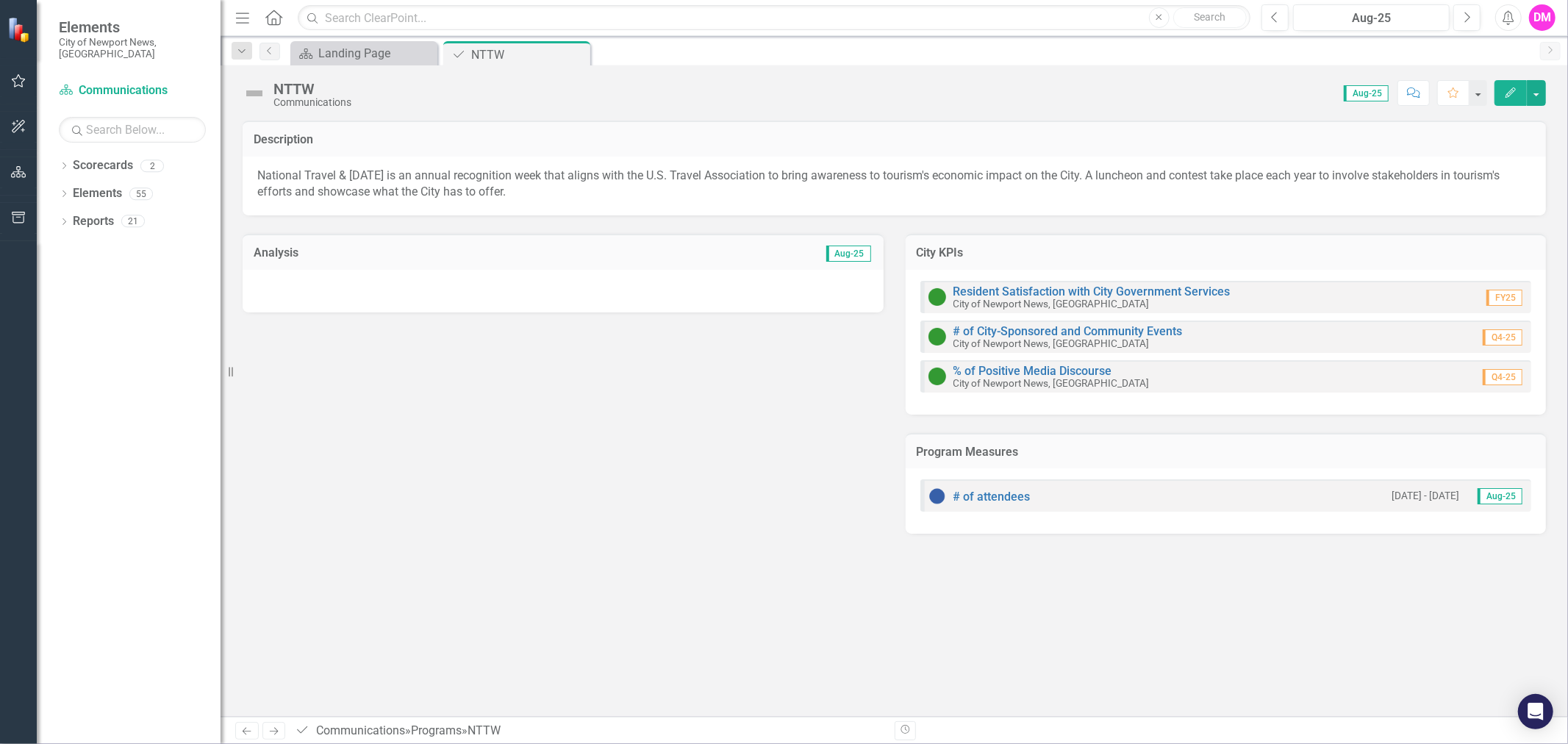
click at [807, 284] on div at bounding box center [563, 291] width 641 height 43
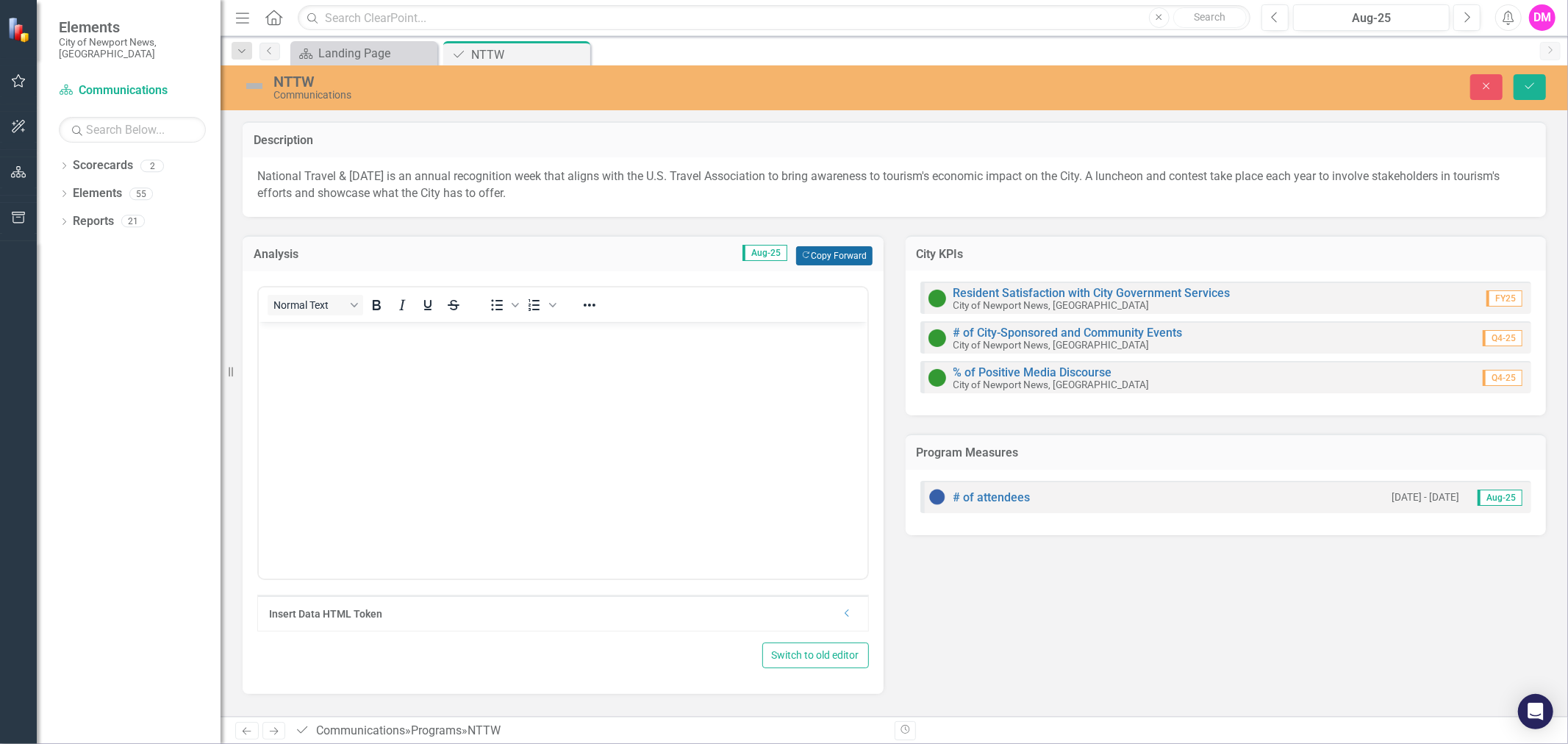
click at [829, 255] on button "Copy Forward Copy Forward" at bounding box center [833, 256] width 76 height 19
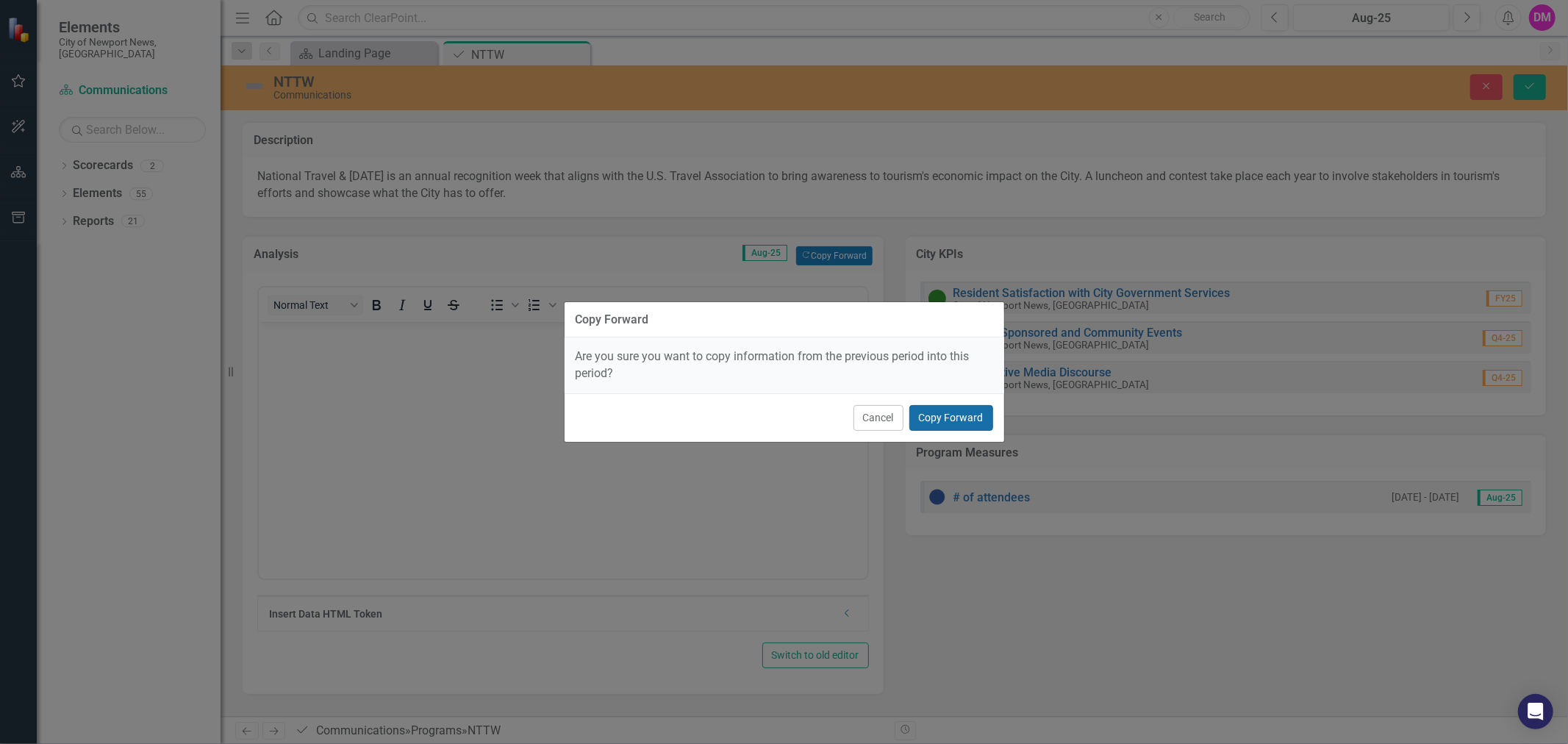
click at [936, 415] on button "Copy Forward" at bounding box center [951, 418] width 84 height 26
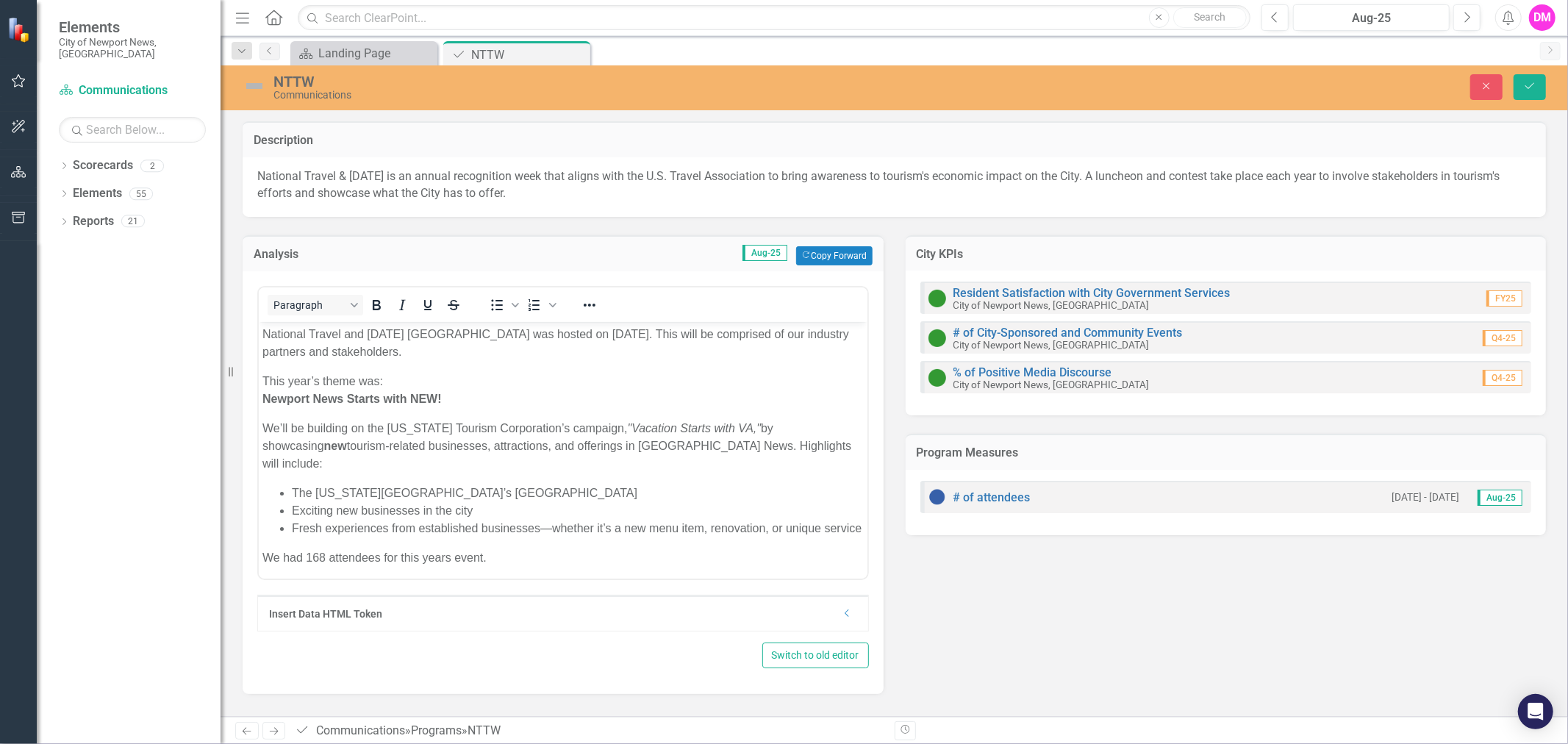
click at [582, 549] on p "We had 168 attendees for this years event." at bounding box center [562, 558] width 601 height 18
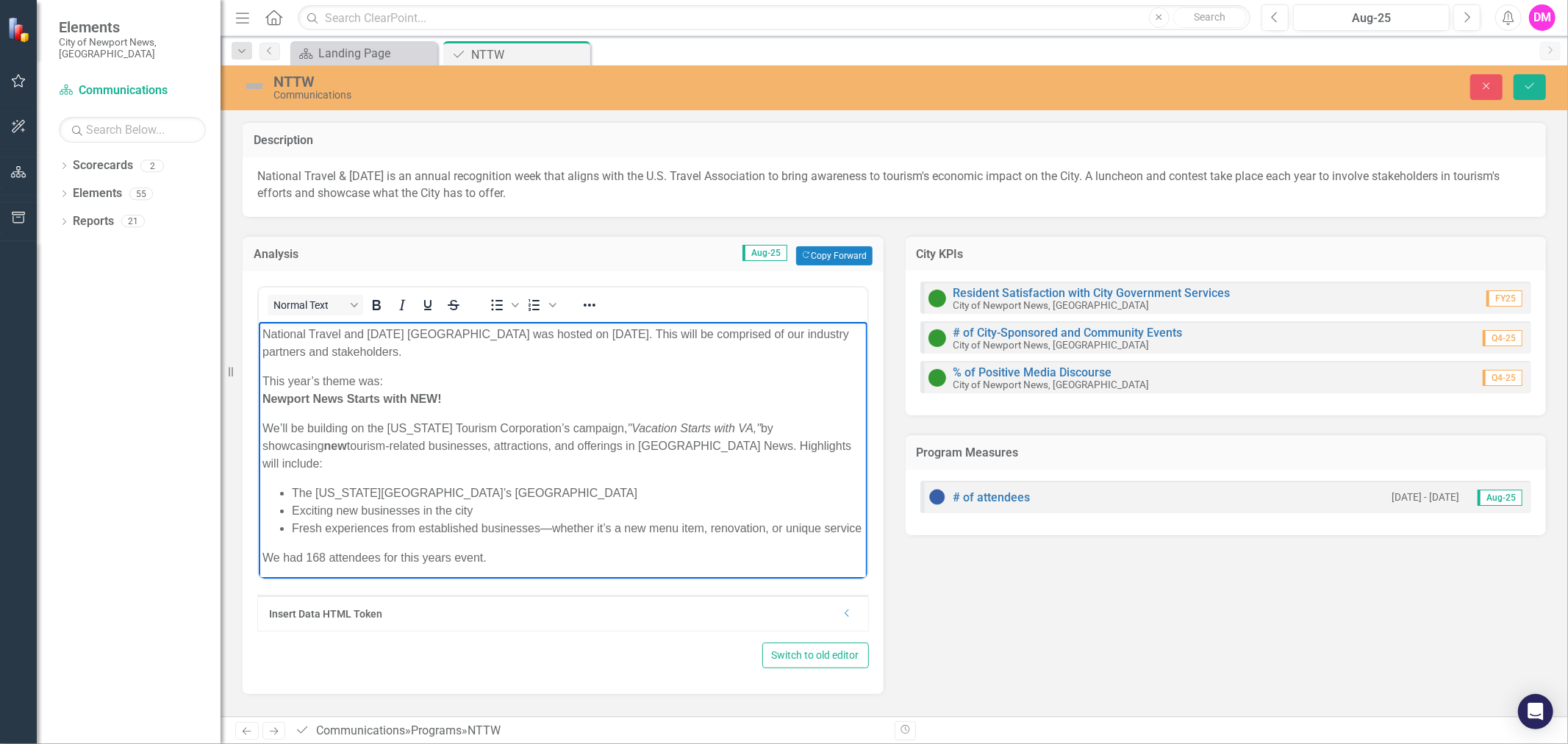
click at [505, 339] on p "National Travel and Tourism Week Luncheon was hosted on May 6th. This will be c…" at bounding box center [562, 343] width 601 height 35
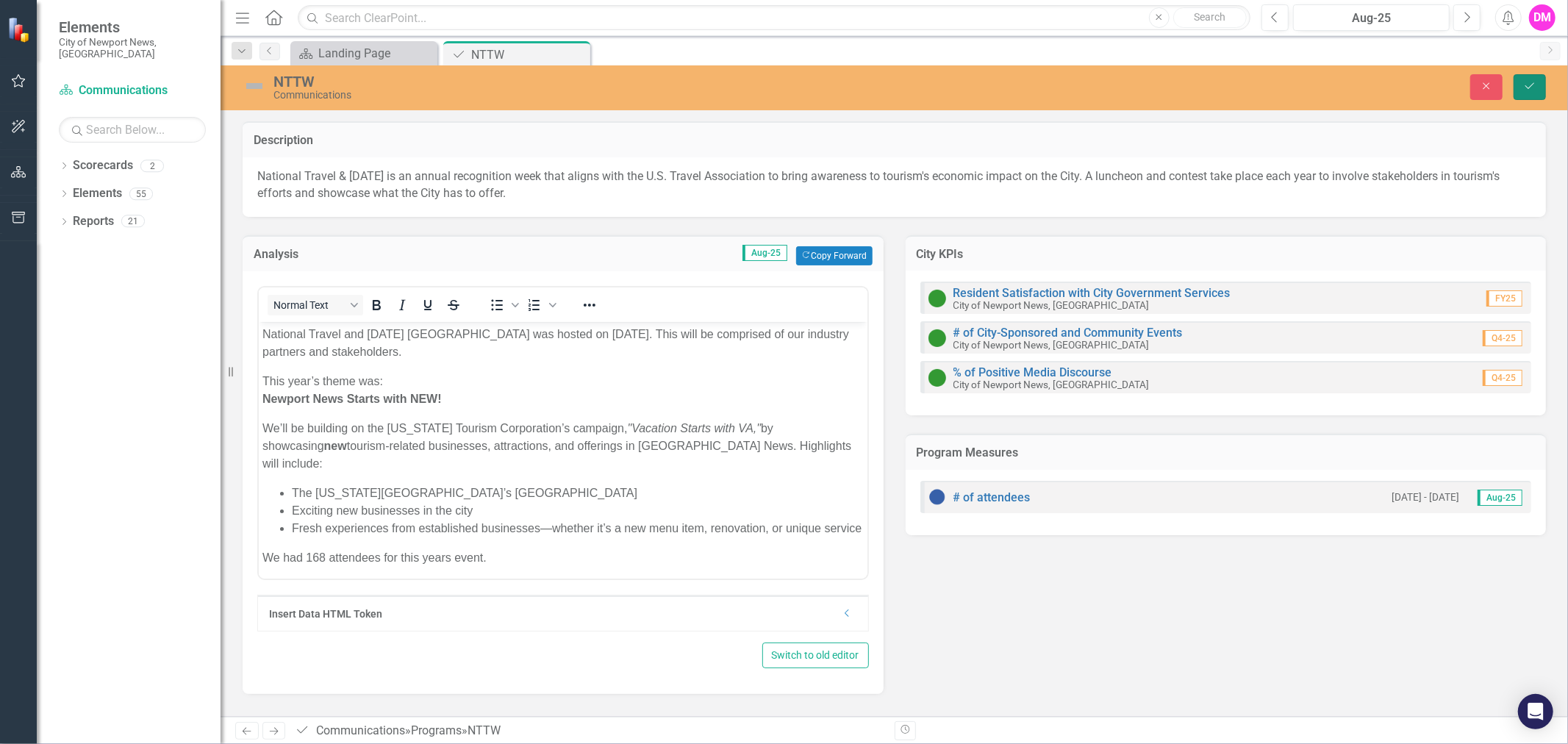
click at [1525, 84] on icon "Save" at bounding box center [1530, 86] width 13 height 10
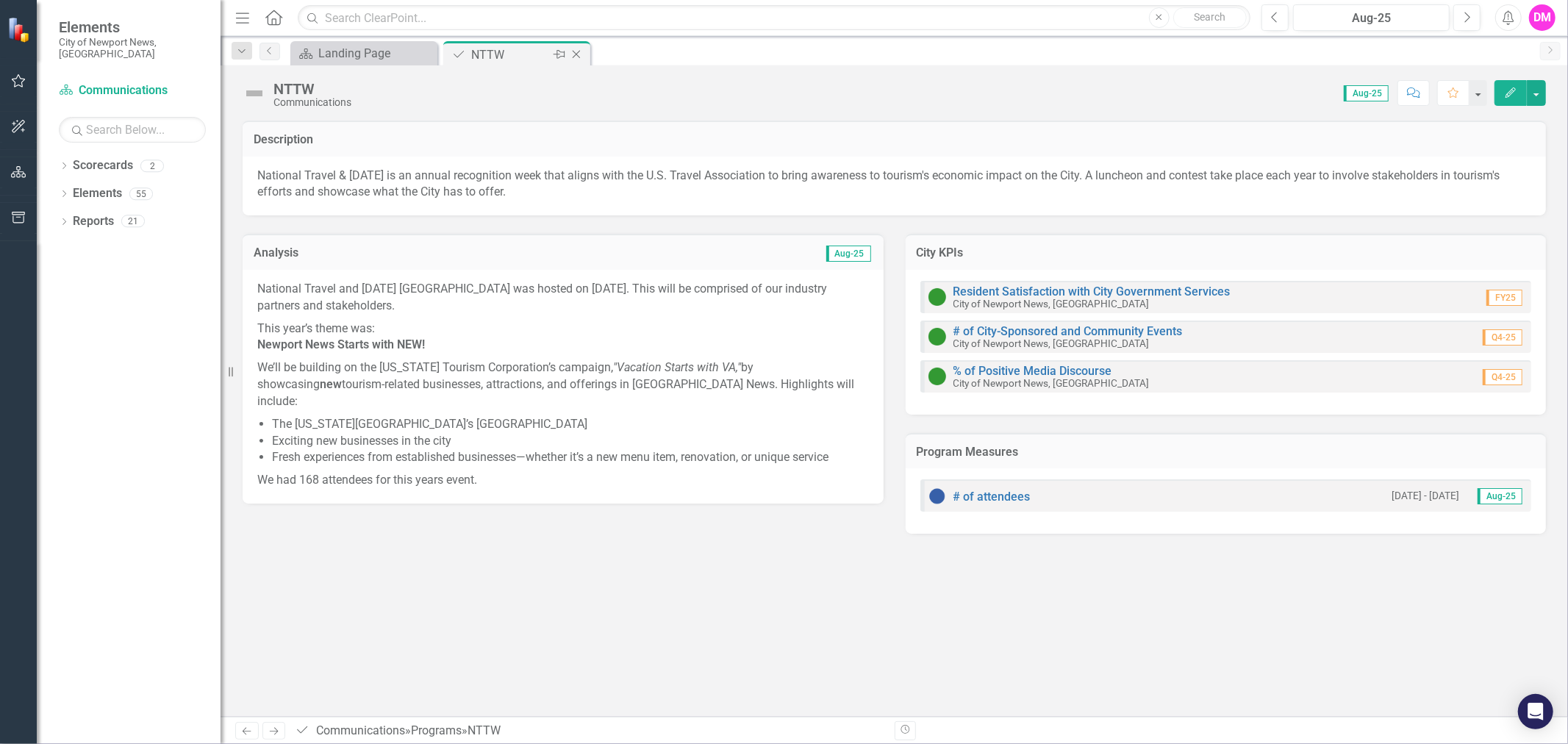
click at [579, 52] on icon "Close" at bounding box center [577, 54] width 15 height 12
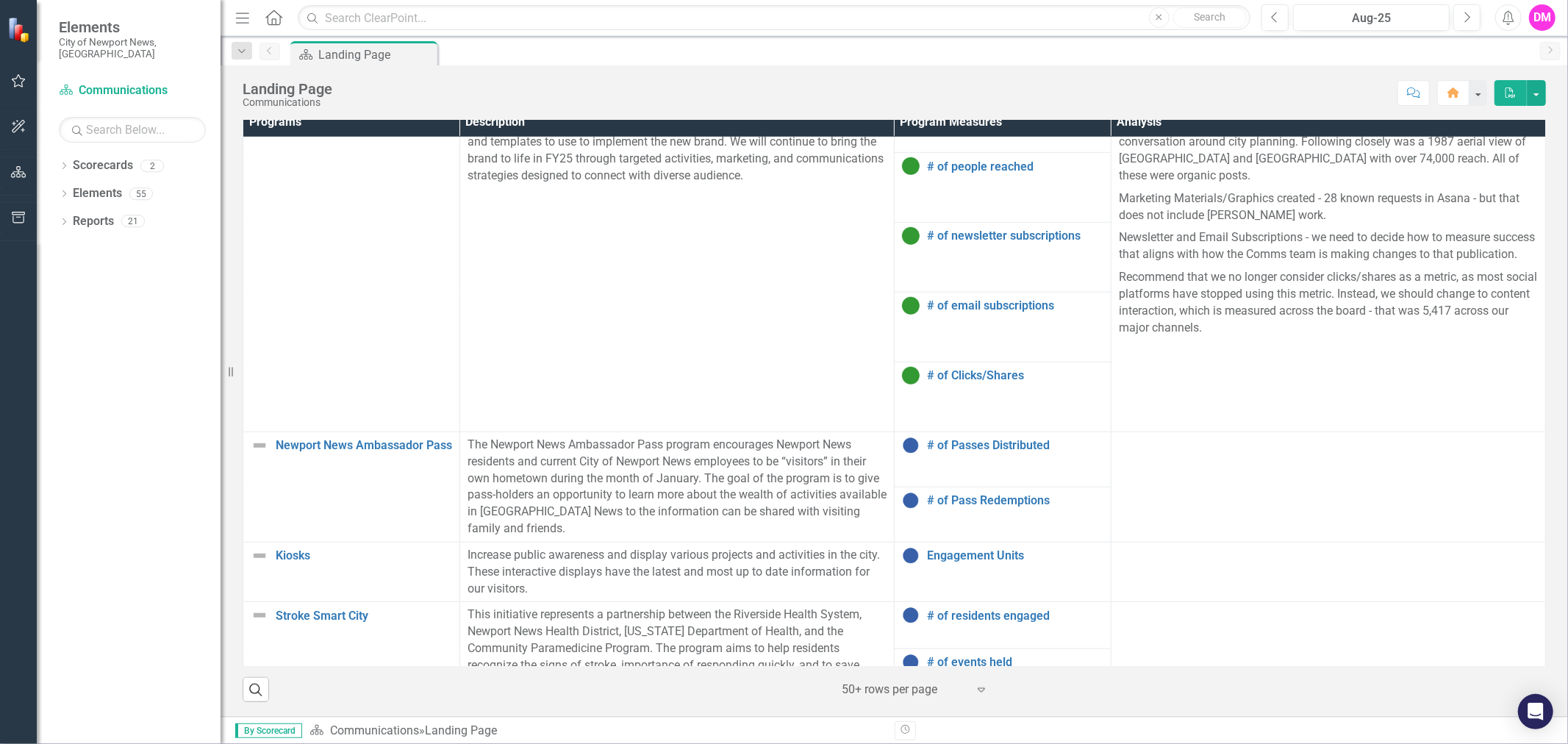
scroll to position [1044, 0]
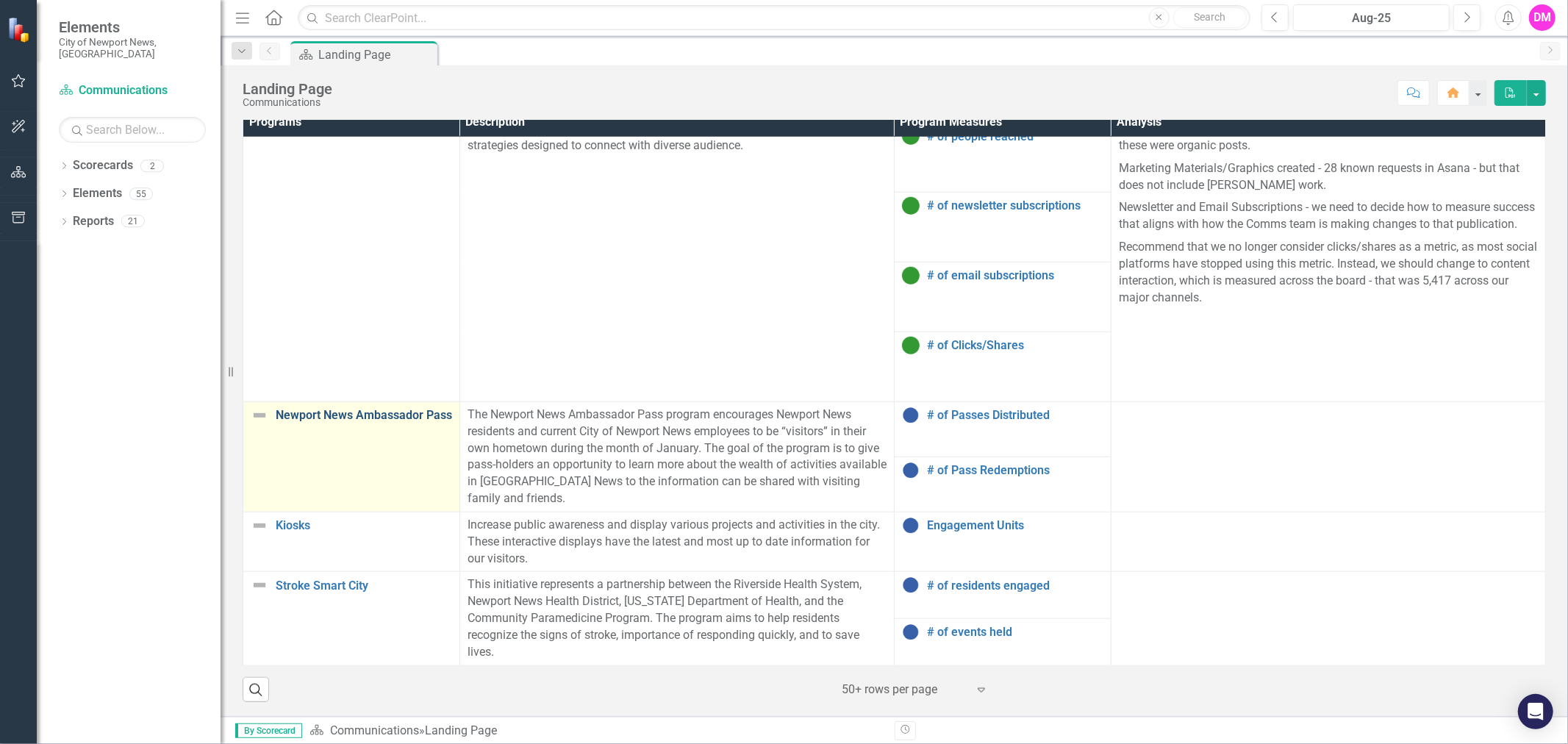
click at [288, 416] on link "Newport News Ambassador Pass" at bounding box center [364, 416] width 177 height 13
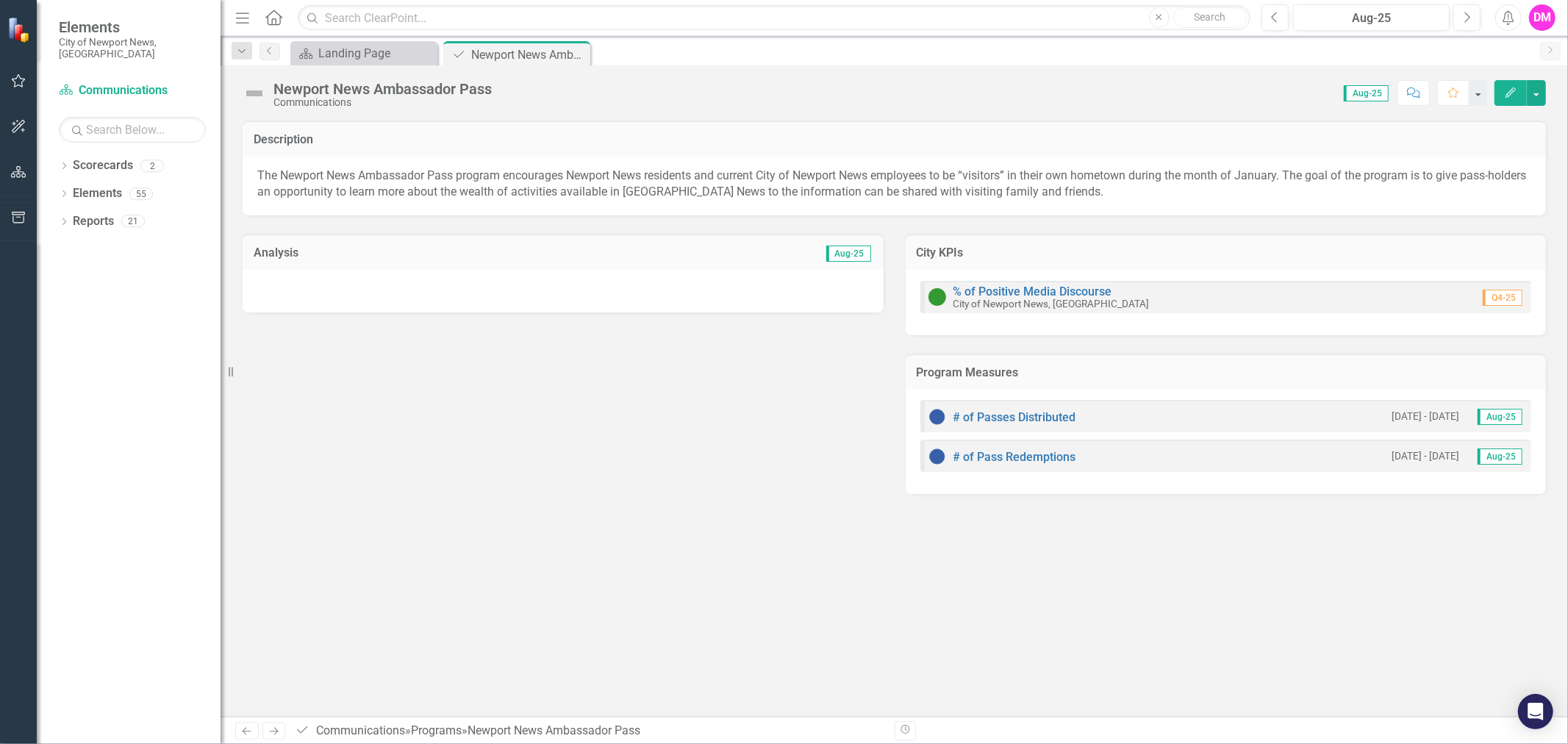
click at [369, 293] on div at bounding box center [563, 291] width 641 height 43
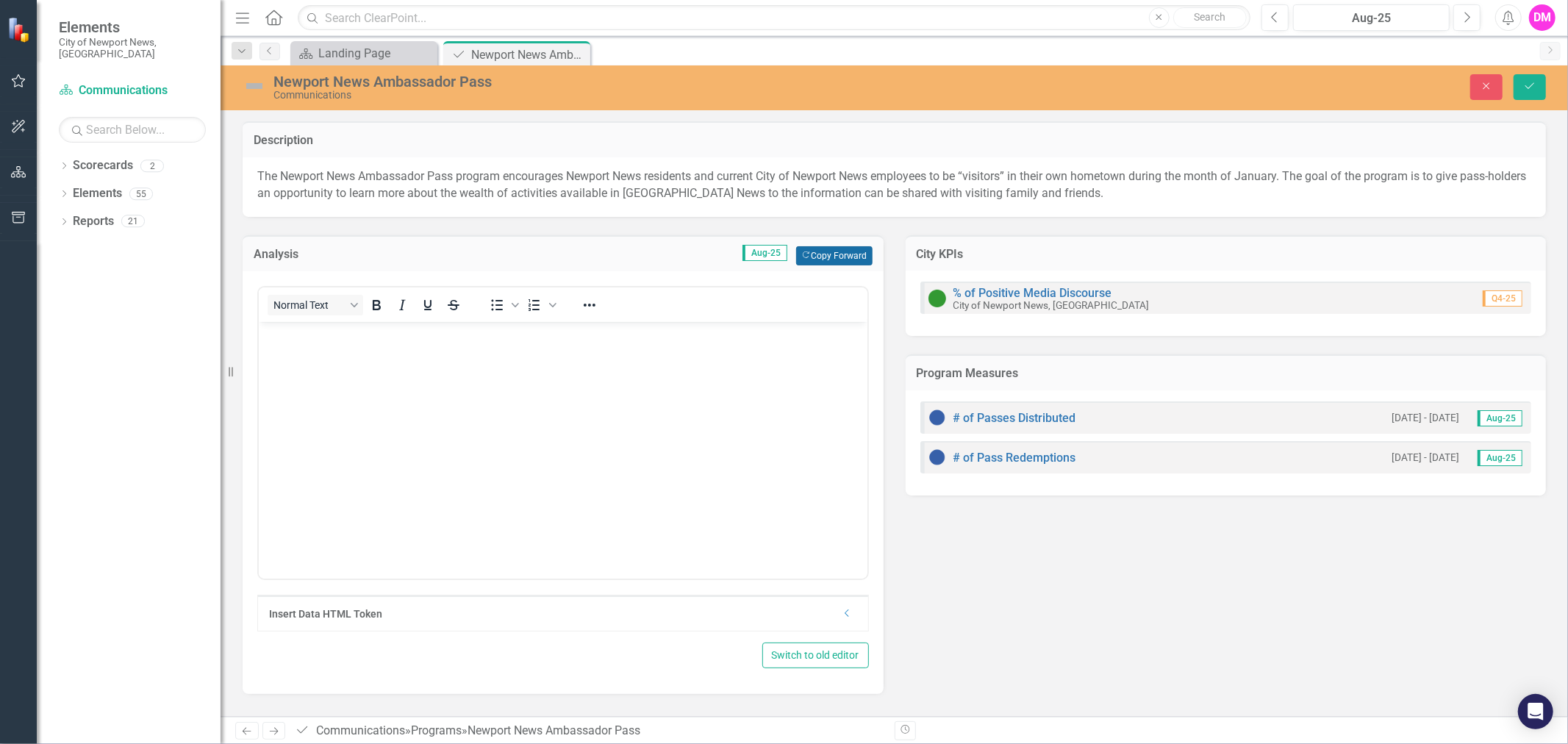
click at [833, 252] on button "Copy Forward Copy Forward" at bounding box center [833, 256] width 76 height 19
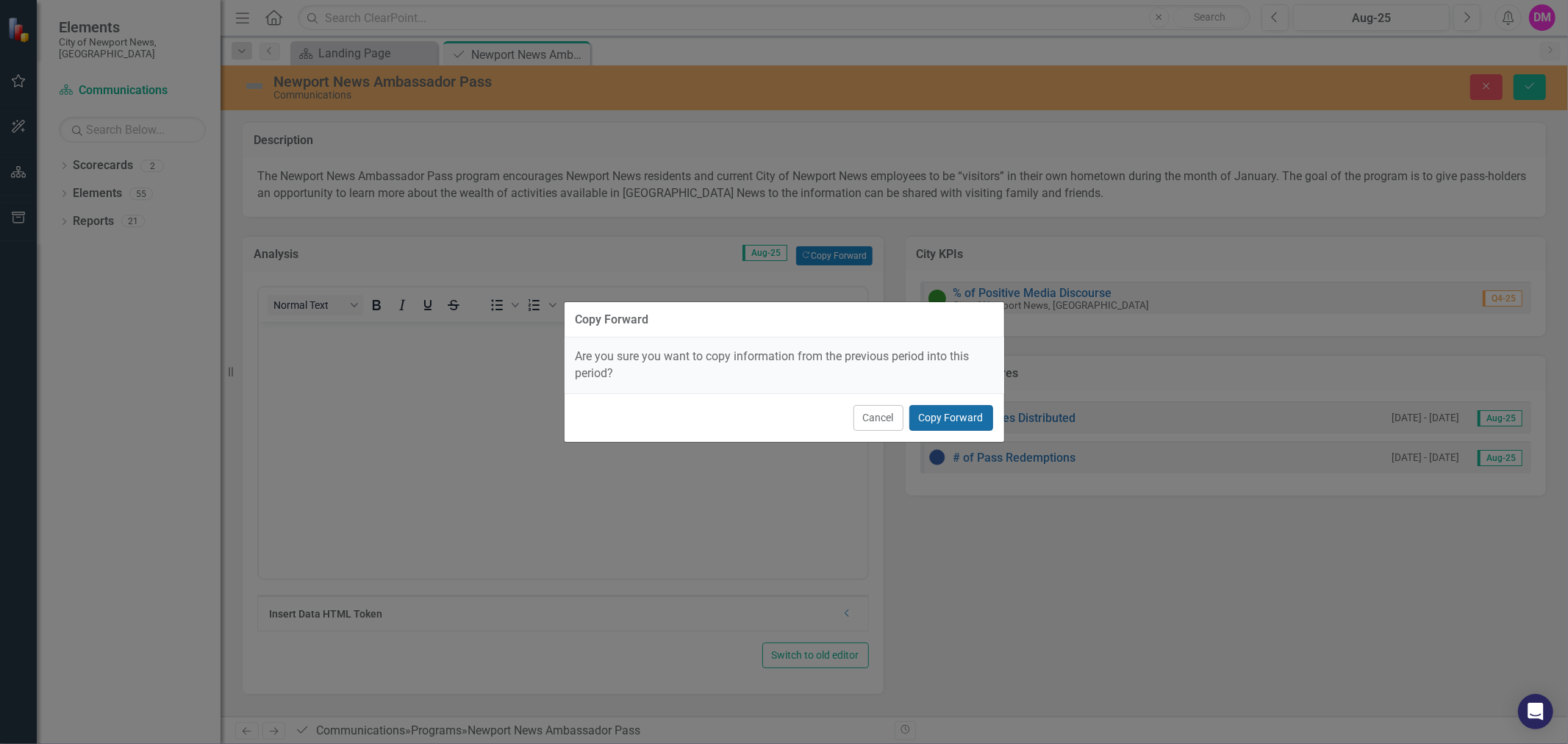
click at [964, 417] on button "Copy Forward" at bounding box center [951, 418] width 84 height 26
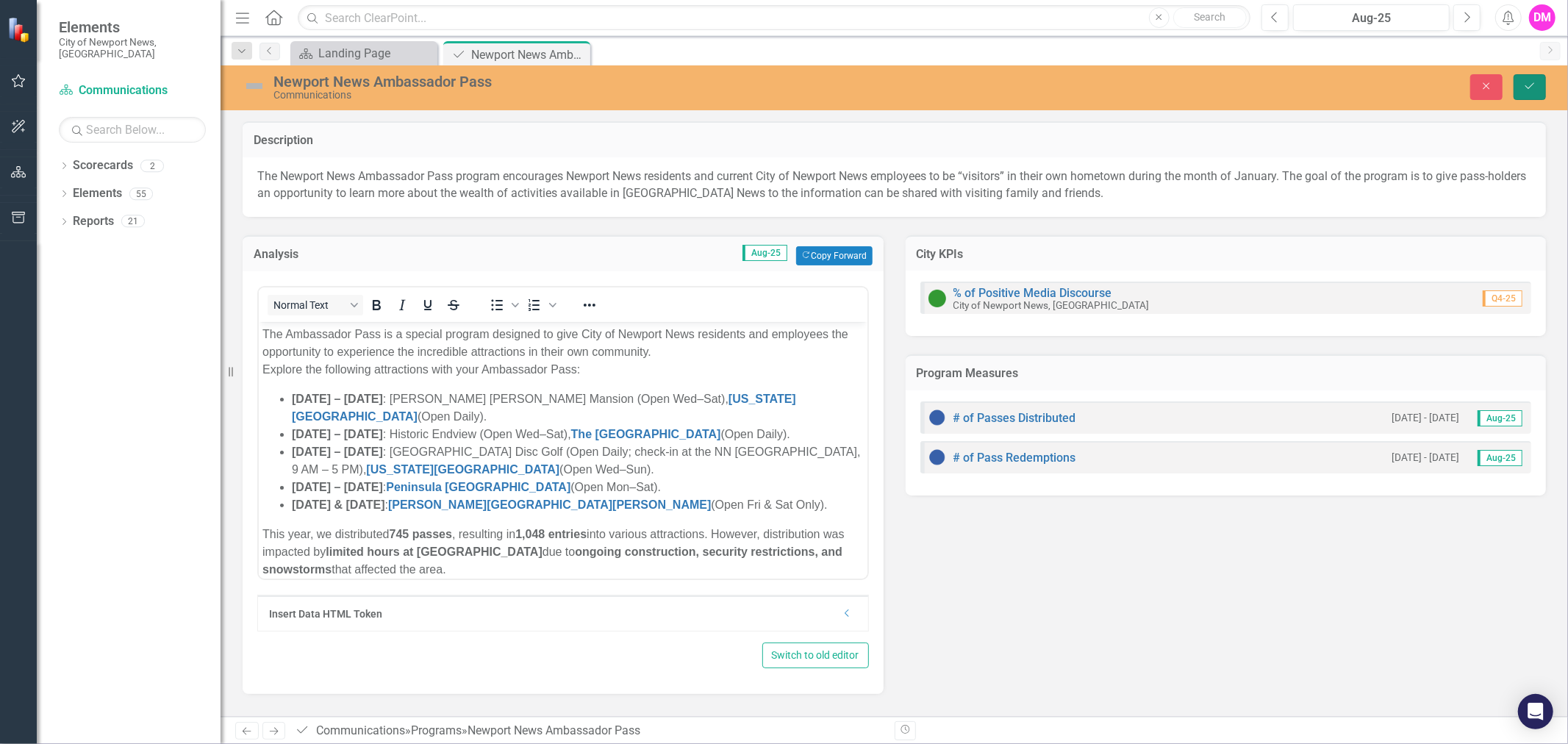
click at [1544, 85] on button "Save" at bounding box center [1530, 87] width 32 height 26
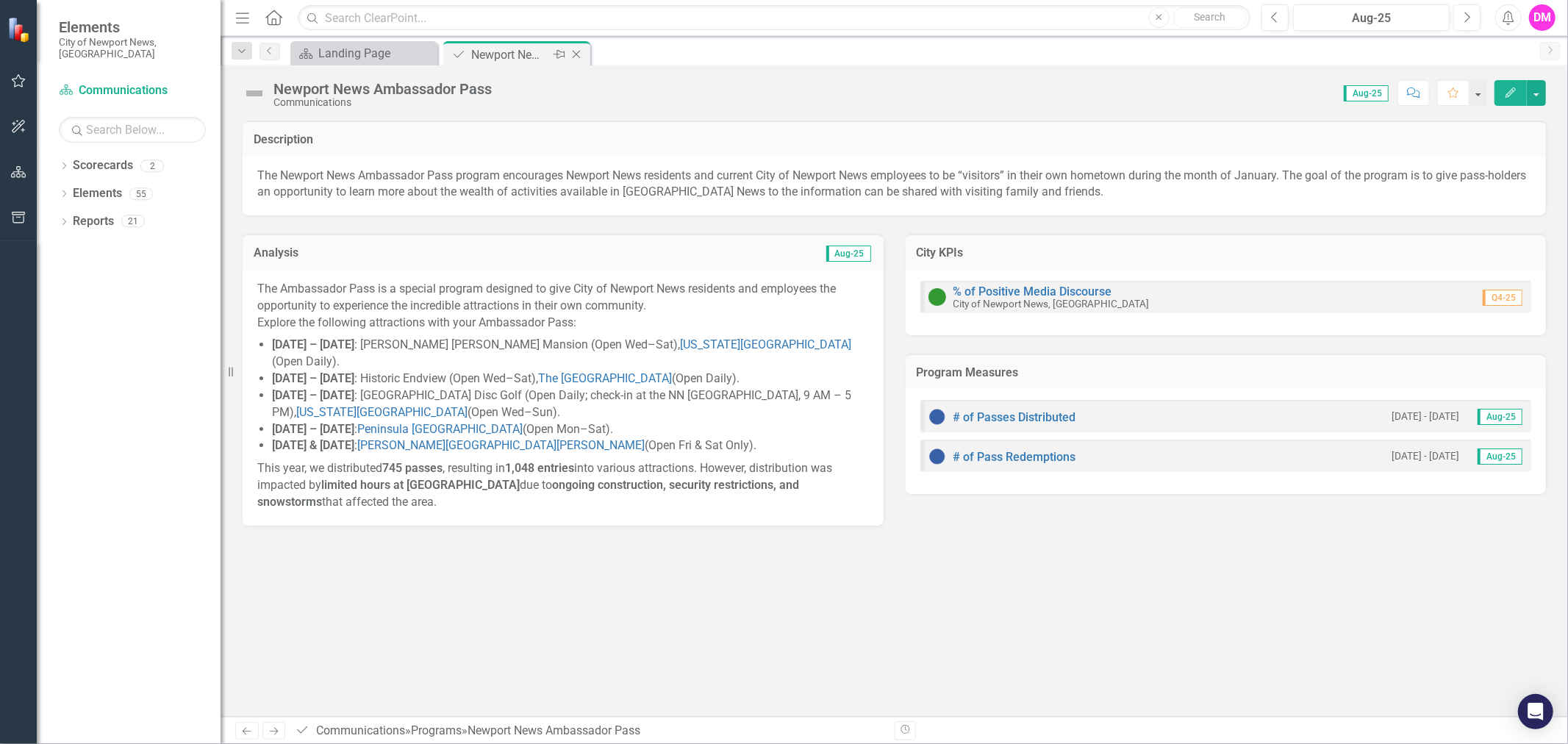
click at [577, 53] on icon at bounding box center [577, 54] width 8 height 8
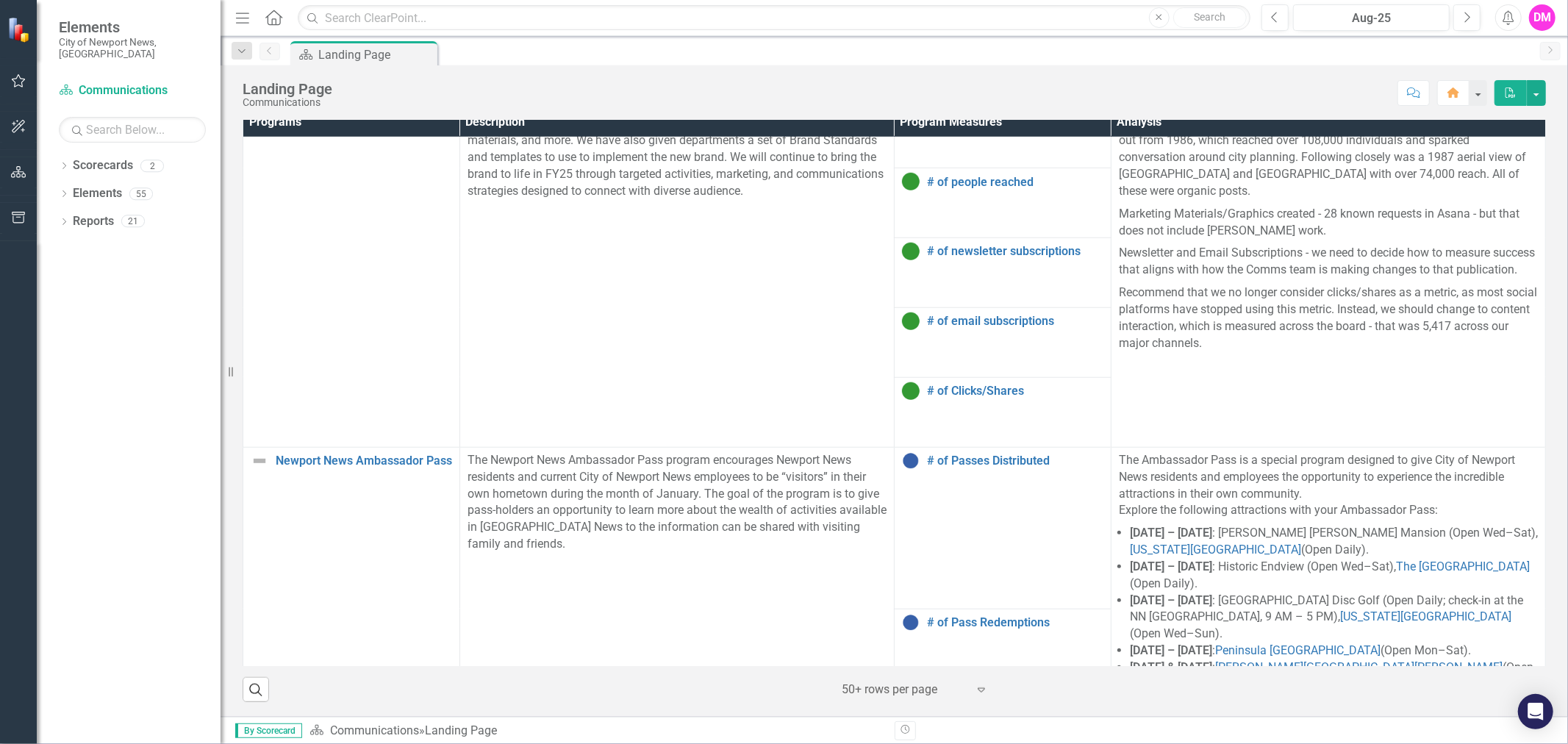
scroll to position [1224, 0]
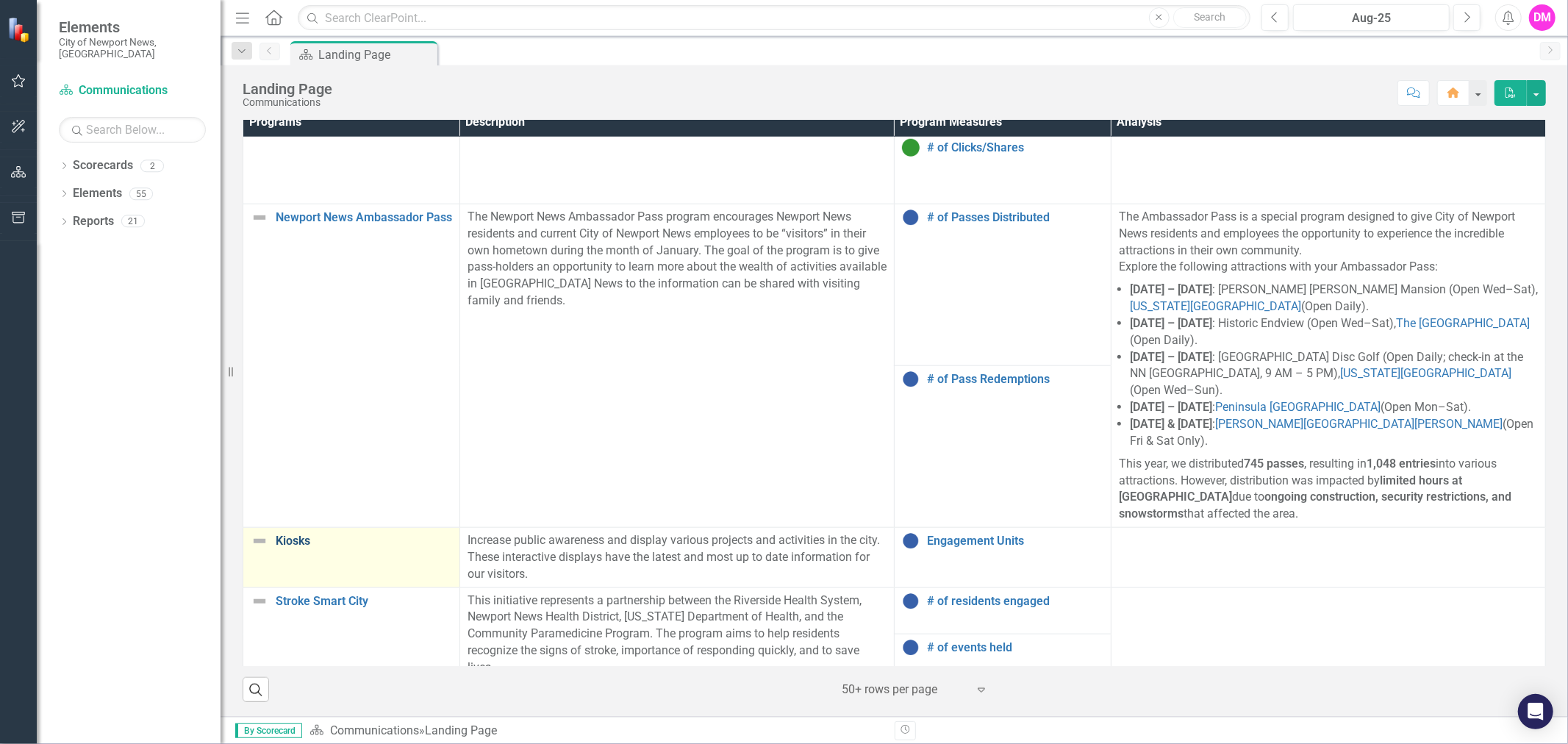
click at [296, 535] on link "Kiosks" at bounding box center [364, 542] width 177 height 13
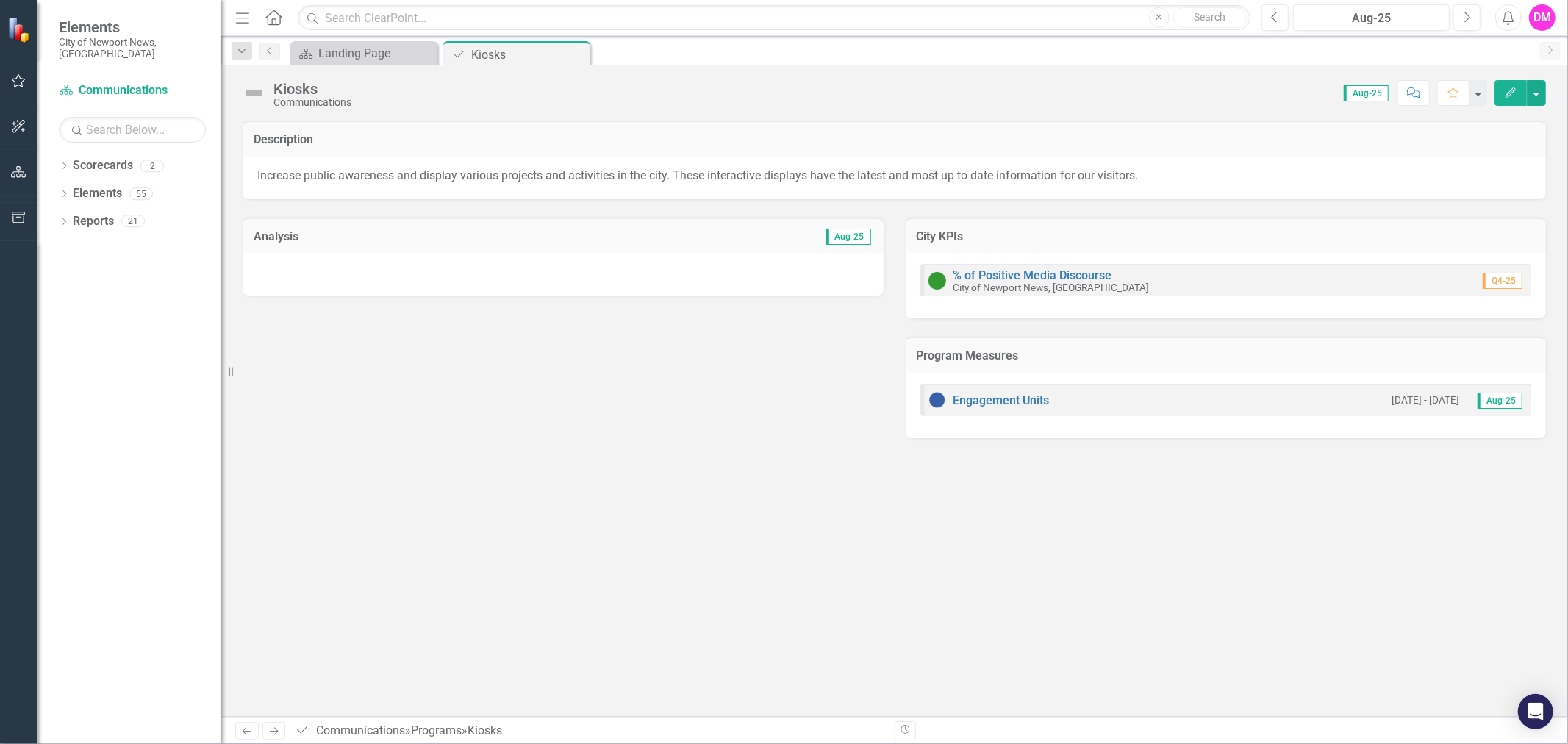
click at [591, 265] on div at bounding box center [563, 274] width 641 height 43
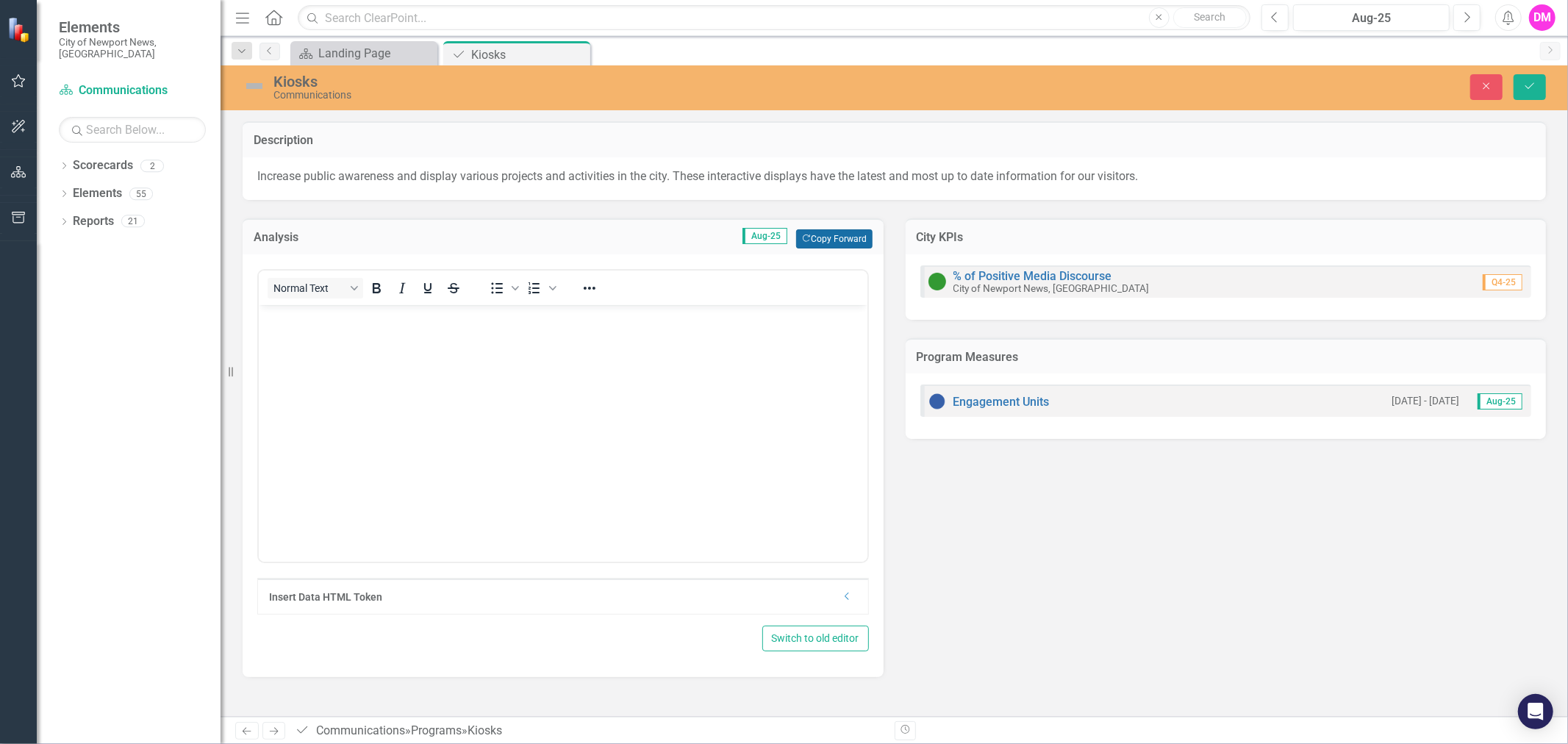
click at [834, 236] on button "Copy Forward Copy Forward" at bounding box center [833, 239] width 76 height 19
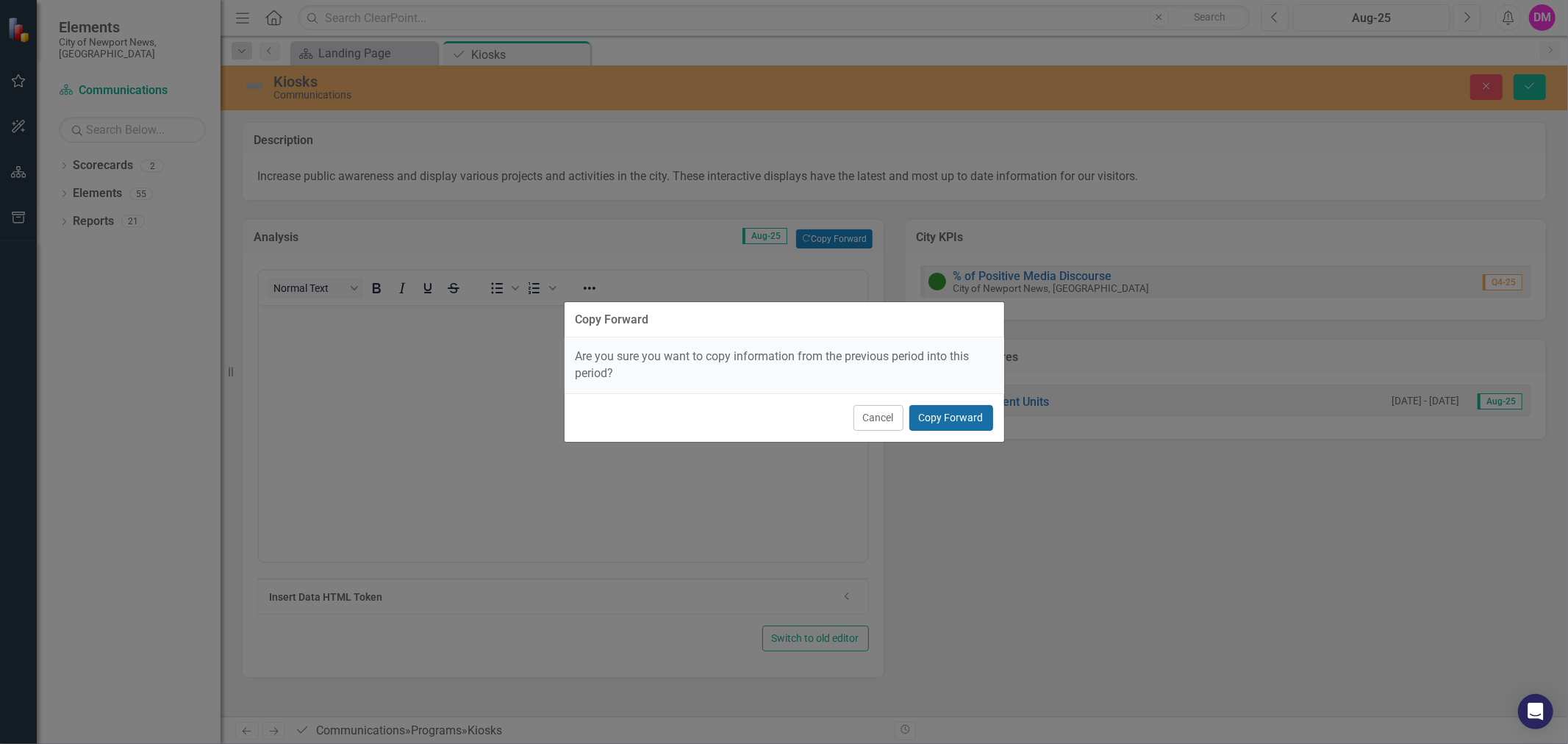
click at [952, 414] on button "Copy Forward" at bounding box center [951, 418] width 84 height 26
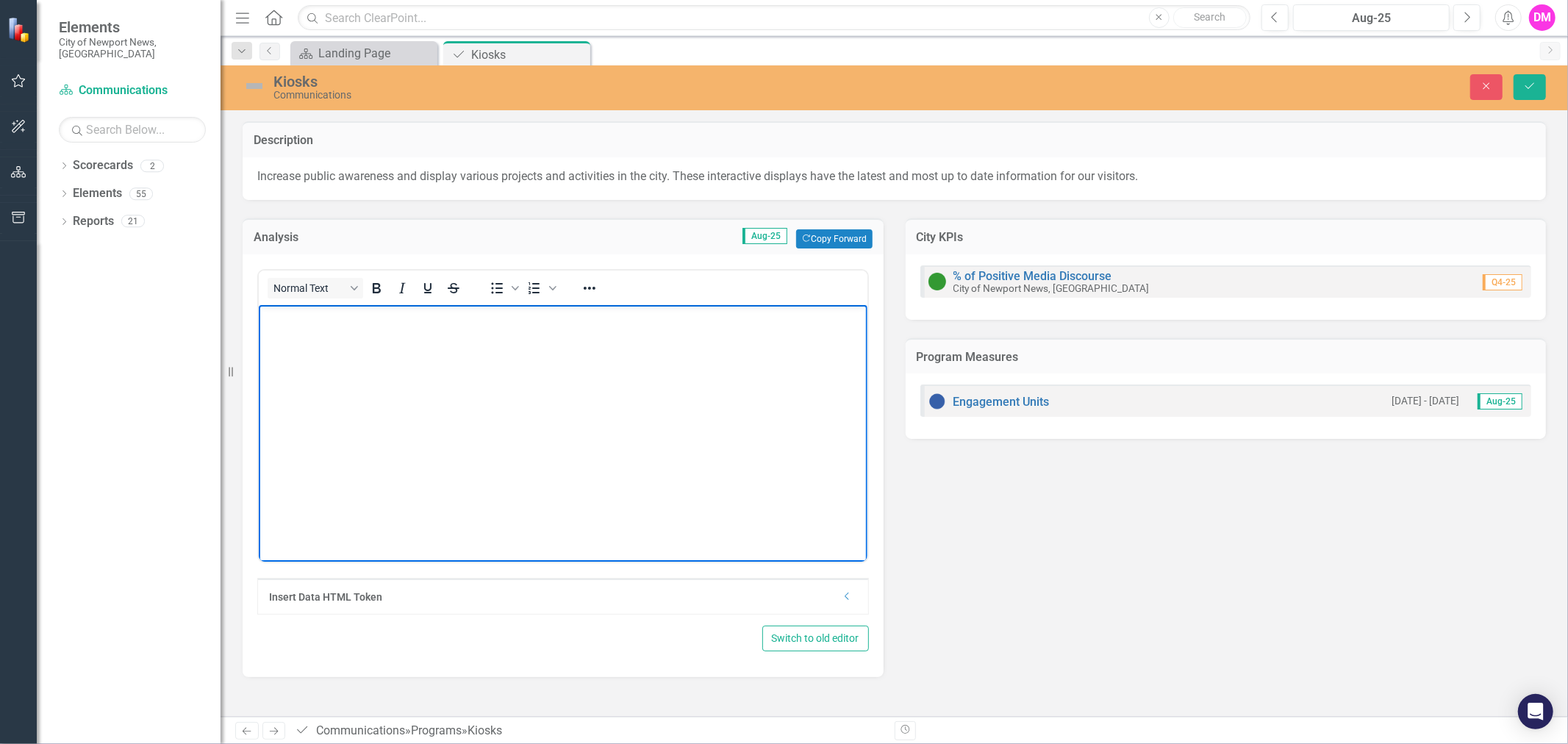
click at [368, 390] on body "Rich Text Area. Press ALT-0 for help." at bounding box center [562, 415] width 608 height 221
click at [510, 347] on body "We had 861 engagements with the most viewed hoot being the Calendar of Events." at bounding box center [562, 415] width 608 height 221
drag, startPoint x: 324, startPoint y: 319, endPoint x: 304, endPoint y: 320, distance: 20.0
click at [304, 320] on p "We had 861 engagements with the most viewed hoot being the Calendar of Events." at bounding box center [562, 317] width 601 height 18
click at [1544, 81] on button "Save" at bounding box center [1530, 87] width 32 height 26
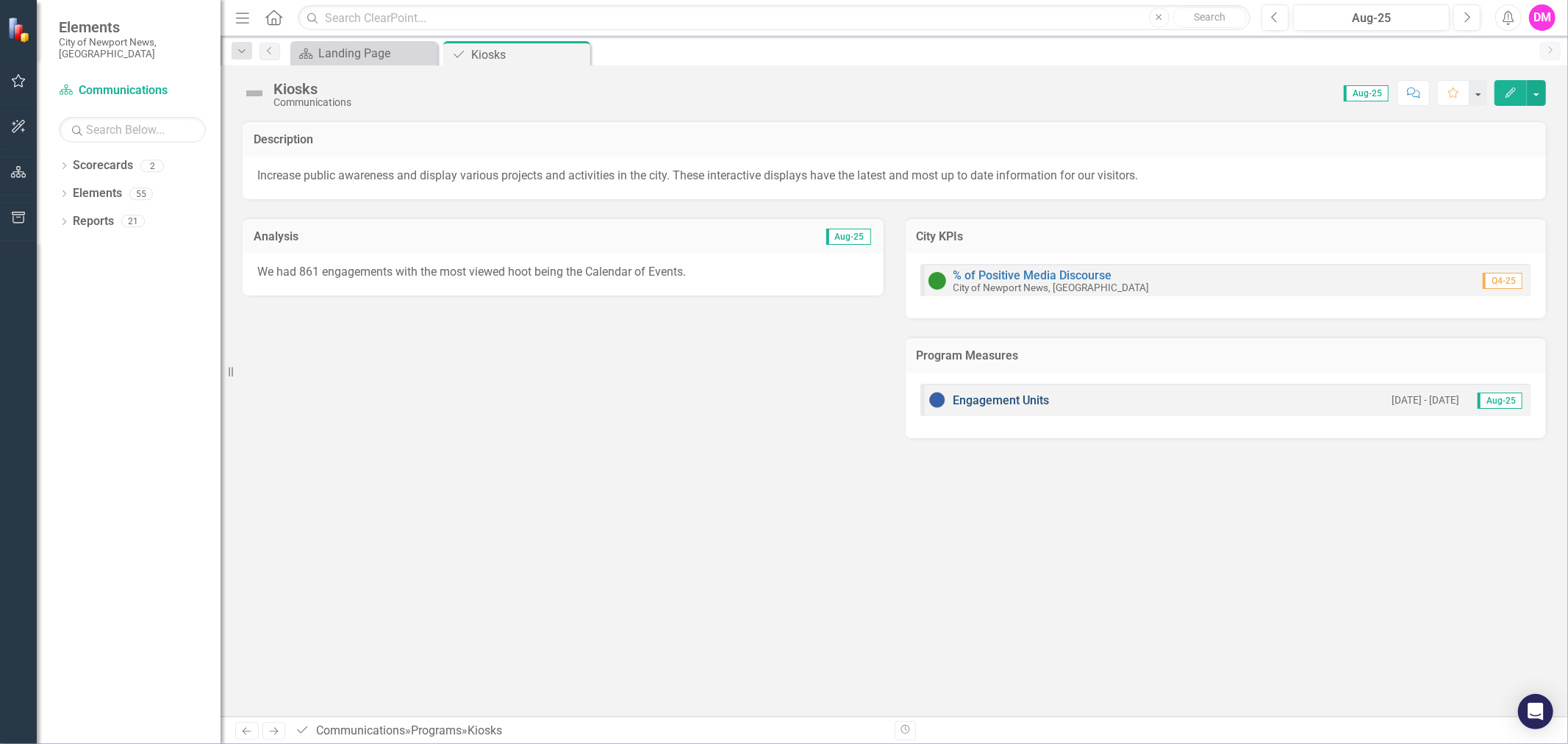
click at [973, 403] on link "Engagement Units" at bounding box center [1001, 400] width 96 height 14
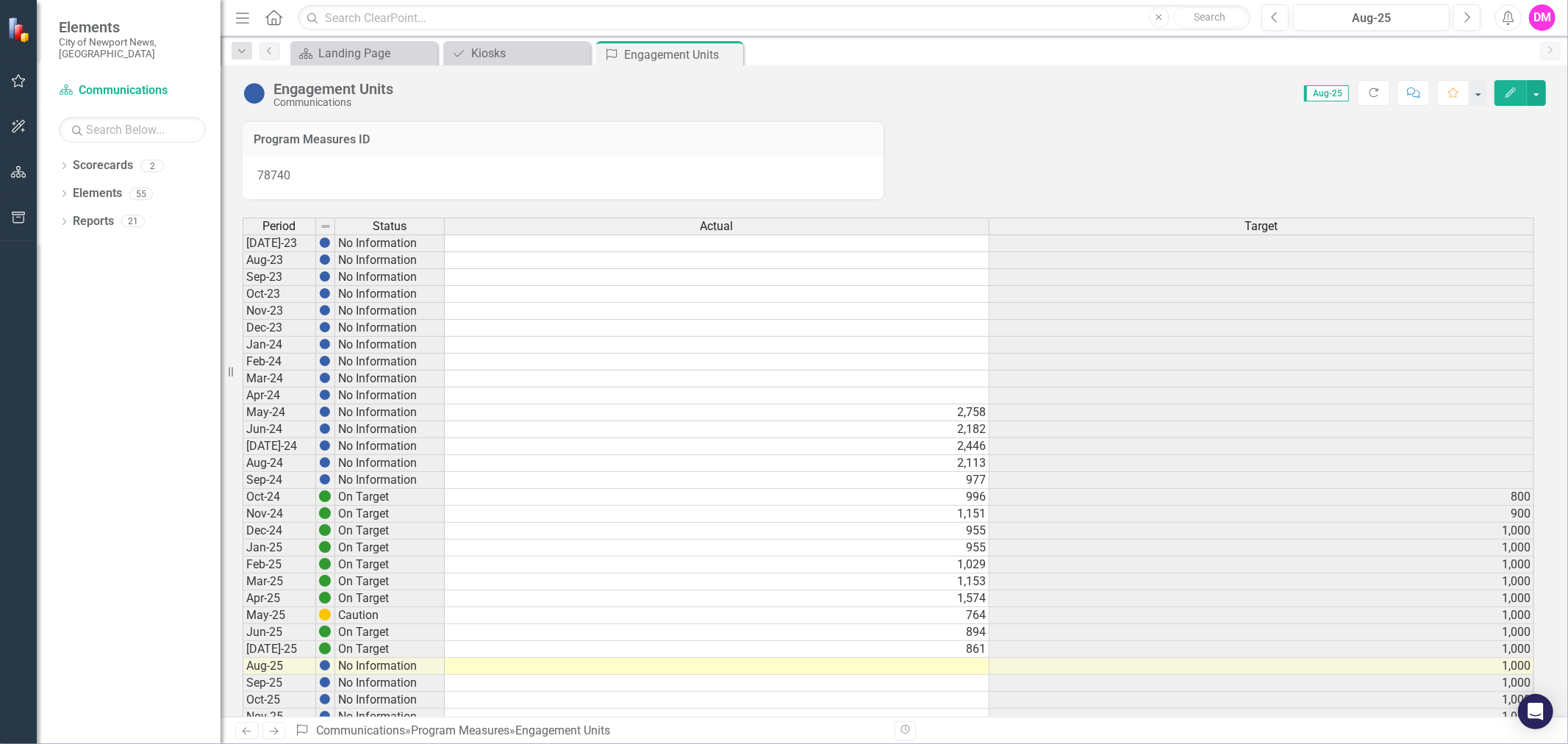
click at [959, 663] on td at bounding box center [717, 666] width 545 height 17
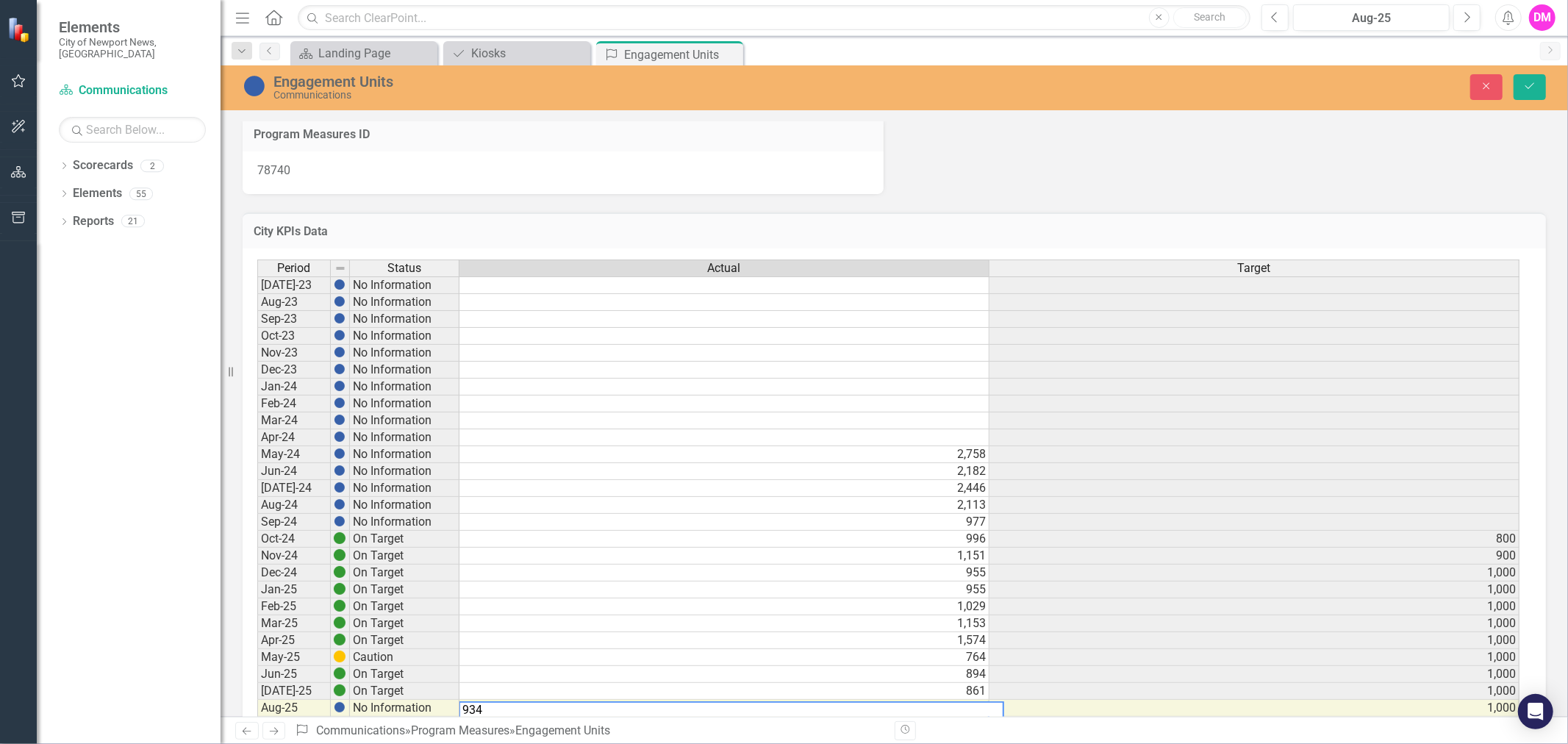
scroll to position [0, 10]
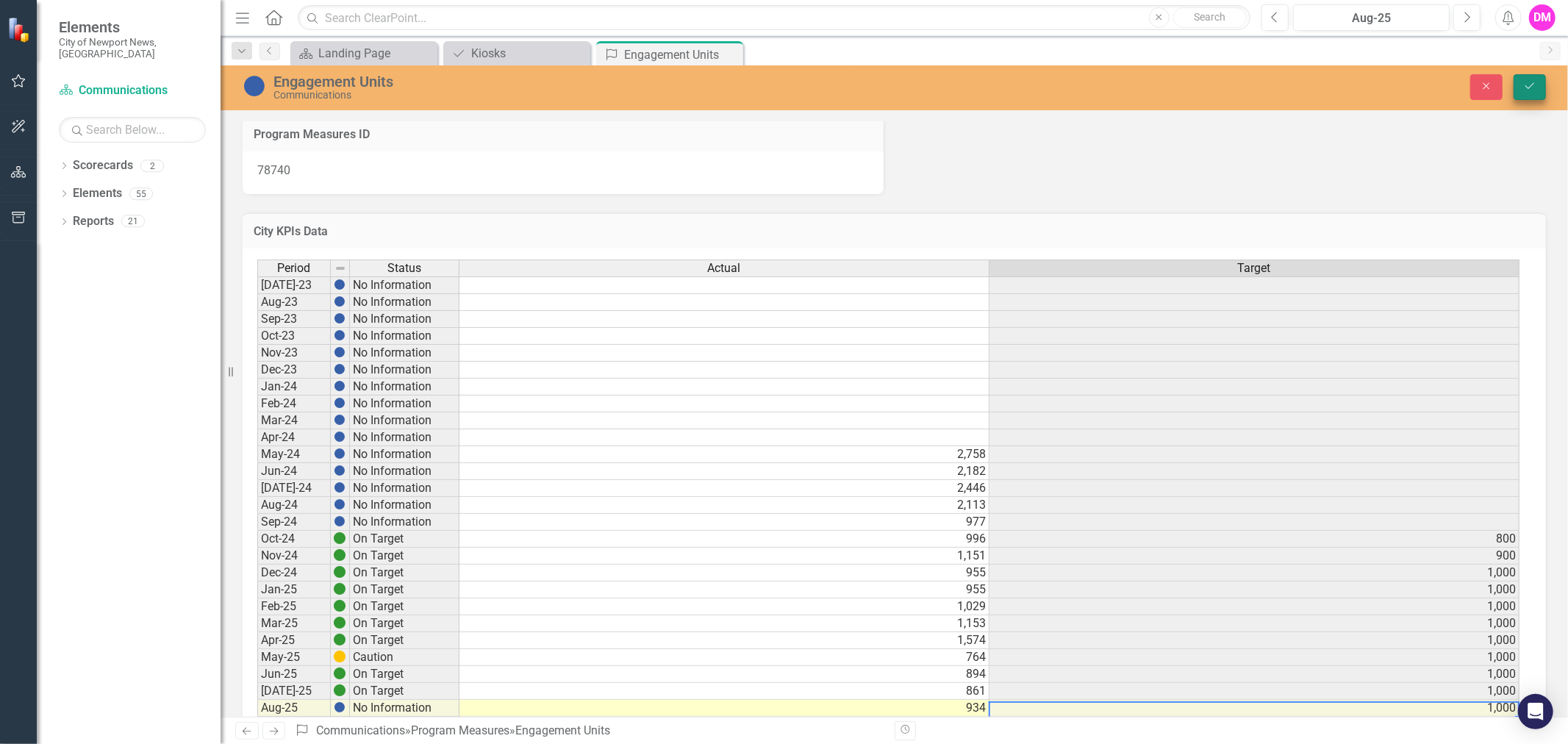
type textarea "934"
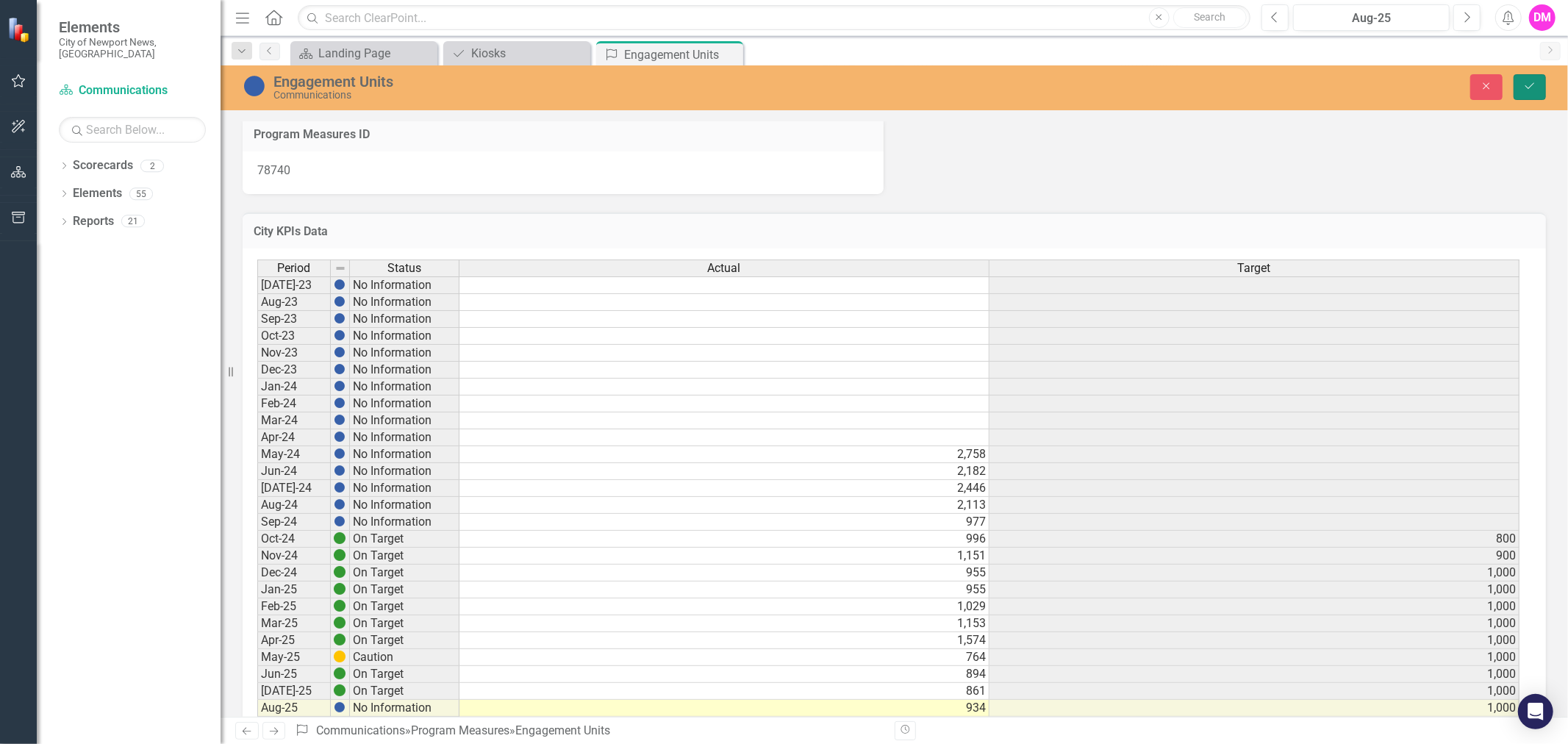
click at [1525, 89] on icon "Save" at bounding box center [1530, 86] width 13 height 10
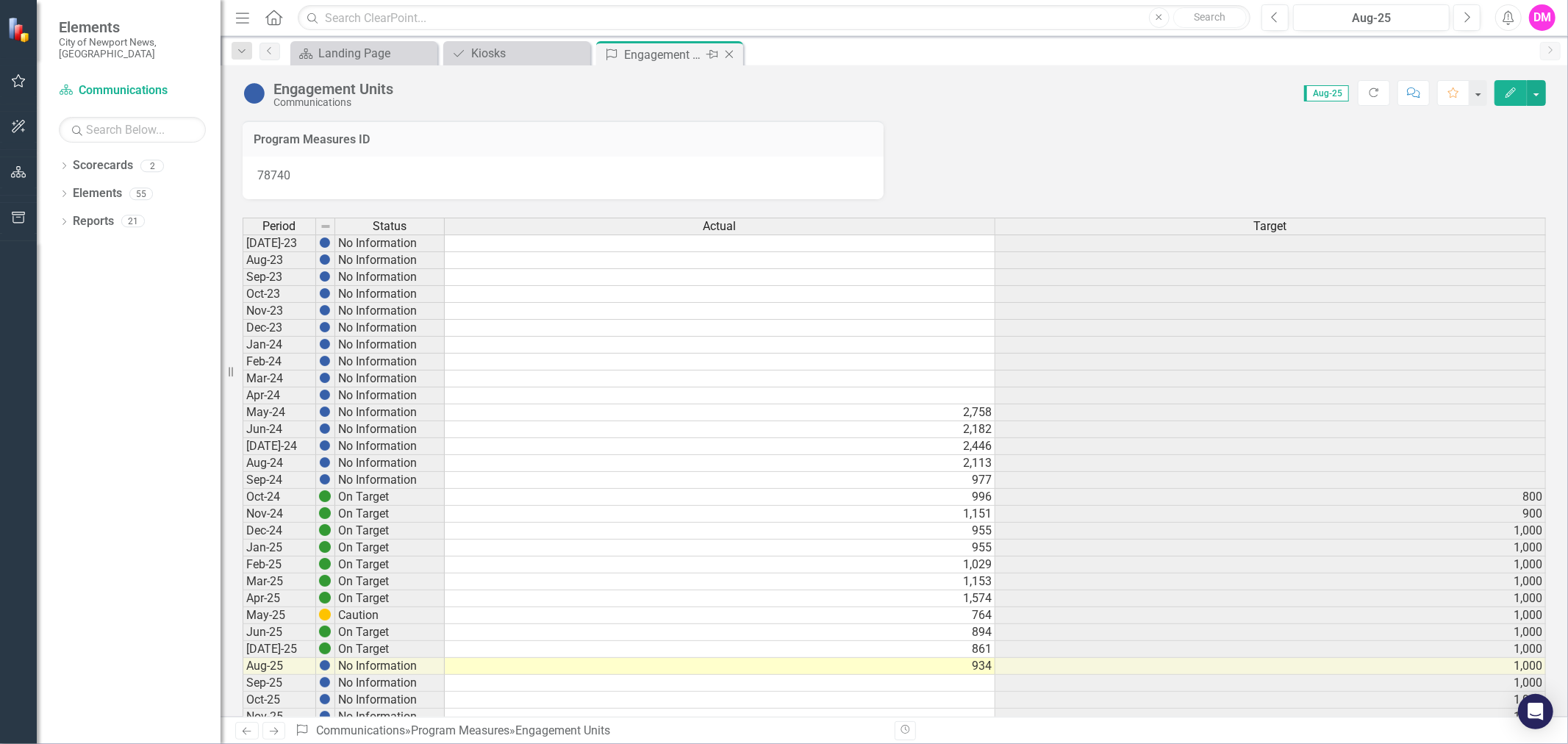
click at [731, 54] on icon "Close" at bounding box center [729, 54] width 15 height 12
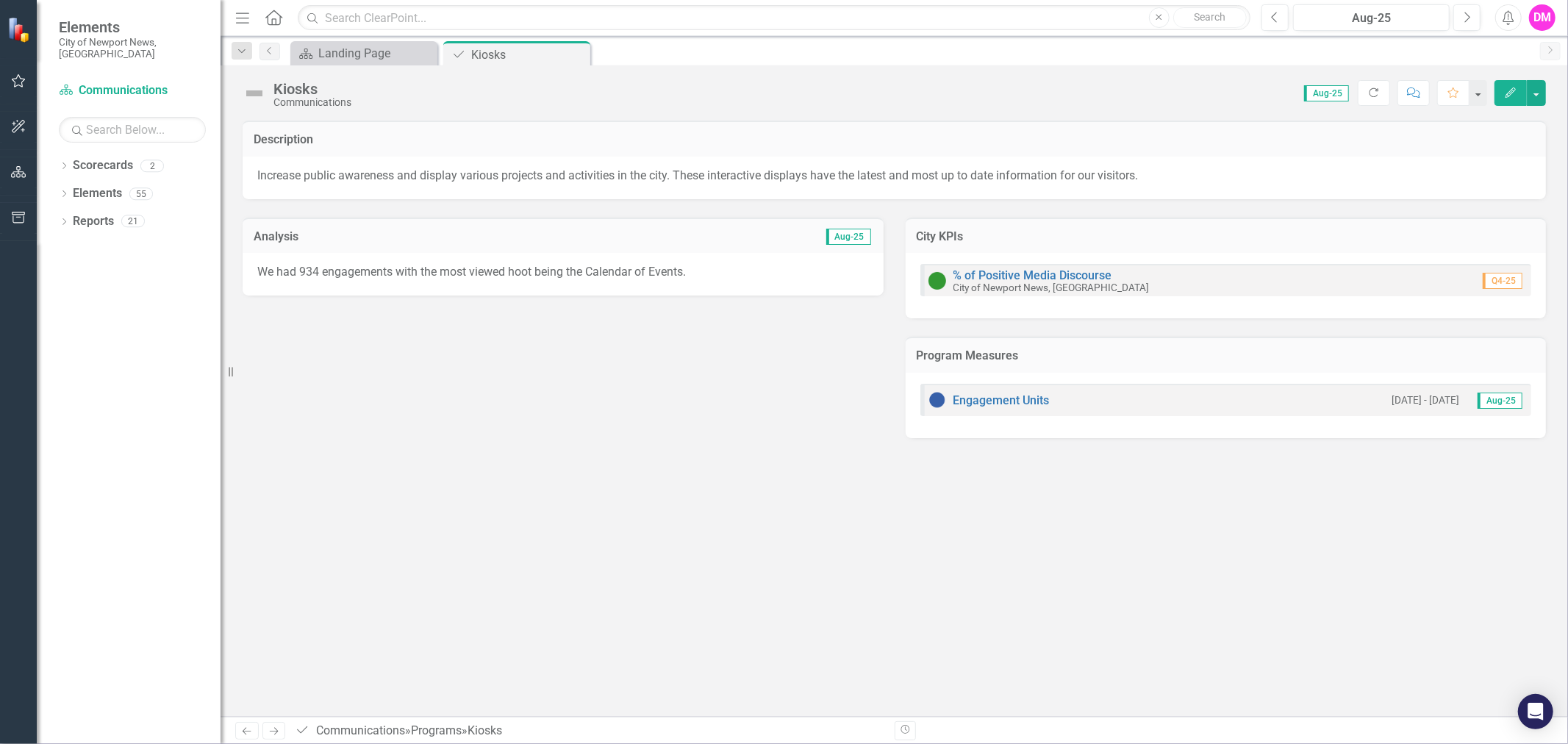
click at [0, 0] on icon "Close" at bounding box center [0, 0] width 0 height 0
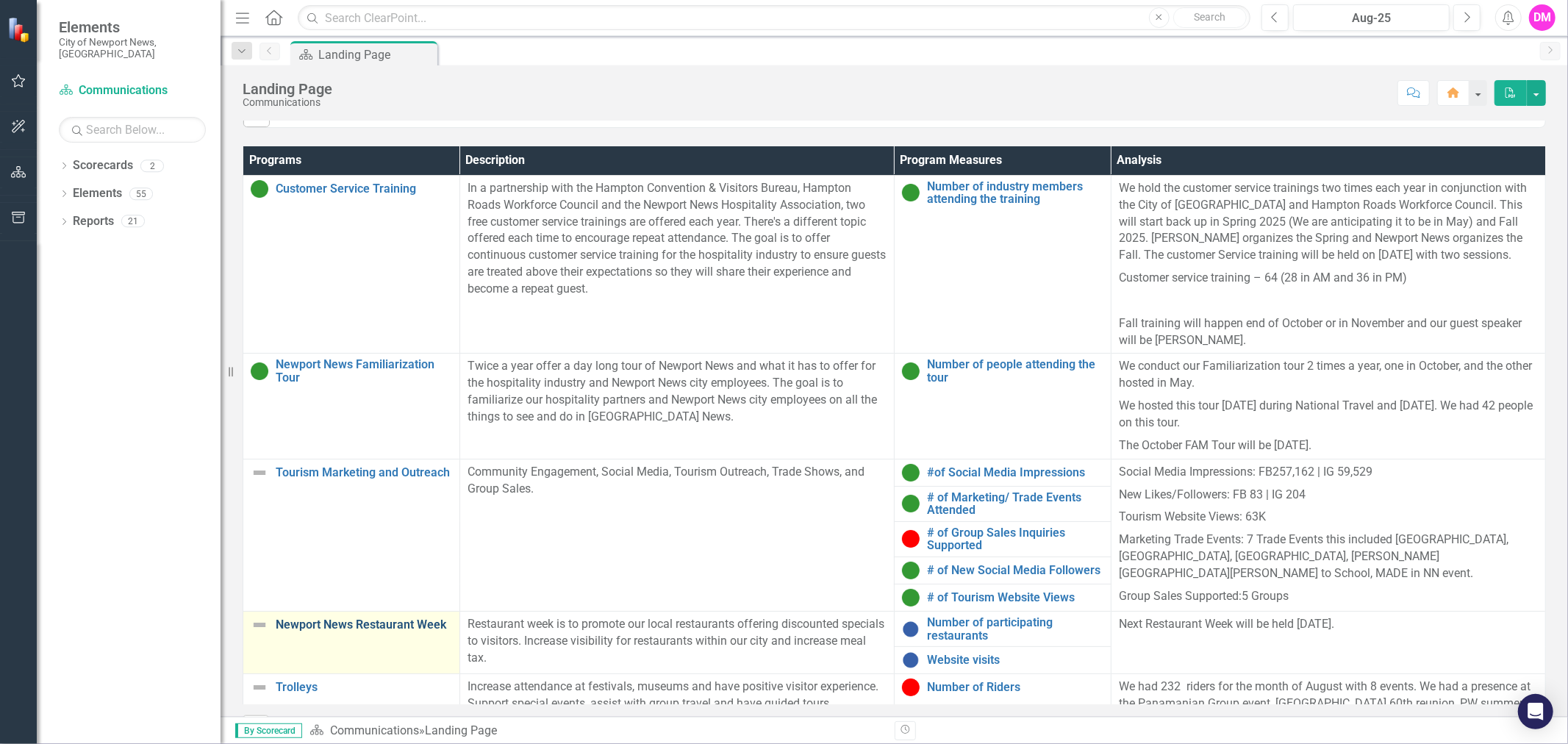
click at [420, 627] on link "Newport News Restaurant Week" at bounding box center [364, 625] width 177 height 13
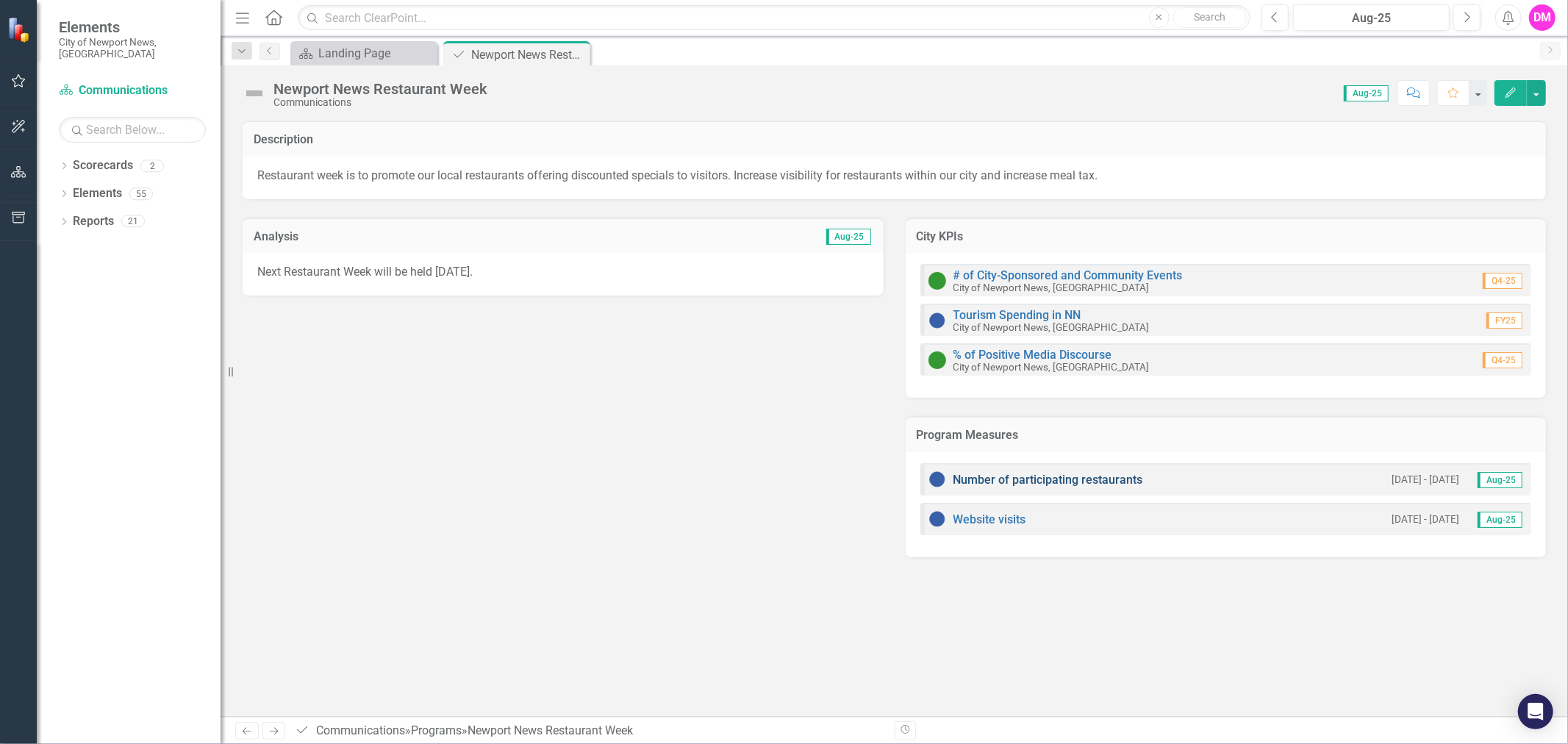
click at [1033, 483] on link "Number of participating restaurants" at bounding box center [1048, 480] width 190 height 14
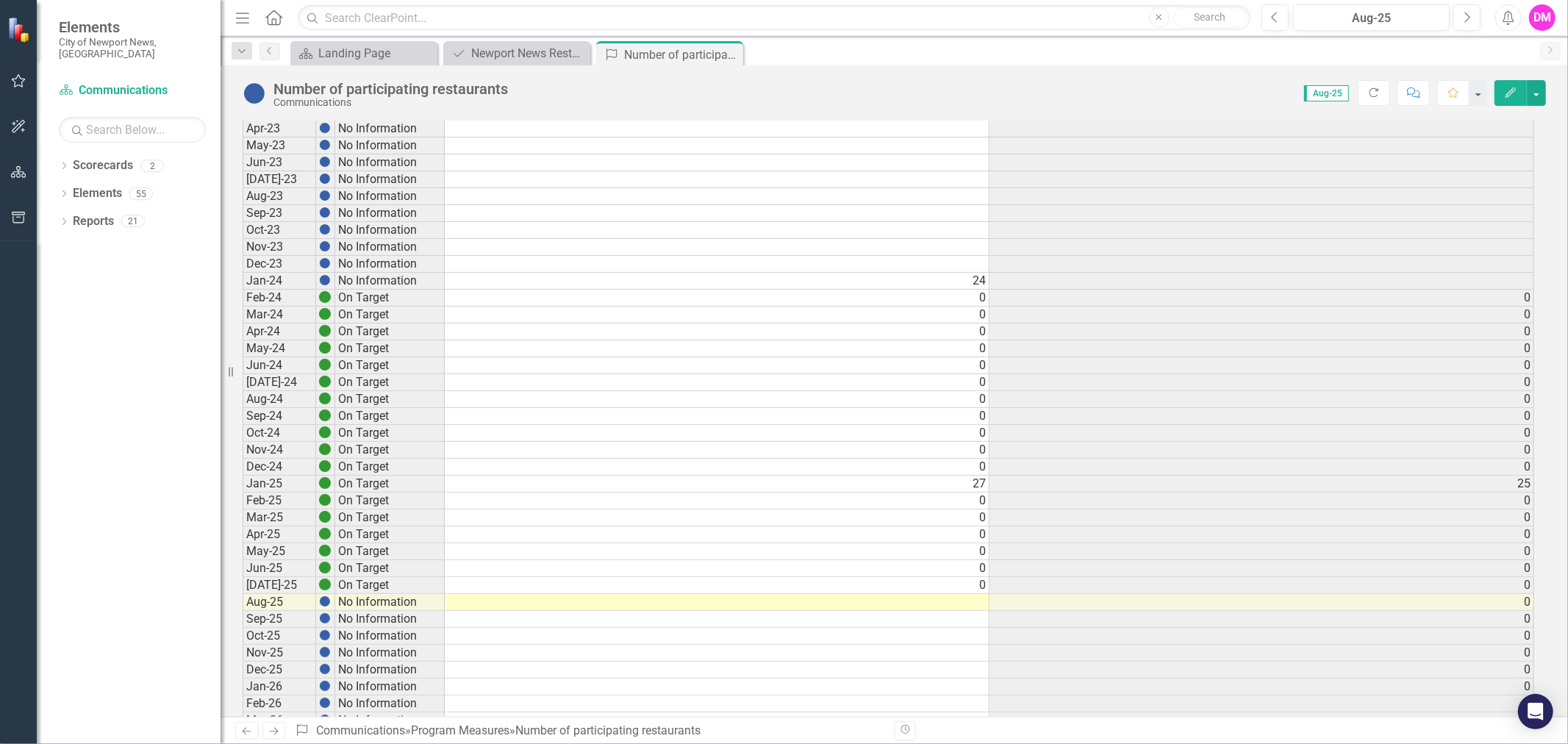
scroll to position [684, 0]
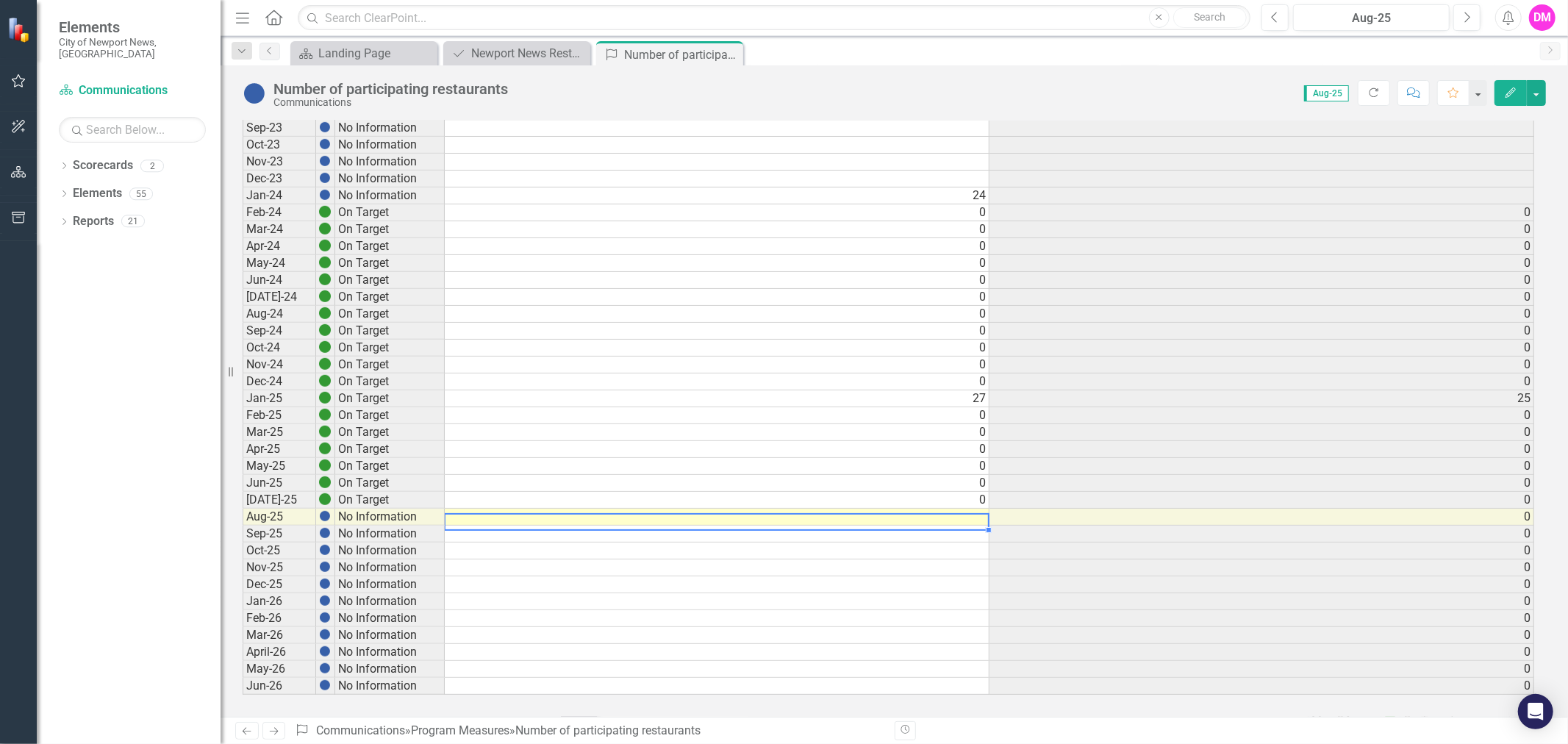
click at [956, 509] on td at bounding box center [717, 517] width 545 height 17
type textarea "0"
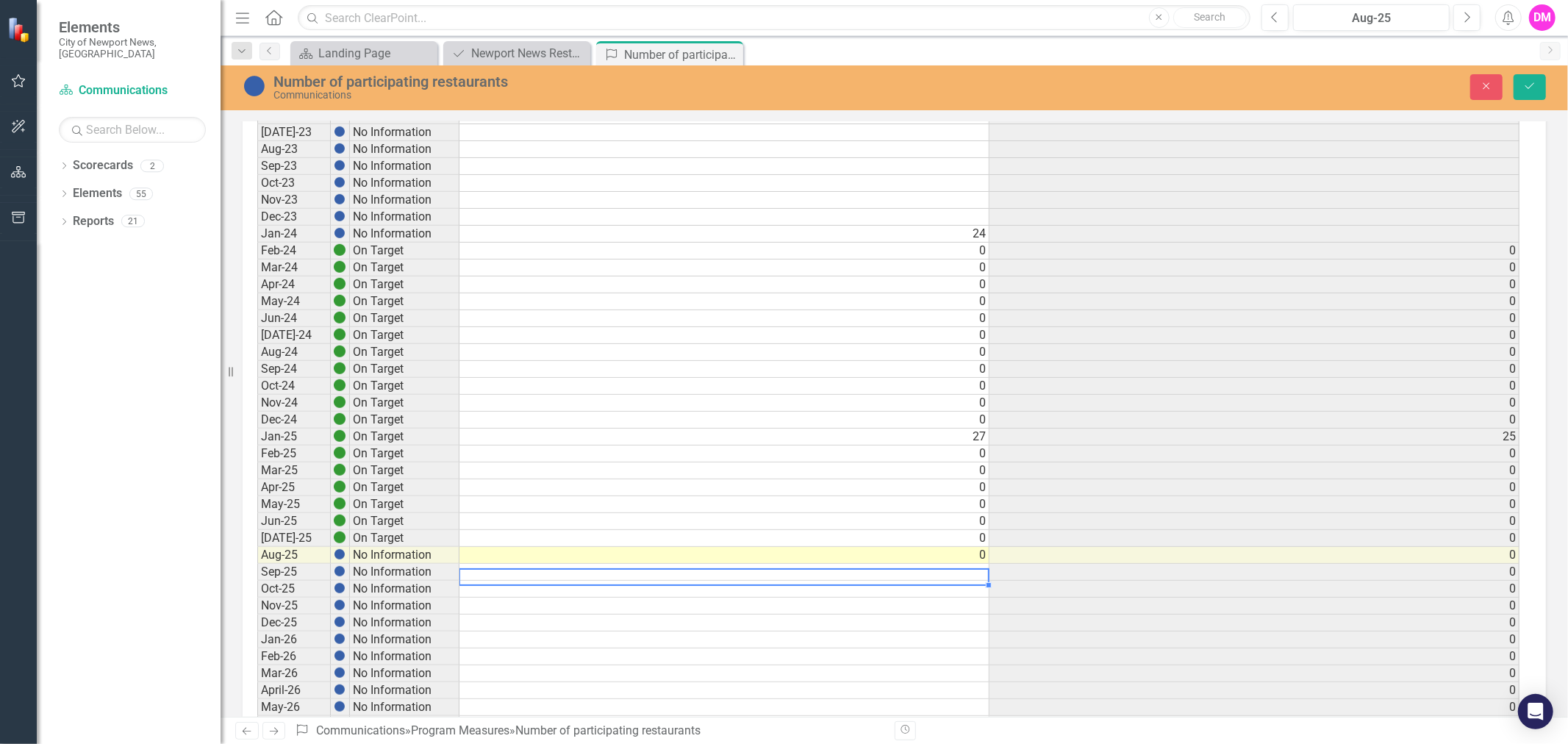
type textarea "0"
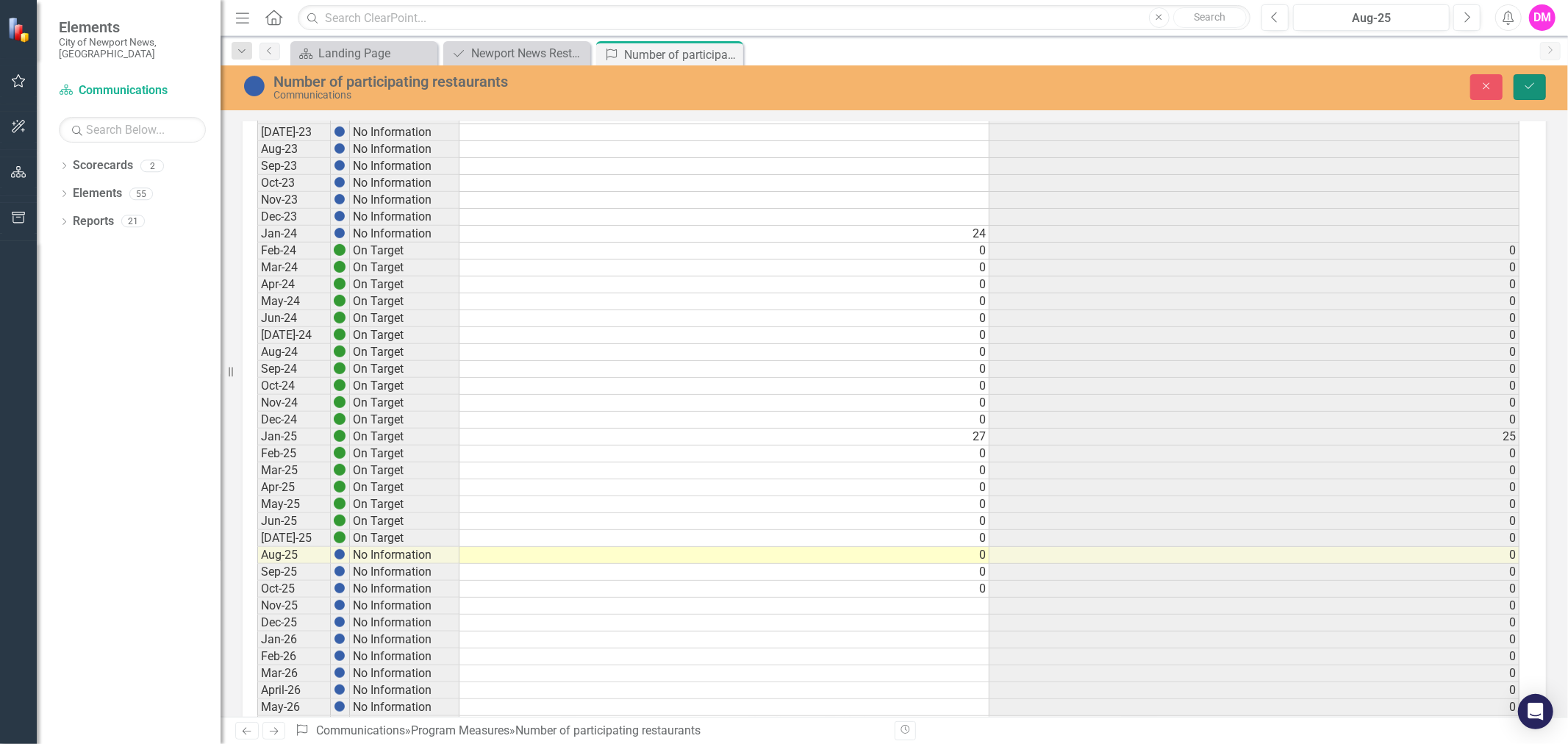
click at [1530, 91] on button "Save" at bounding box center [1530, 87] width 32 height 26
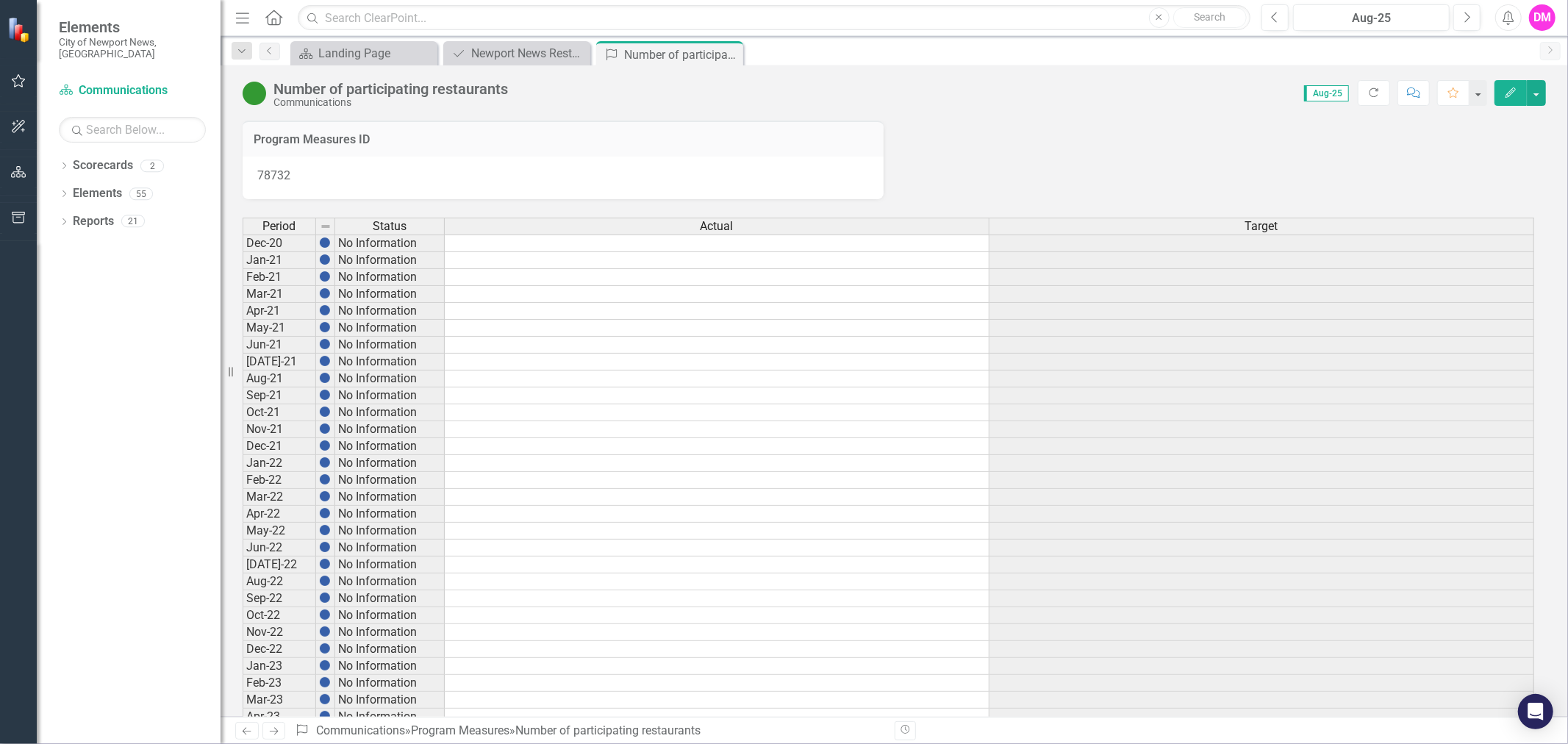
click at [0, 0] on icon "Close" at bounding box center [0, 0] width 0 height 0
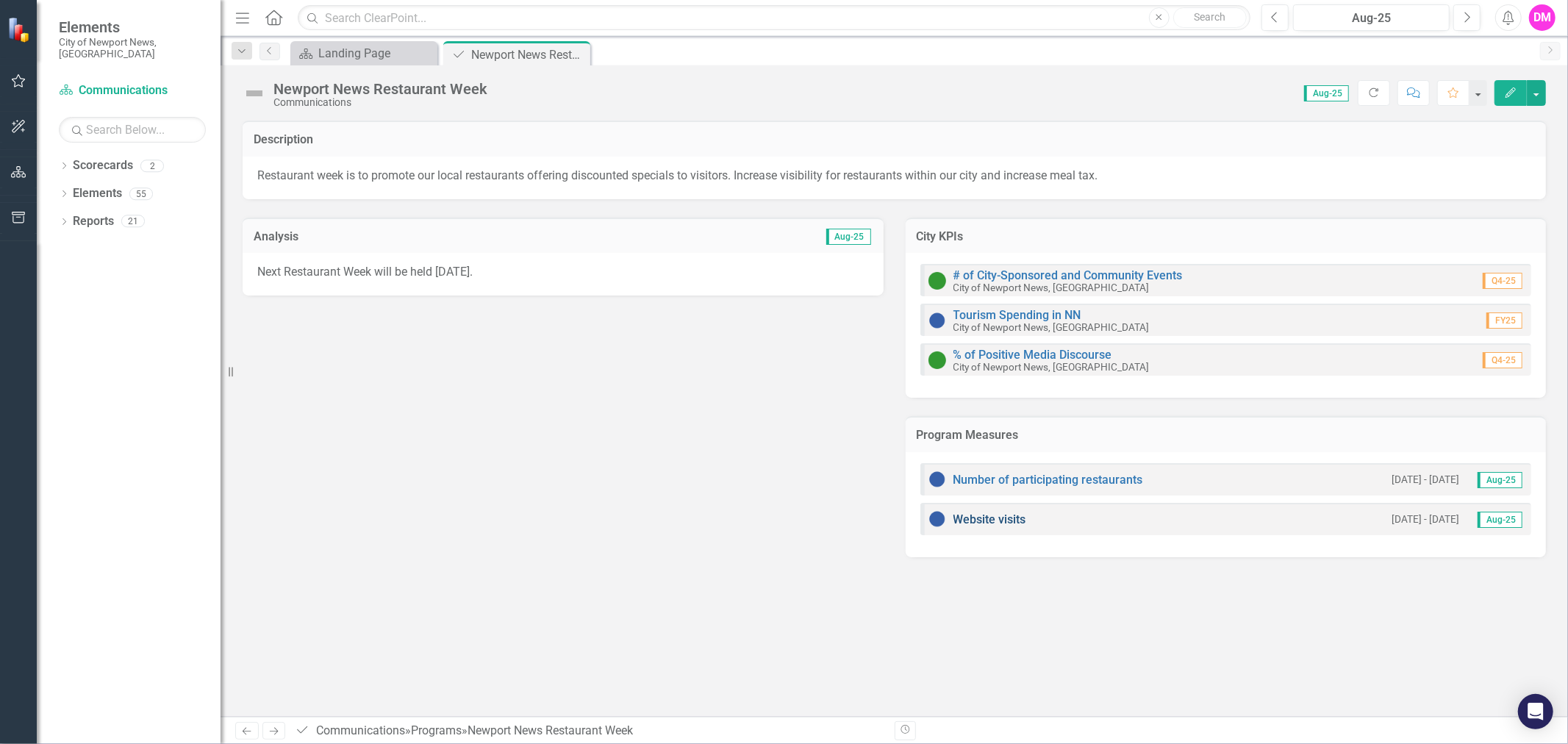
click at [986, 517] on link "Website visits" at bounding box center [989, 520] width 73 height 14
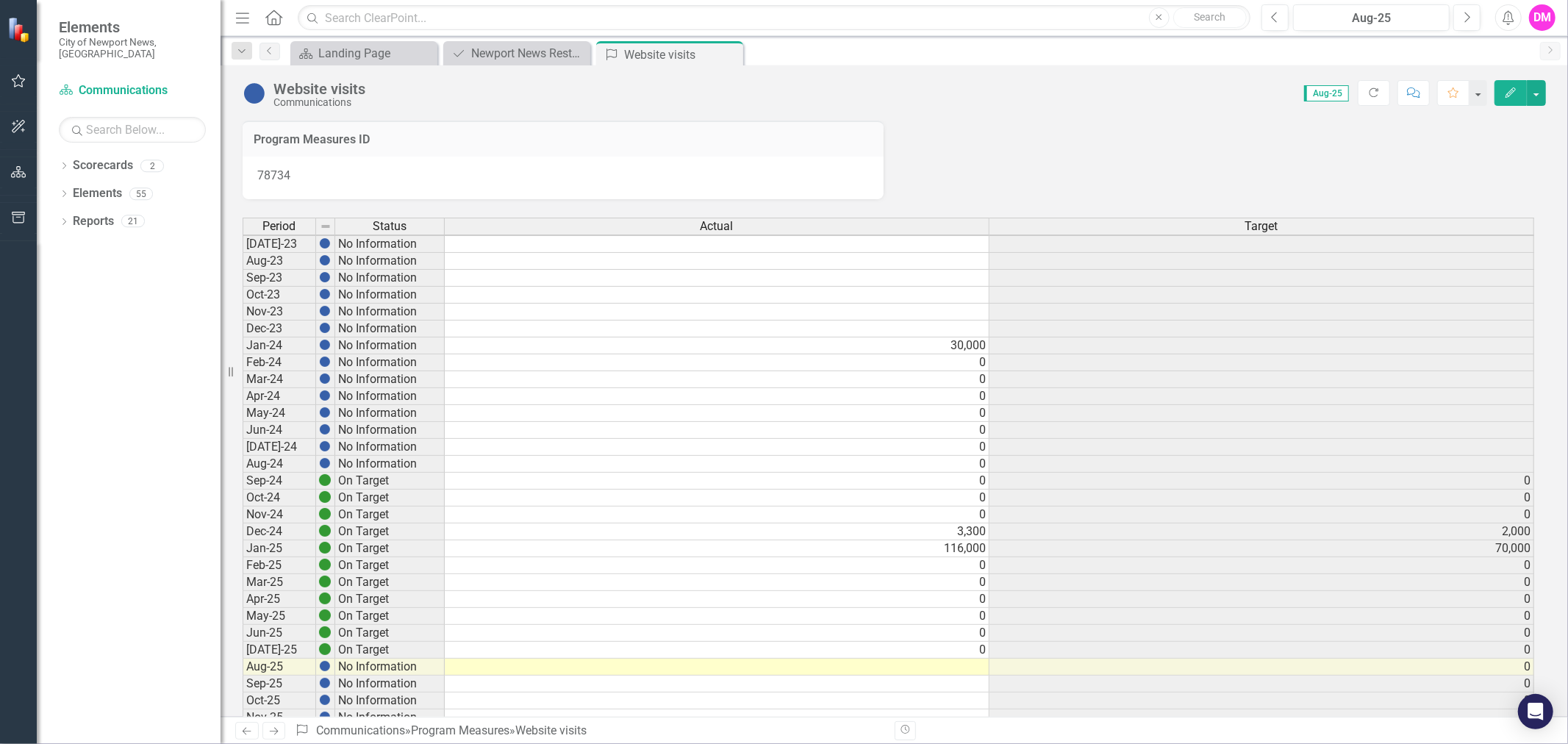
scroll to position [4, 0]
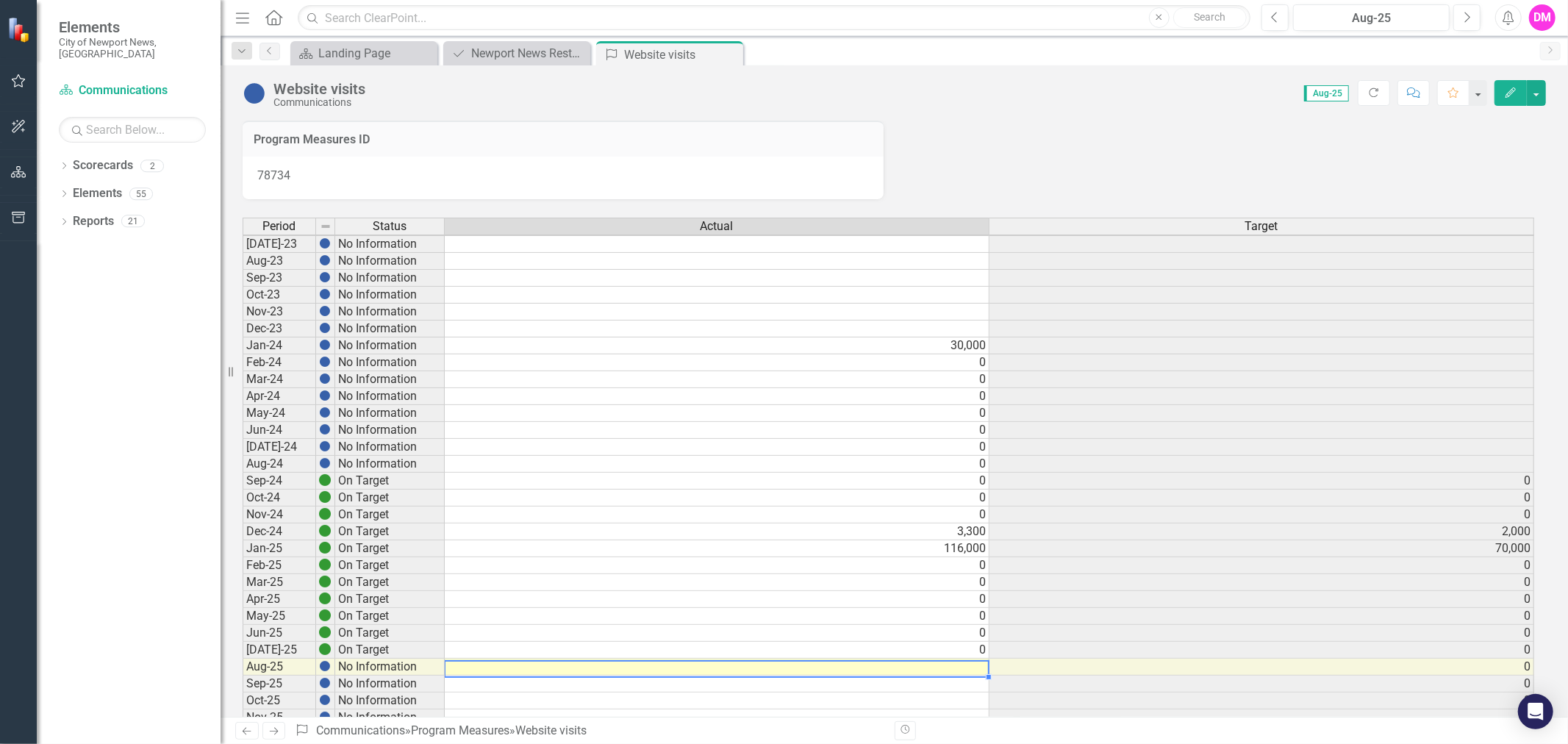
drag, startPoint x: 978, startPoint y: 665, endPoint x: 964, endPoint y: 642, distance: 26.9
click at [977, 664] on td at bounding box center [717, 667] width 545 height 17
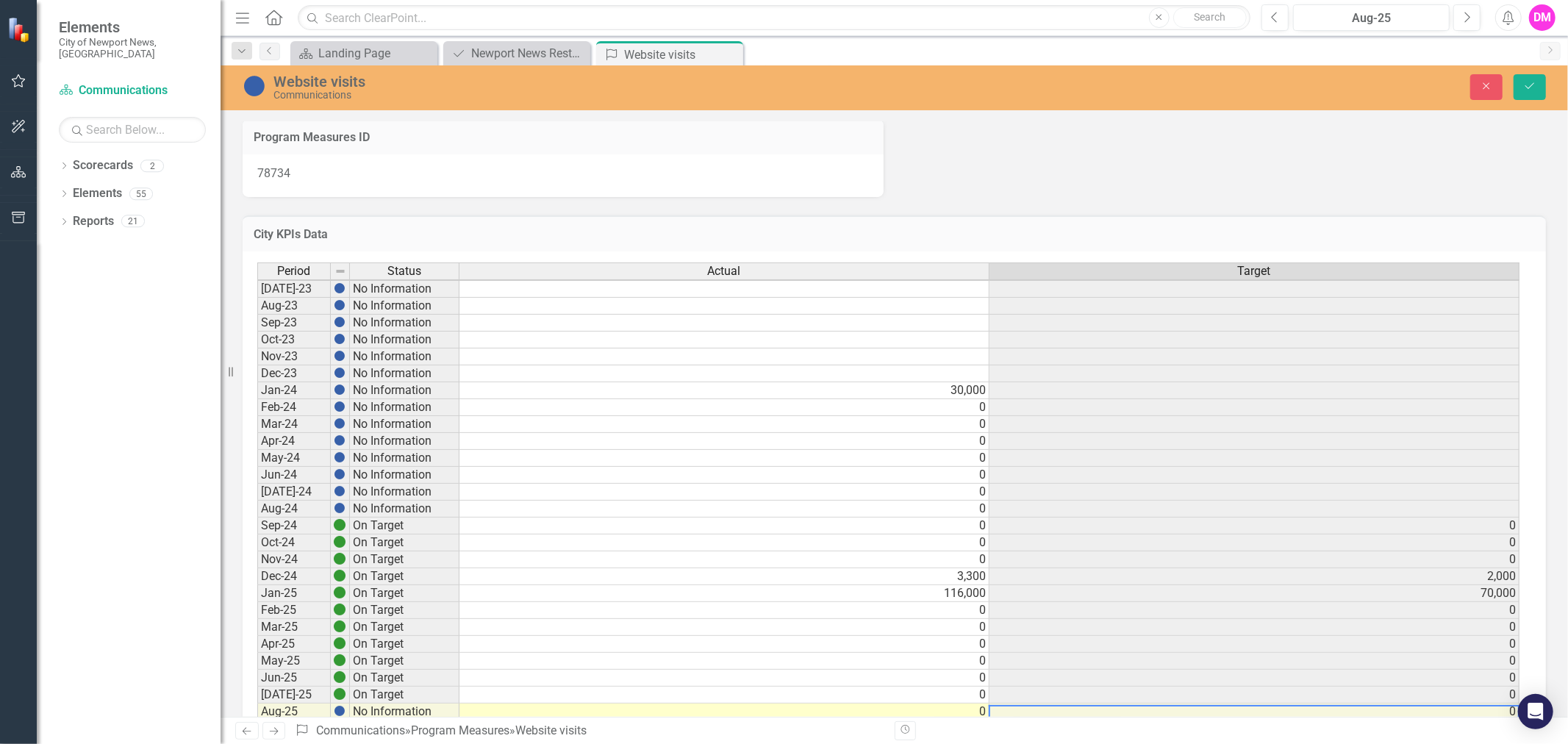
scroll to position [4, 10]
type textarea "0"
drag, startPoint x: 1536, startPoint y: 82, endPoint x: 296, endPoint y: 331, distance: 1264.8
click at [1535, 83] on icon "Save" at bounding box center [1530, 86] width 13 height 10
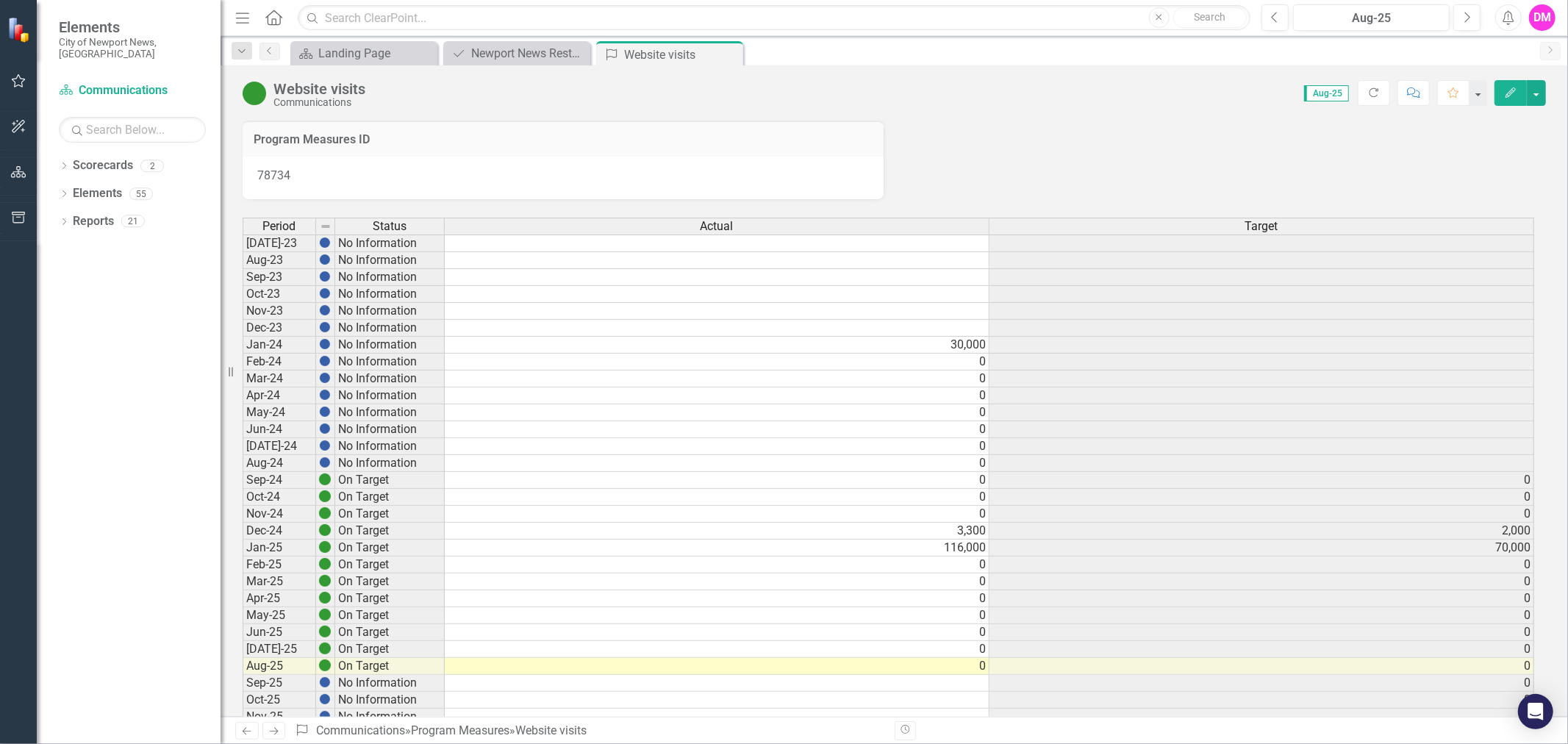
drag, startPoint x: 735, startPoint y: 54, endPoint x: 672, endPoint y: 66, distance: 64.1
click at [0, 0] on icon "Close" at bounding box center [0, 0] width 0 height 0
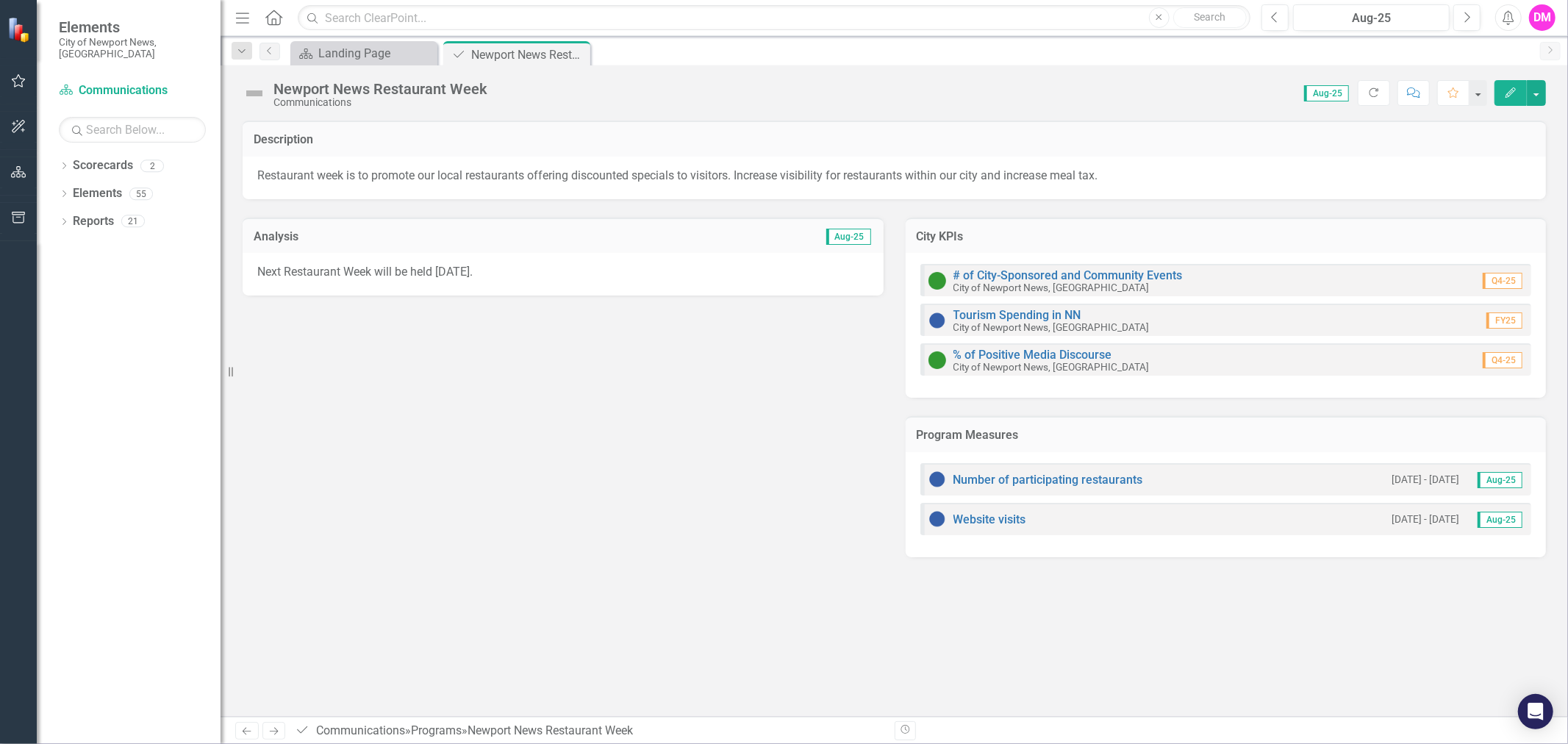
click at [0, 0] on icon "Close" at bounding box center [0, 0] width 0 height 0
